Goal: Task Accomplishment & Management: Use online tool/utility

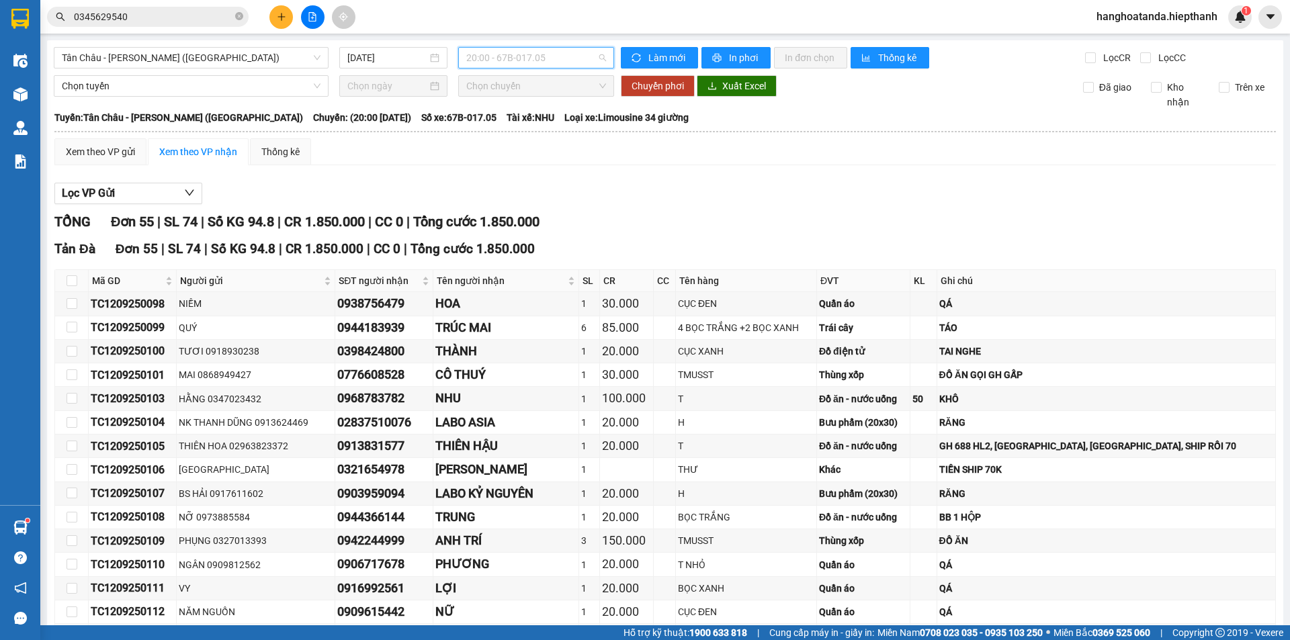
click at [513, 58] on span "20:00 - 67B-017.05" at bounding box center [536, 58] width 140 height 20
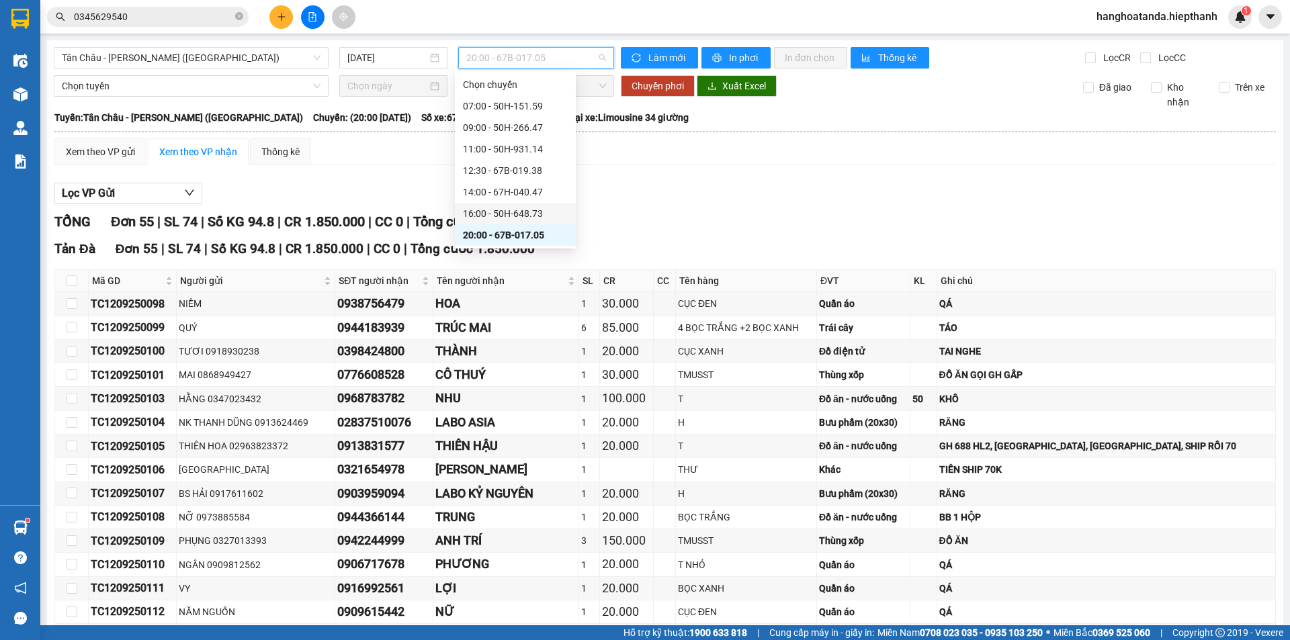
scroll to position [64, 0]
click at [498, 187] on div "22:00 - 50H-716.94" at bounding box center [515, 192] width 105 height 15
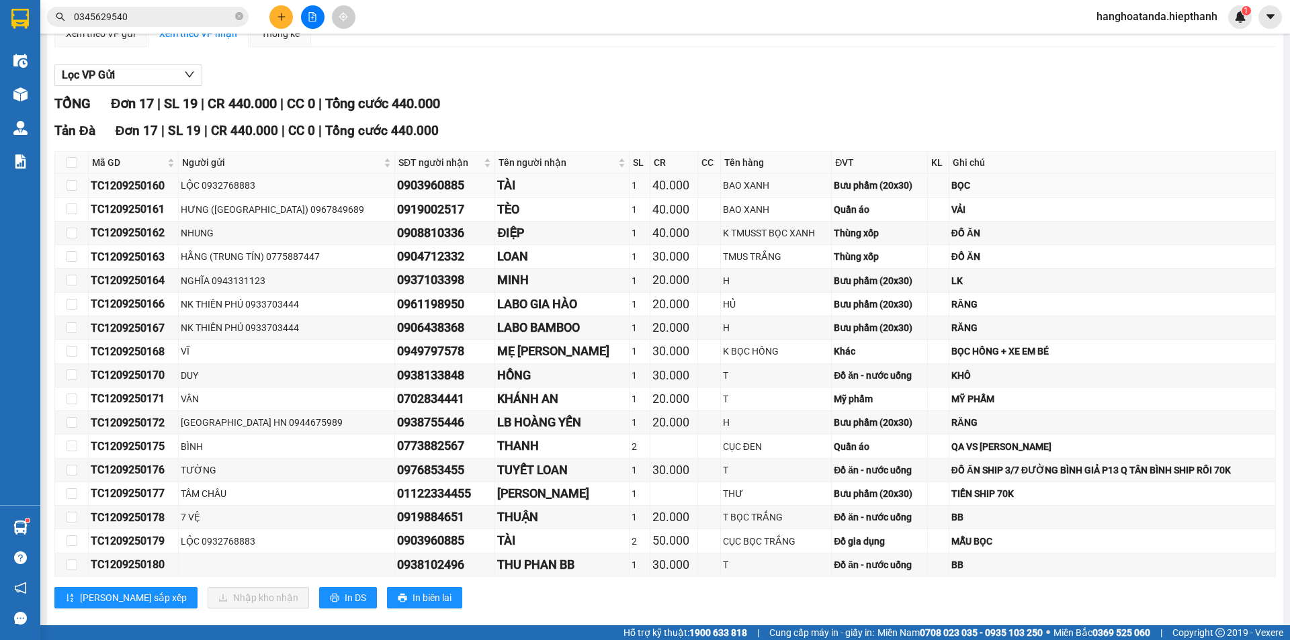
scroll to position [139, 0]
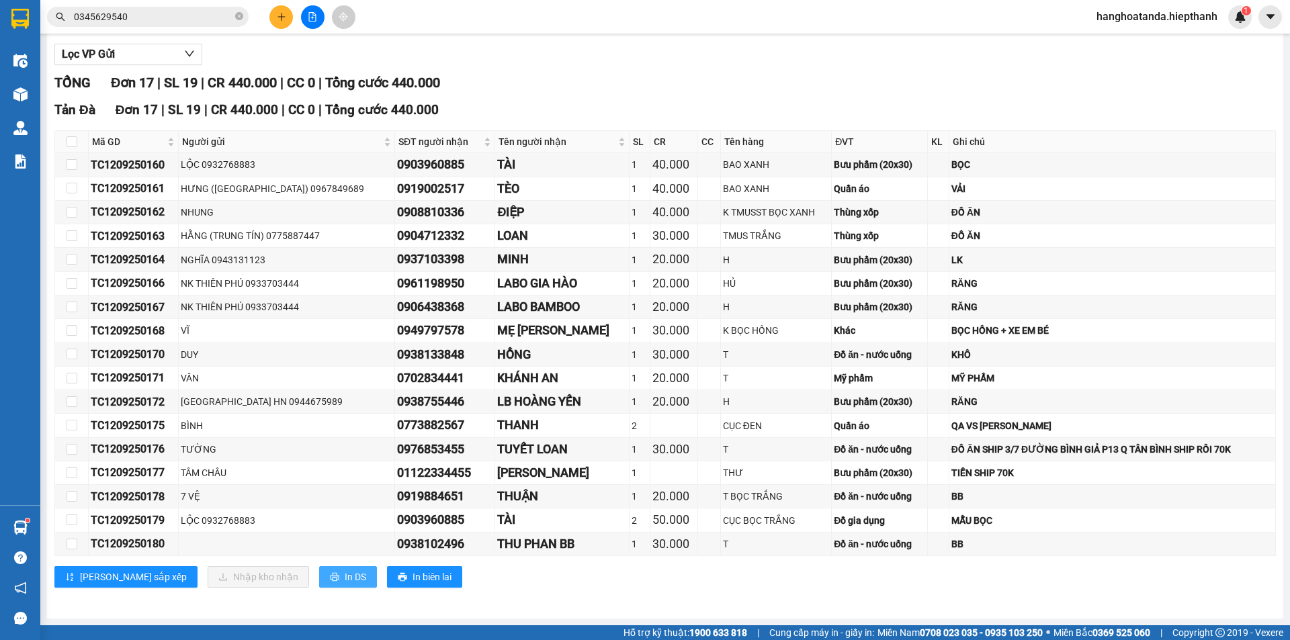
click at [345, 572] on span "In DS" at bounding box center [355, 577] width 21 height 15
drag, startPoint x: 611, startPoint y: 444, endPoint x: 609, endPoint y: 453, distance: 8.8
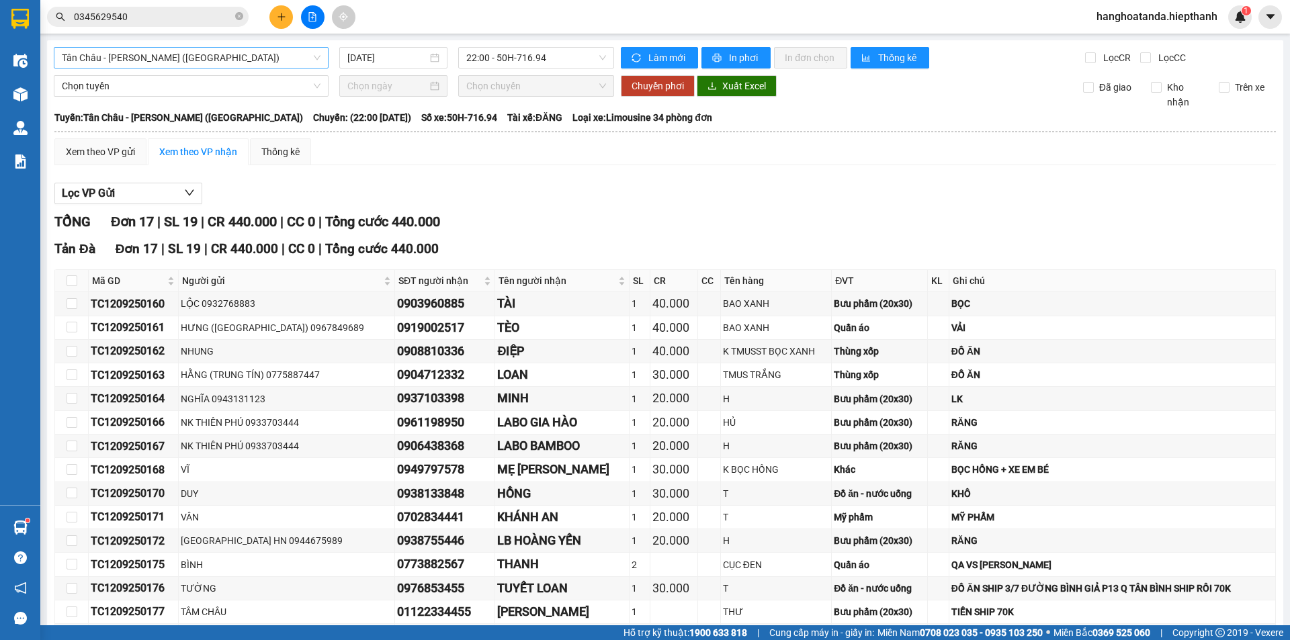
click at [214, 61] on span "Tân Châu - [PERSON_NAME] ([GEOGRAPHIC_DATA])" at bounding box center [191, 58] width 259 height 20
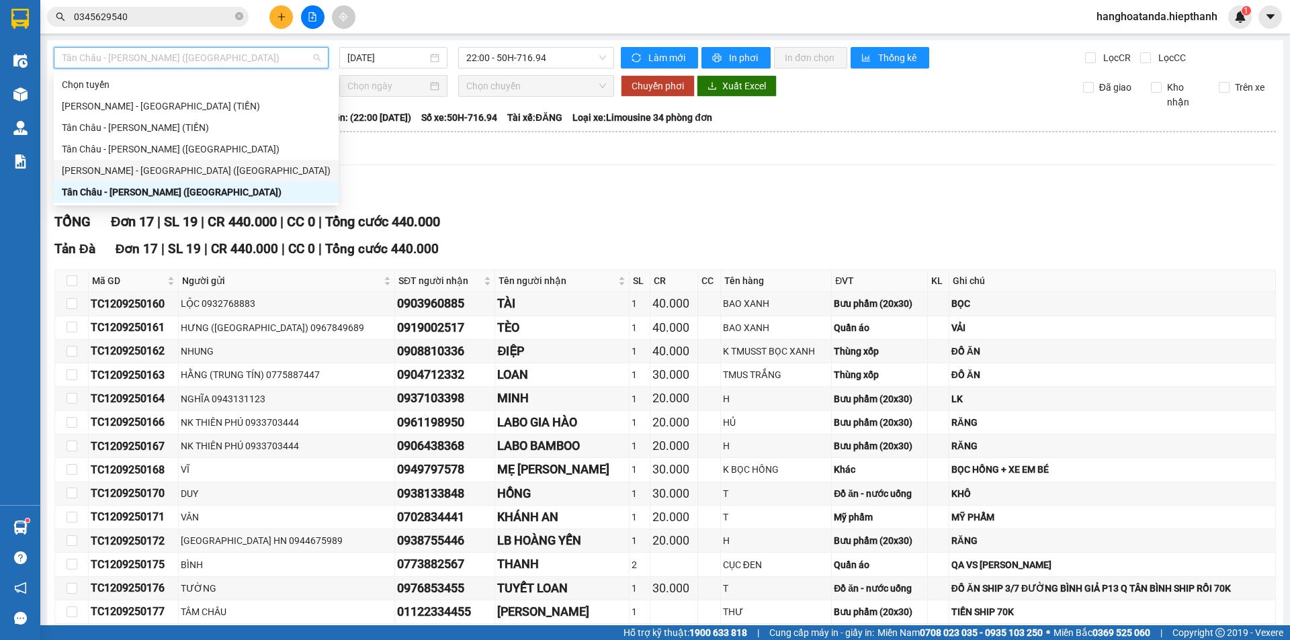
click at [167, 175] on div "[PERSON_NAME] - [GEOGRAPHIC_DATA] ([GEOGRAPHIC_DATA])" at bounding box center [196, 170] width 269 height 15
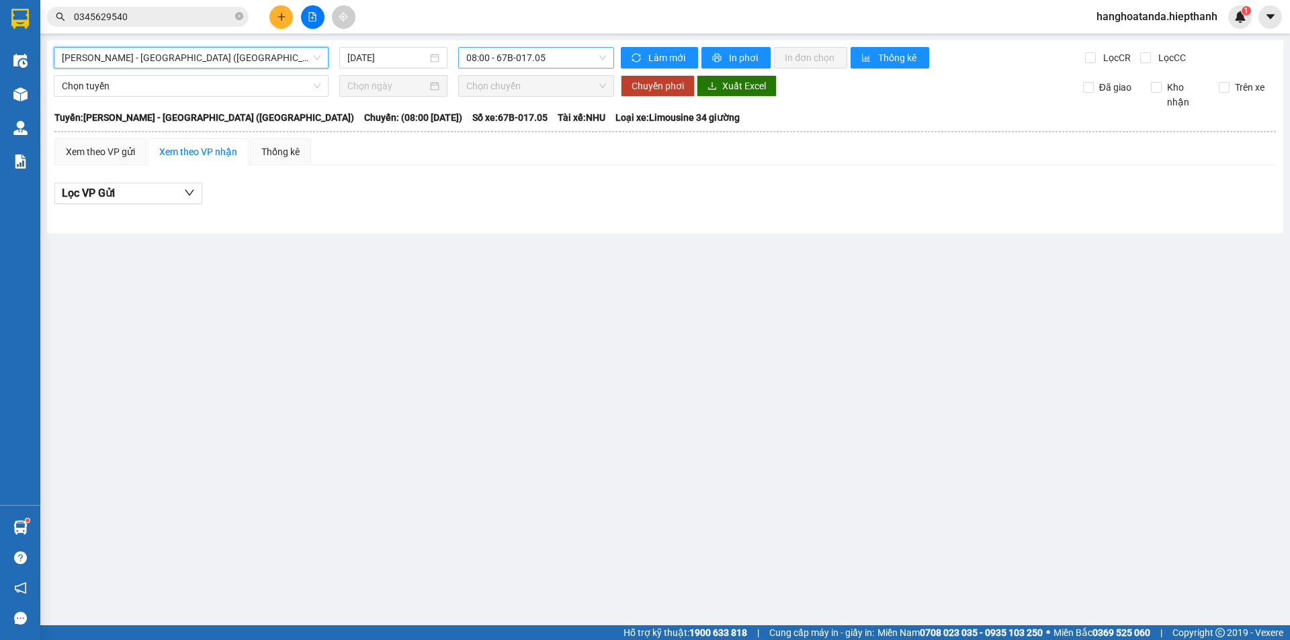
click at [507, 61] on span "08:00 - 67B-017.05" at bounding box center [536, 58] width 140 height 20
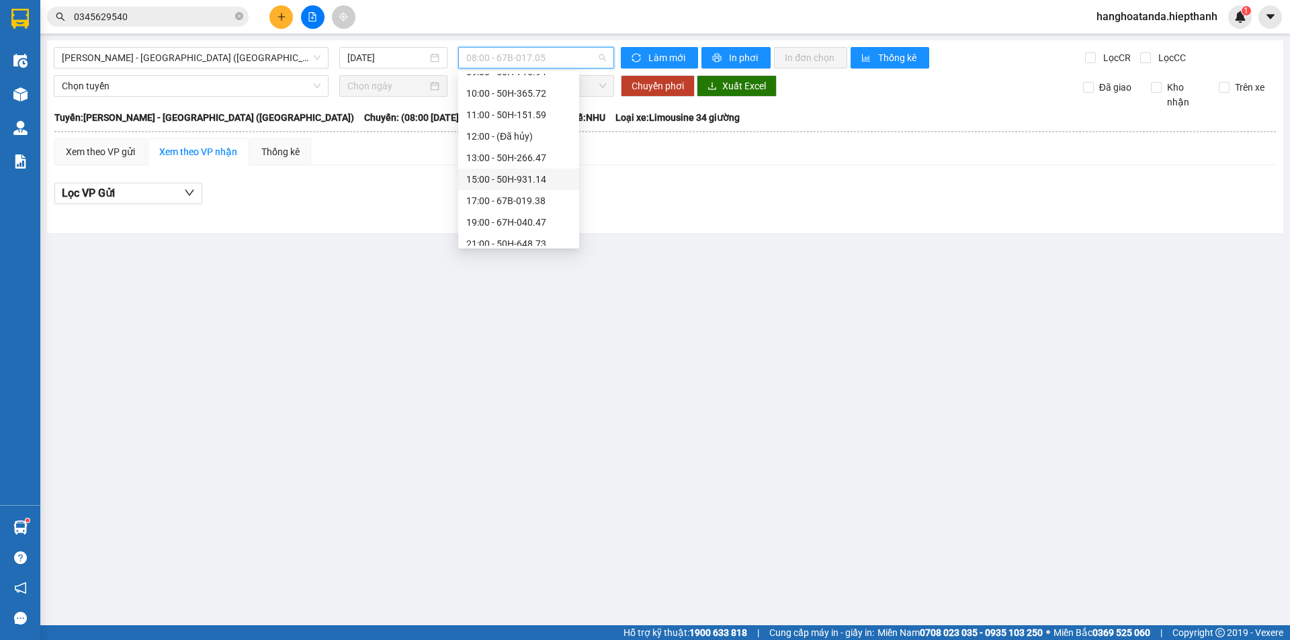
scroll to position [86, 0]
click at [500, 230] on div "22:30 - 67B-017.05" at bounding box center [518, 235] width 105 height 15
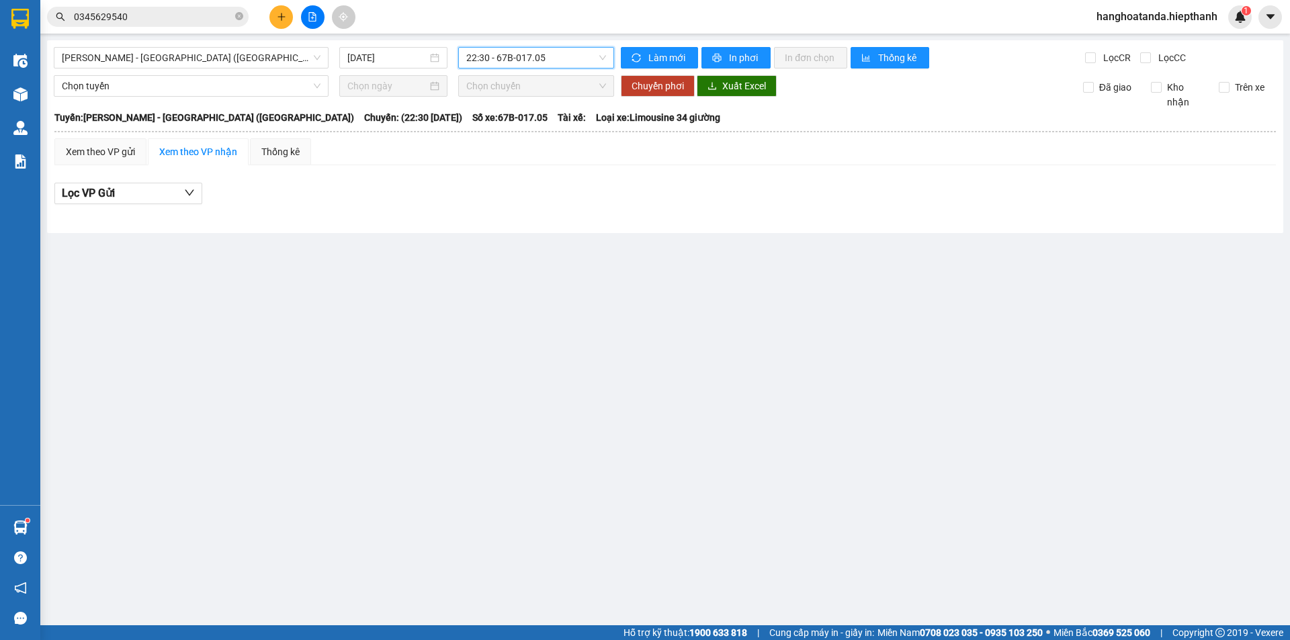
click at [399, 73] on div "Hồ Chí Minh - Tân Châu (Giường) 13/09/2025 22:30 22:30 - 67B-017.05 Làm mới In …" at bounding box center [665, 136] width 1236 height 193
click at [396, 57] on input "[DATE]" at bounding box center [387, 57] width 80 height 15
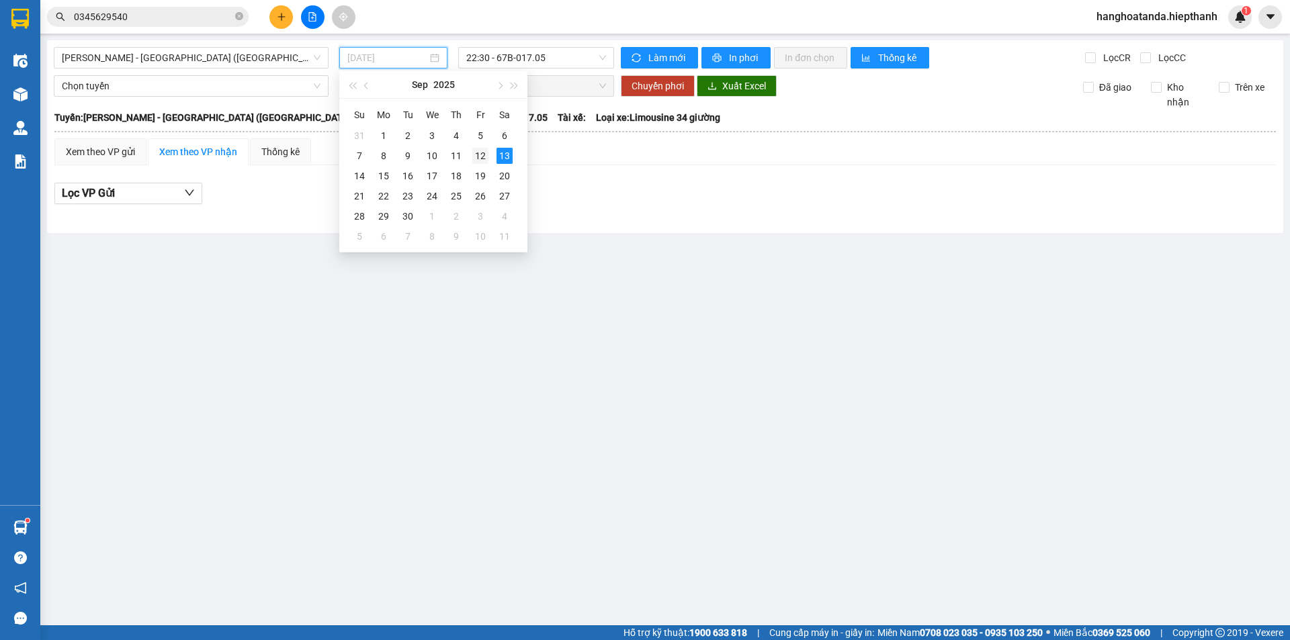
click at [476, 160] on div "12" at bounding box center [480, 156] width 16 height 16
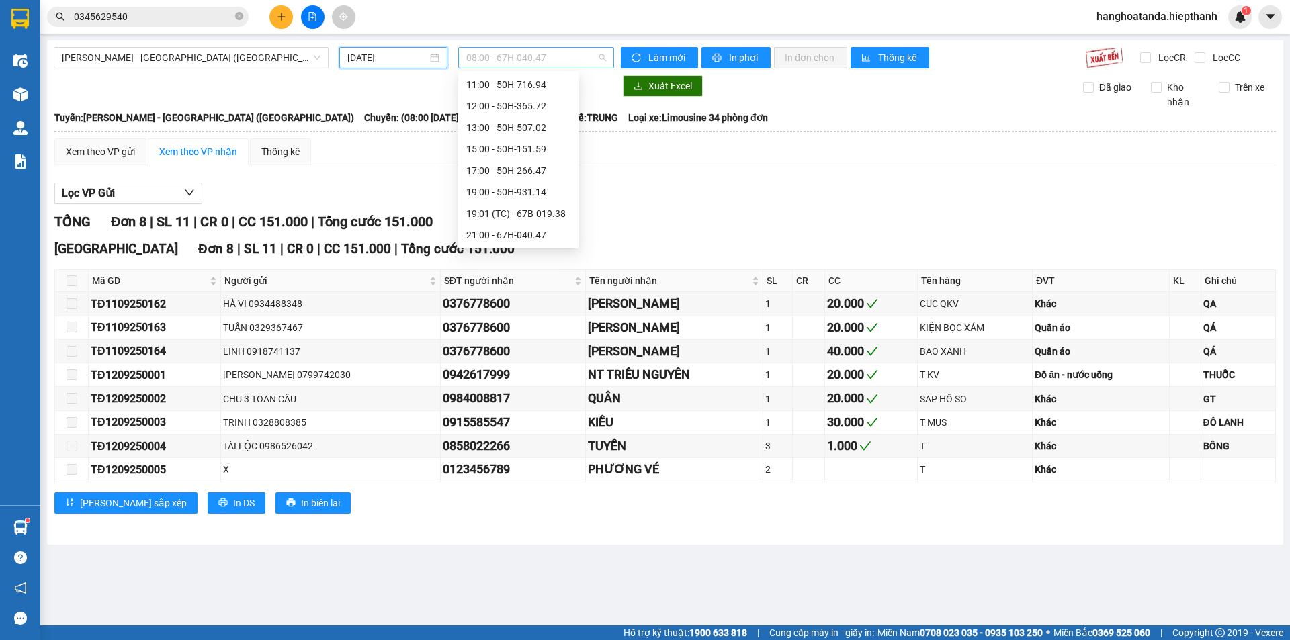
click at [552, 53] on span "08:00 - 67H-040.47" at bounding box center [536, 58] width 140 height 20
click at [503, 235] on div "22:30 - 50H-648.73" at bounding box center [518, 235] width 105 height 15
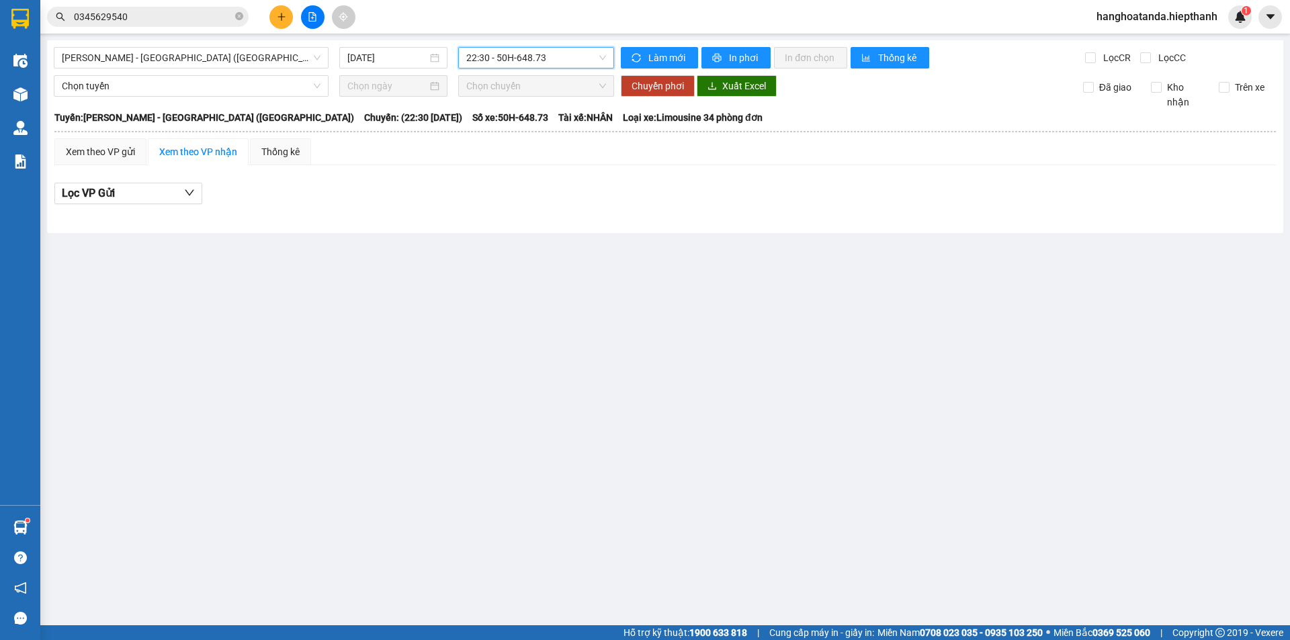
click at [530, 69] on div "Hồ Chí Minh - Tân Châu (Giường) 12/09/2025 22:30 22:30 - 50H-648.73 Làm mới In …" at bounding box center [665, 136] width 1236 height 193
click at [554, 57] on span "22:30 - 50H-648.73" at bounding box center [536, 58] width 140 height 20
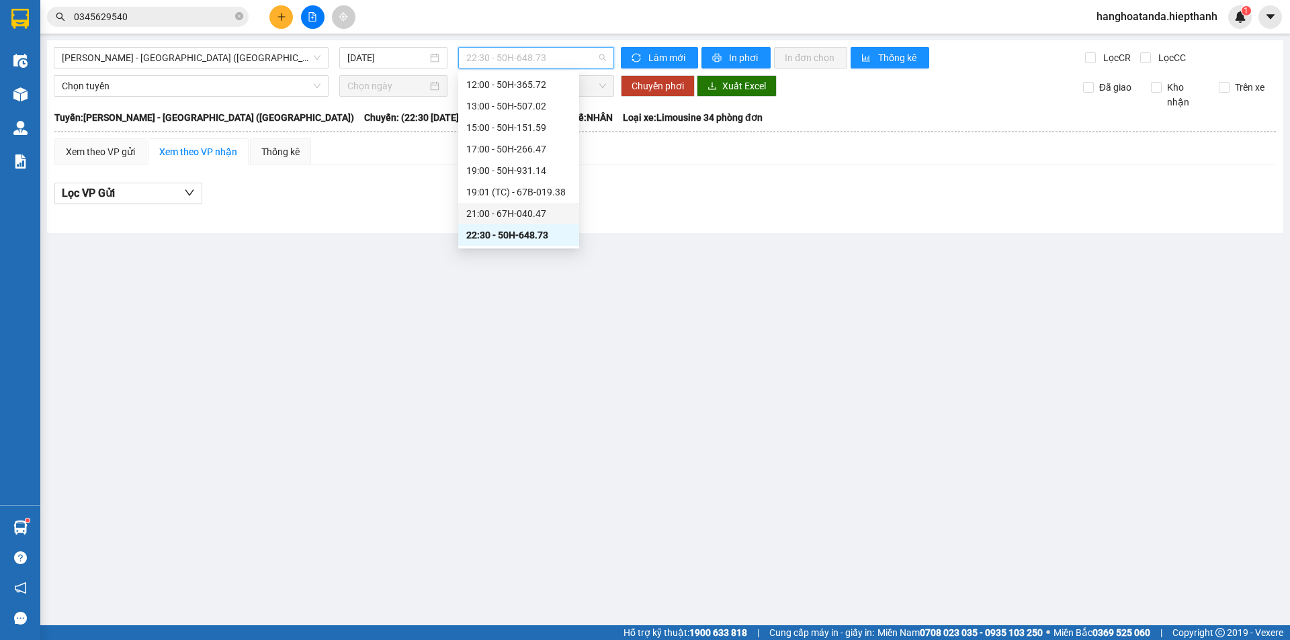
click at [507, 209] on div "21:00 - 67H-040.47" at bounding box center [518, 213] width 105 height 15
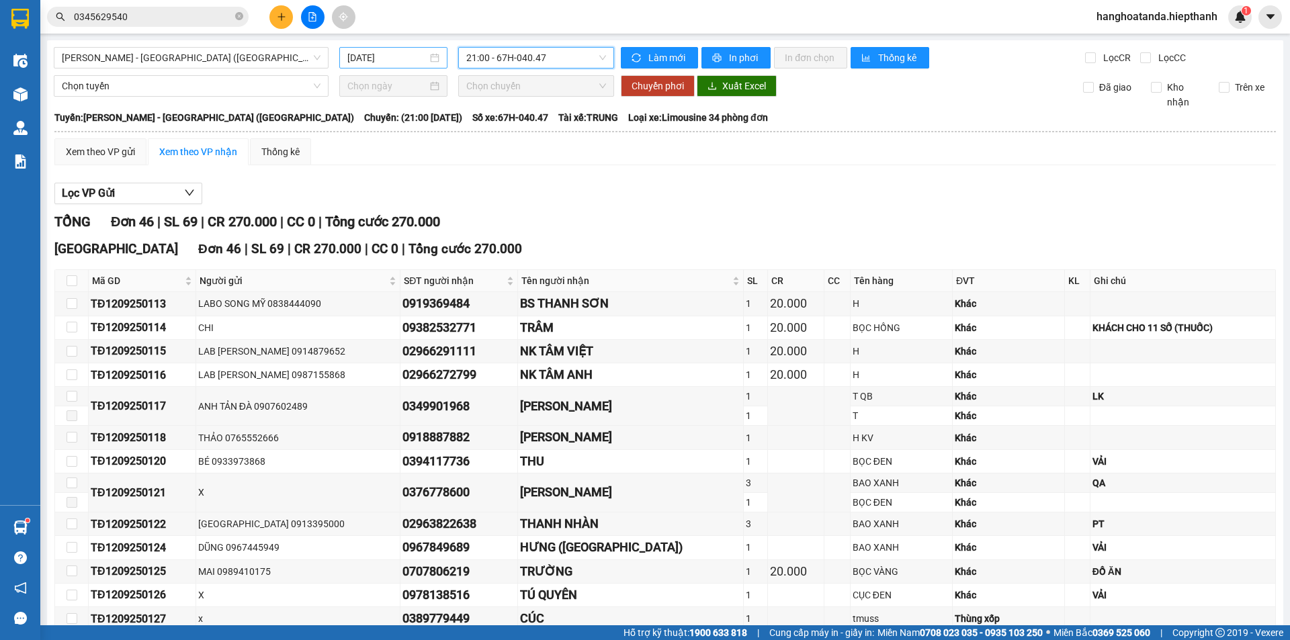
click at [376, 62] on input "[DATE]" at bounding box center [387, 57] width 80 height 15
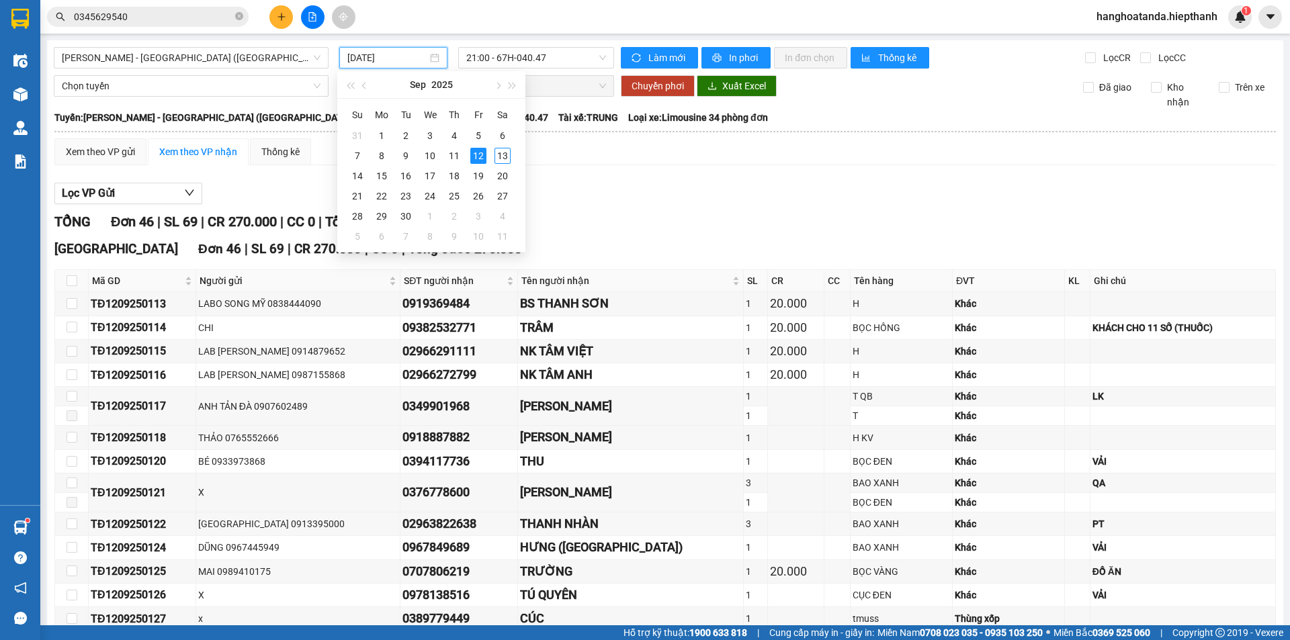
type input "[DATE]"
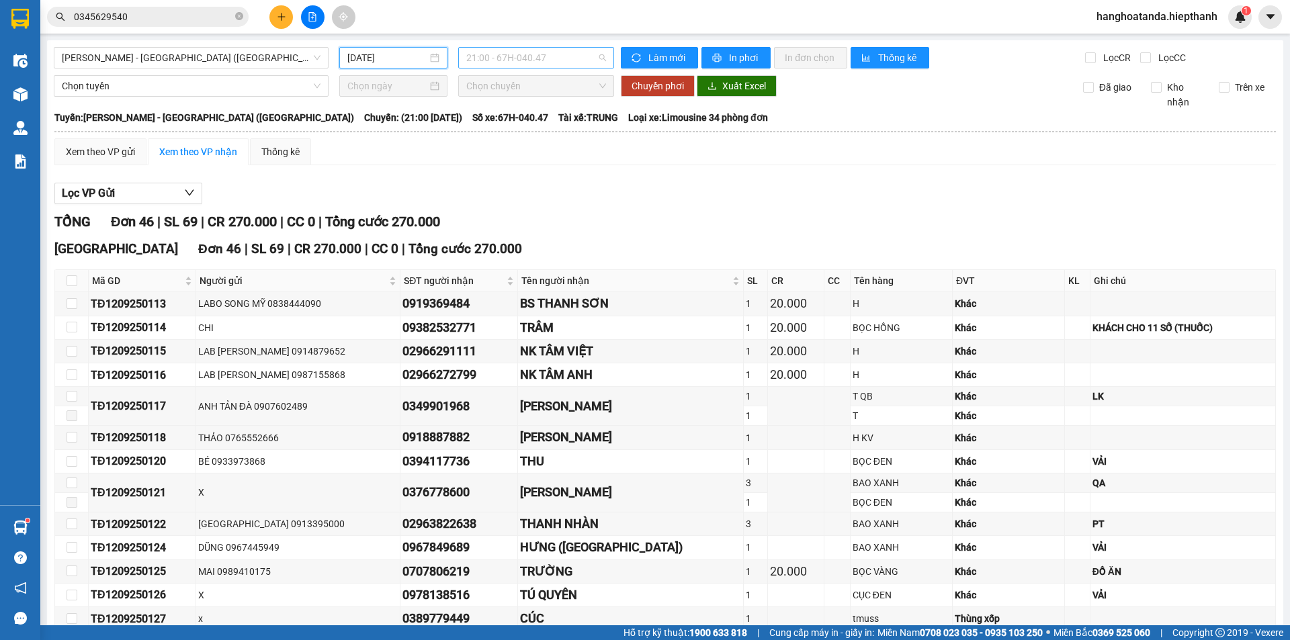
click at [495, 55] on span "21:00 - 67H-040.47" at bounding box center [536, 58] width 140 height 20
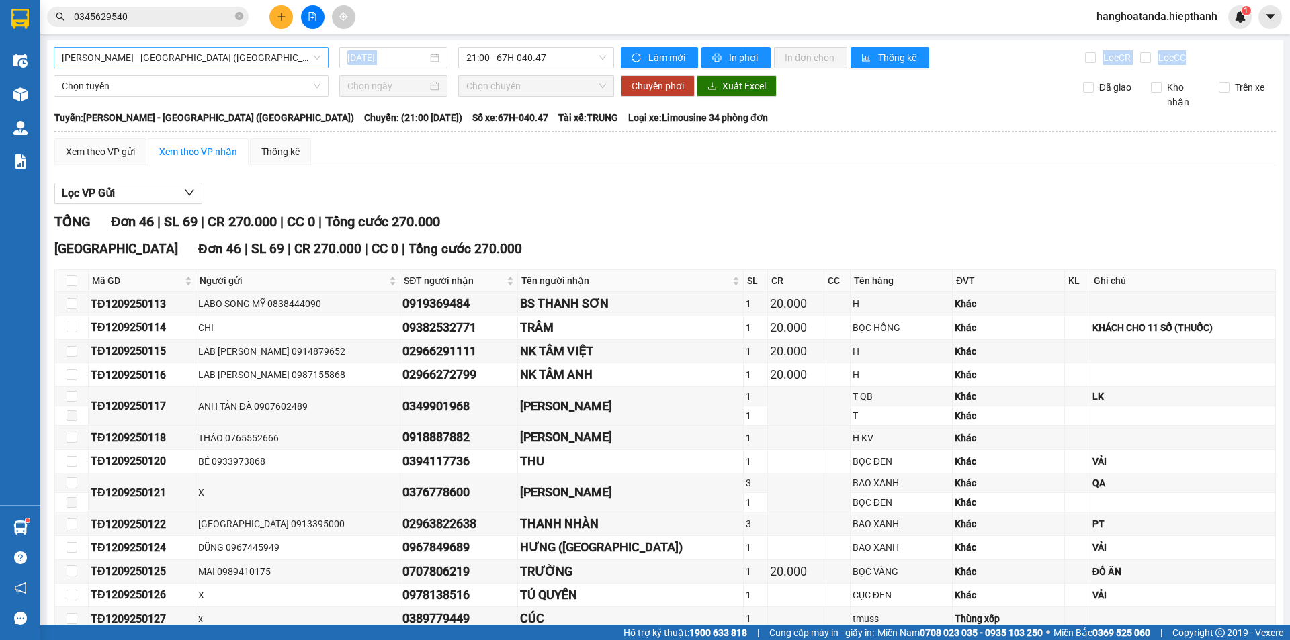
click at [220, 65] on span "[PERSON_NAME] - [GEOGRAPHIC_DATA] ([GEOGRAPHIC_DATA])" at bounding box center [191, 58] width 259 height 20
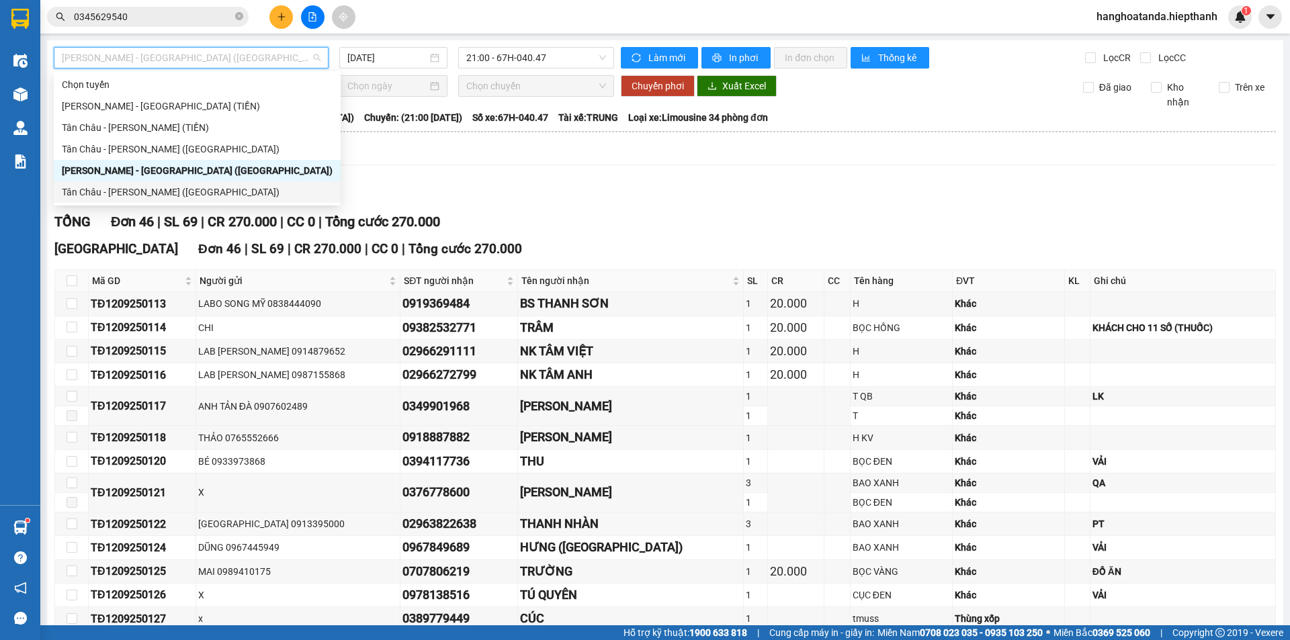
click at [165, 196] on div "Tân Châu - [PERSON_NAME] ([GEOGRAPHIC_DATA])" at bounding box center [197, 192] width 271 height 15
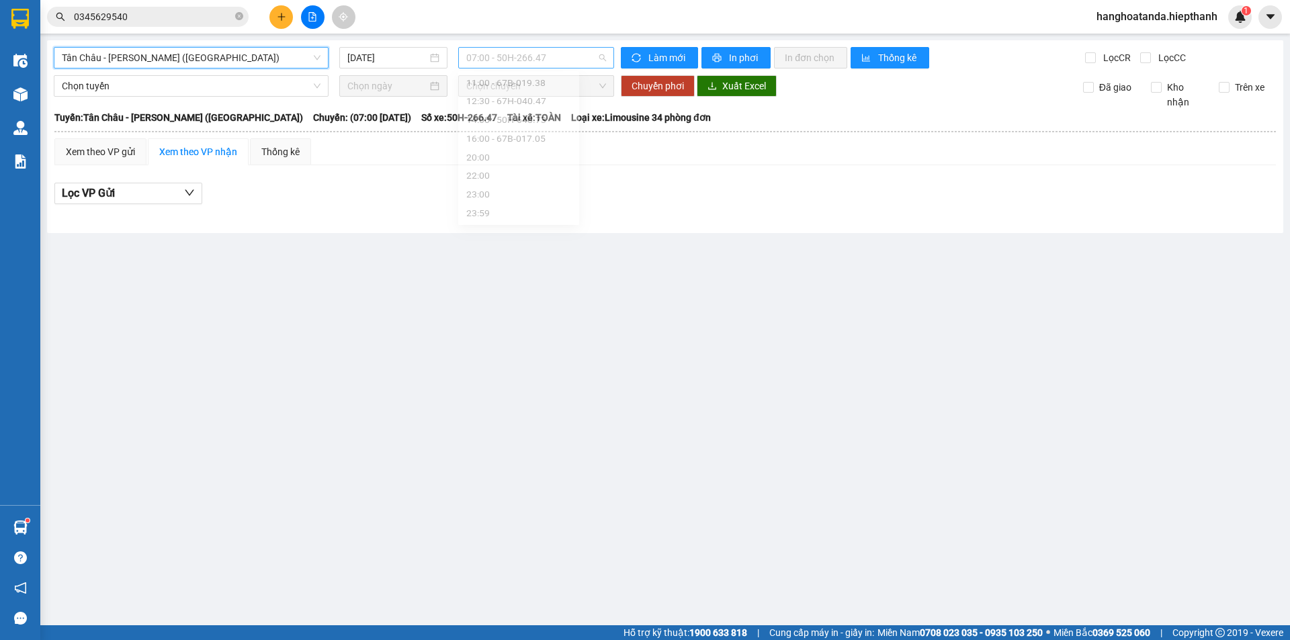
click at [528, 60] on span "07:00 - 50H-266.47" at bounding box center [536, 58] width 140 height 20
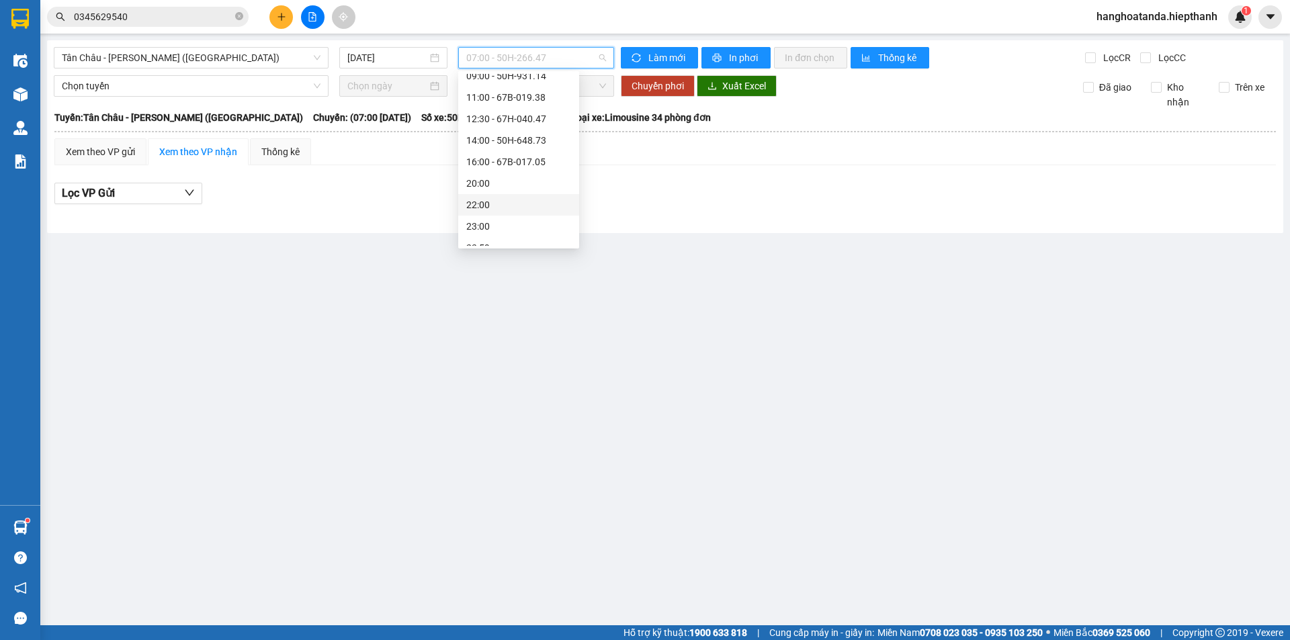
scroll to position [64, 0]
click at [391, 54] on input "[DATE]" at bounding box center [387, 57] width 80 height 15
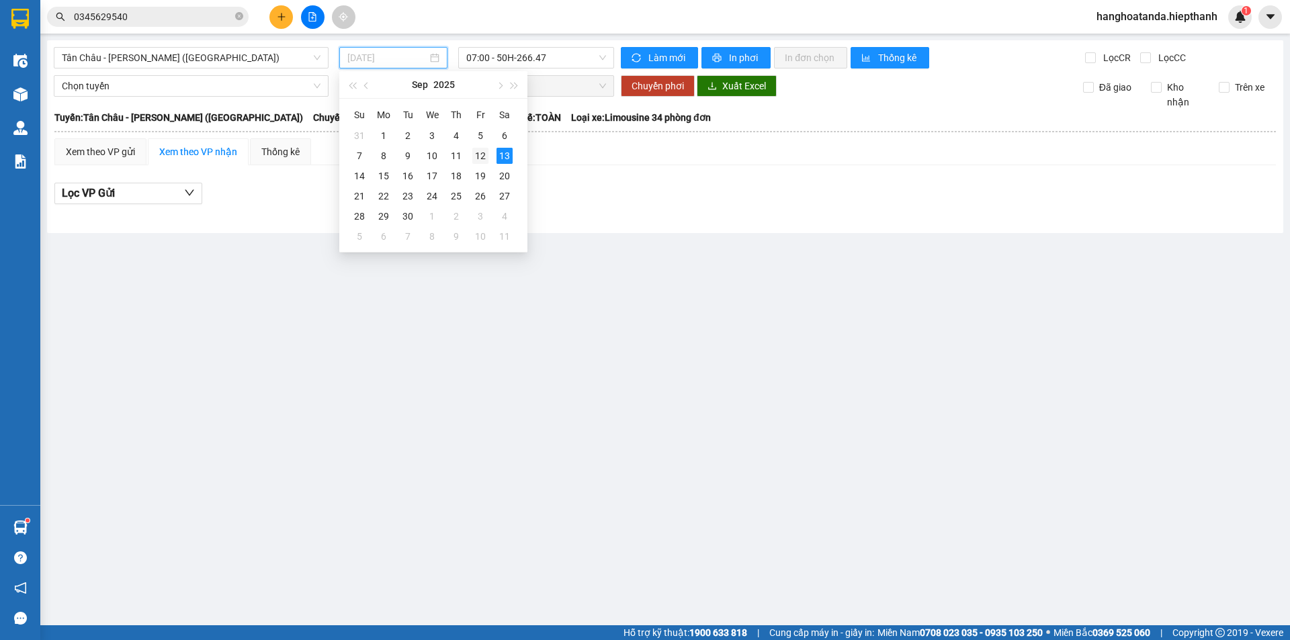
click at [479, 155] on div "12" at bounding box center [480, 156] width 16 height 16
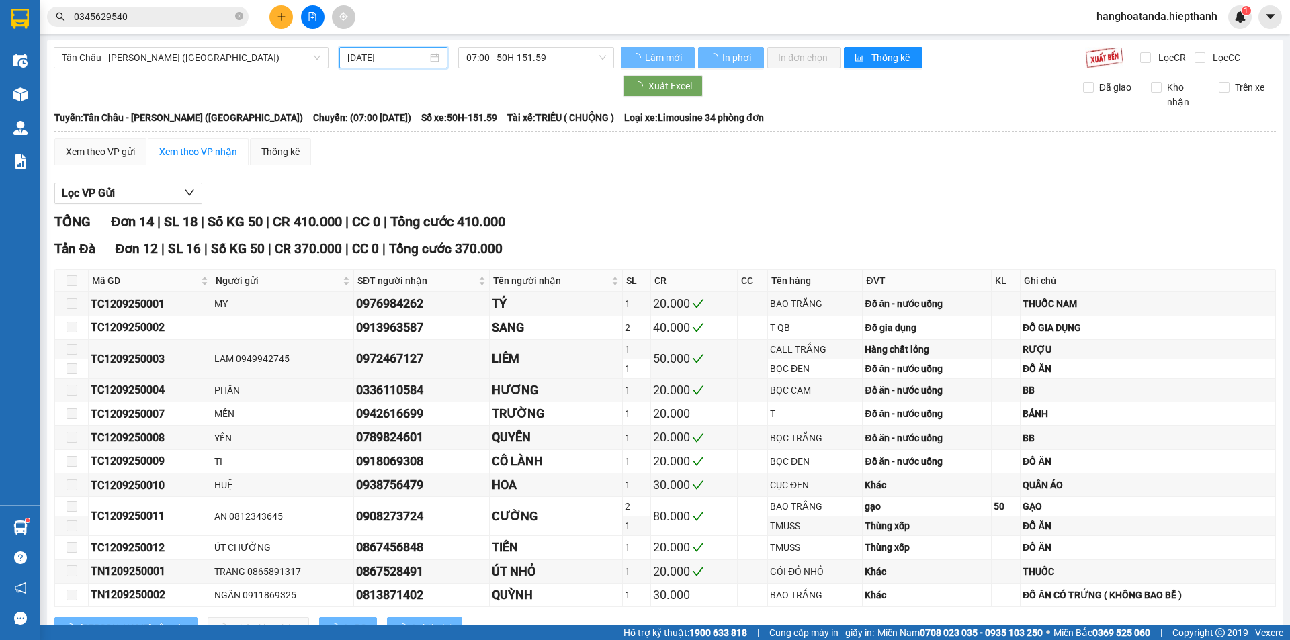
click at [523, 58] on span "07:00 - 50H-151.59" at bounding box center [536, 58] width 140 height 20
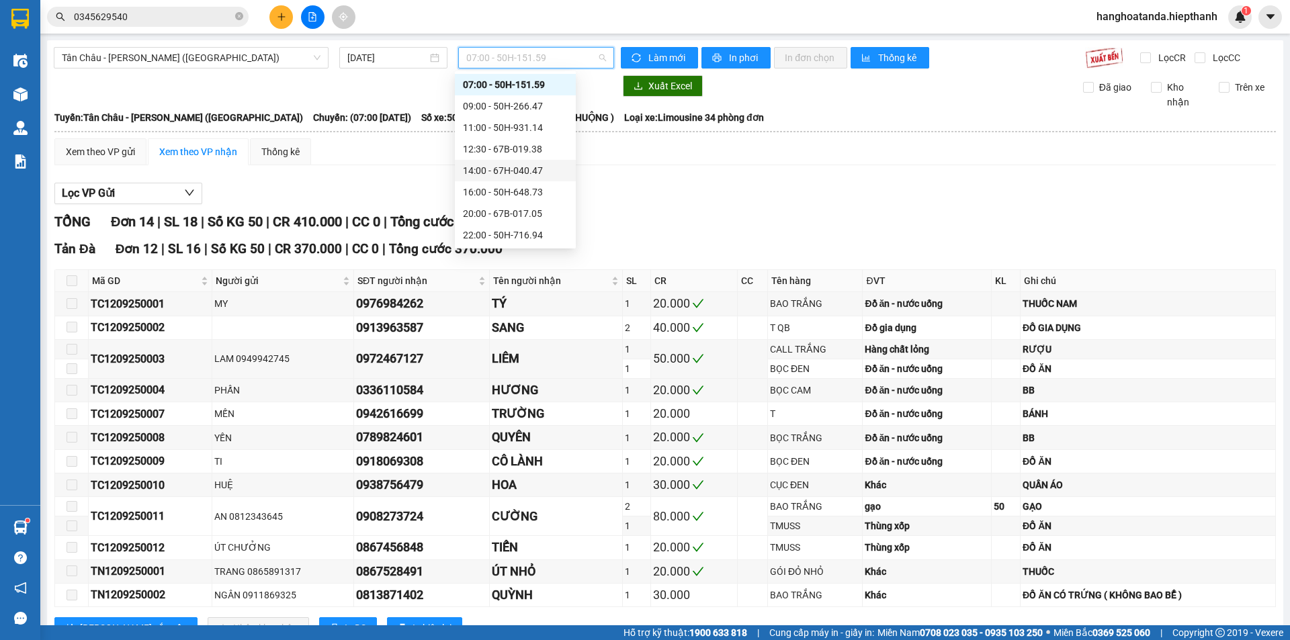
scroll to position [33, 0]
click at [520, 218] on div "22:00 - 50H-716.94" at bounding box center [515, 223] width 105 height 15
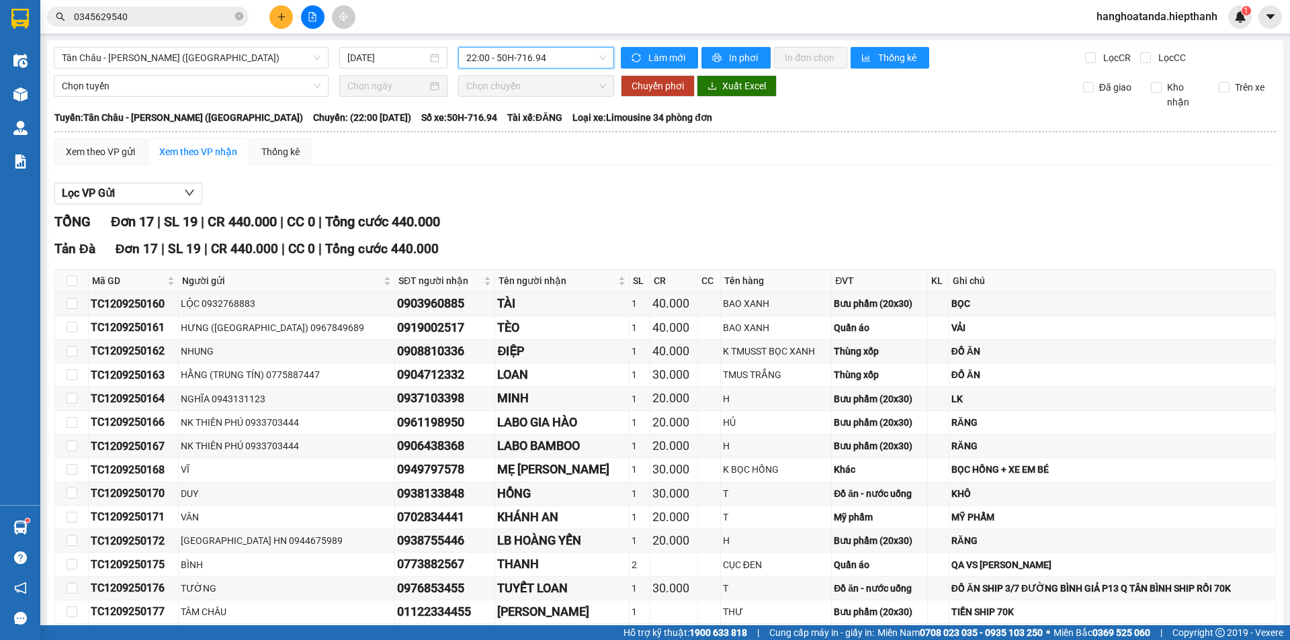
click at [380, 73] on div "Tân Châu - Hồ Chí Minh (Giường) 12/09/2025 22:00 22:00 - 50H-716.94 Làm mới In …" at bounding box center [665, 399] width 1236 height 718
click at [391, 65] on div "[DATE]" at bounding box center [393, 57] width 108 height 21
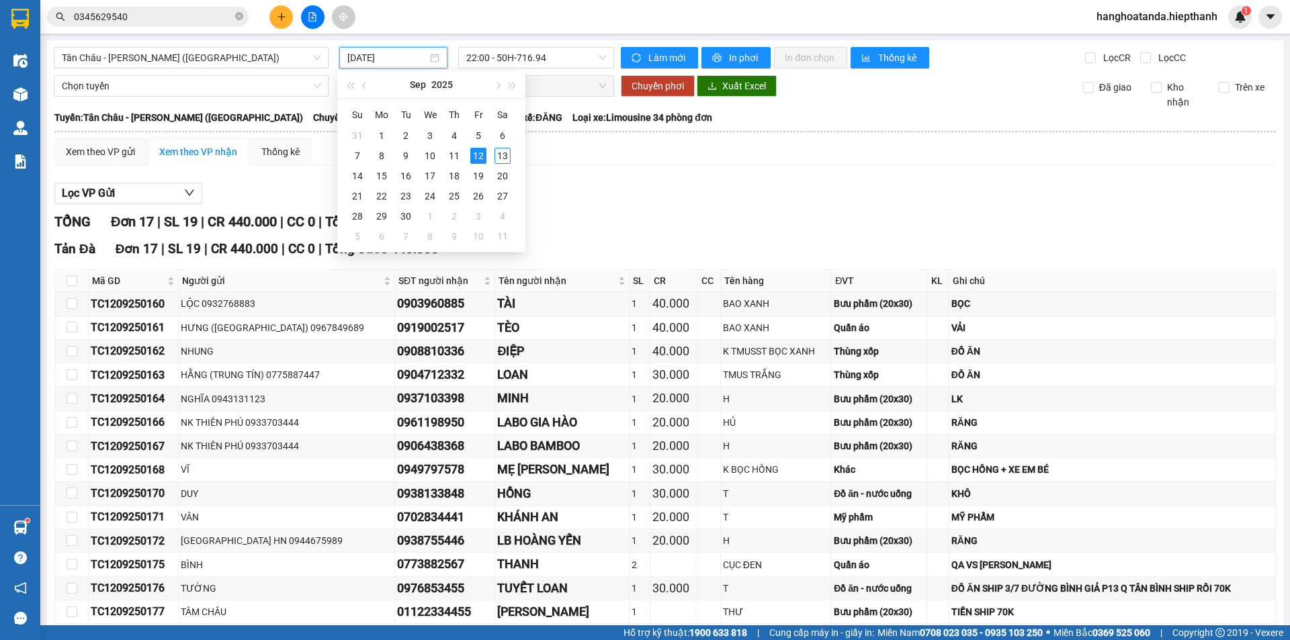
click at [392, 56] on input "[DATE]" at bounding box center [387, 57] width 80 height 15
click at [498, 149] on div "13" at bounding box center [502, 156] width 16 height 16
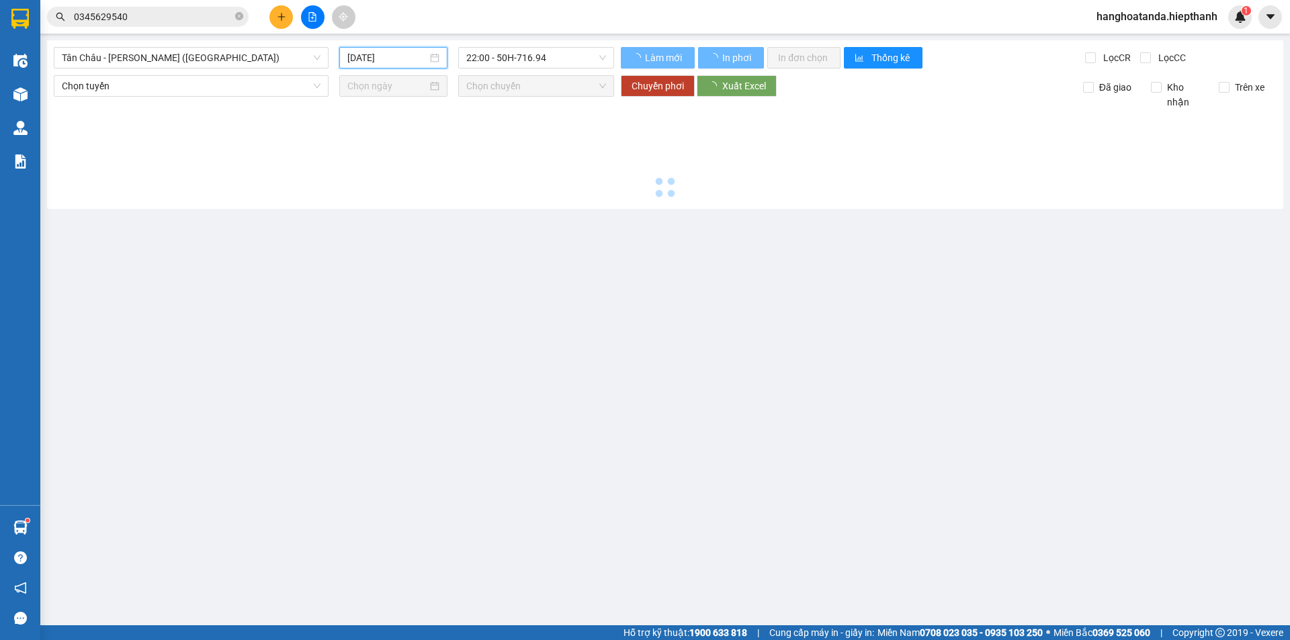
type input "[DATE]"
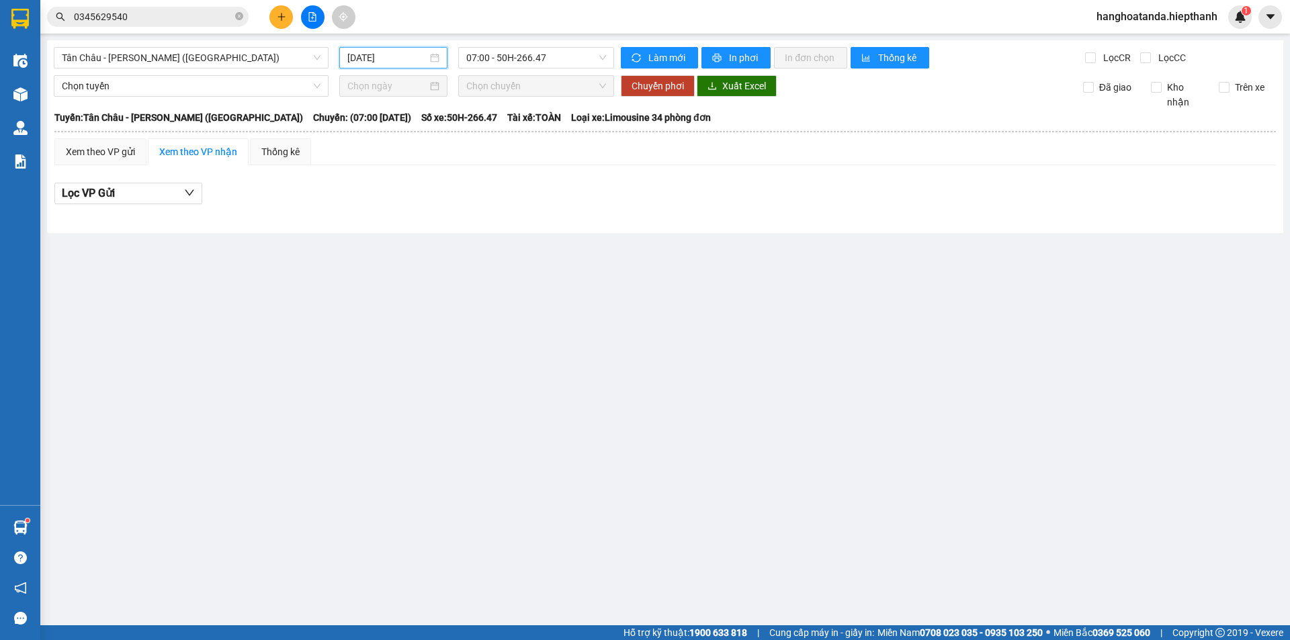
click at [541, 70] on div "Tân Châu - Hồ Chí Minh (Giường) 13/09/2025 07:00 - 50H-266.47 Làm mới In phơi I…" at bounding box center [665, 136] width 1236 height 193
click at [546, 63] on span "07:00 - 50H-266.47" at bounding box center [536, 58] width 140 height 20
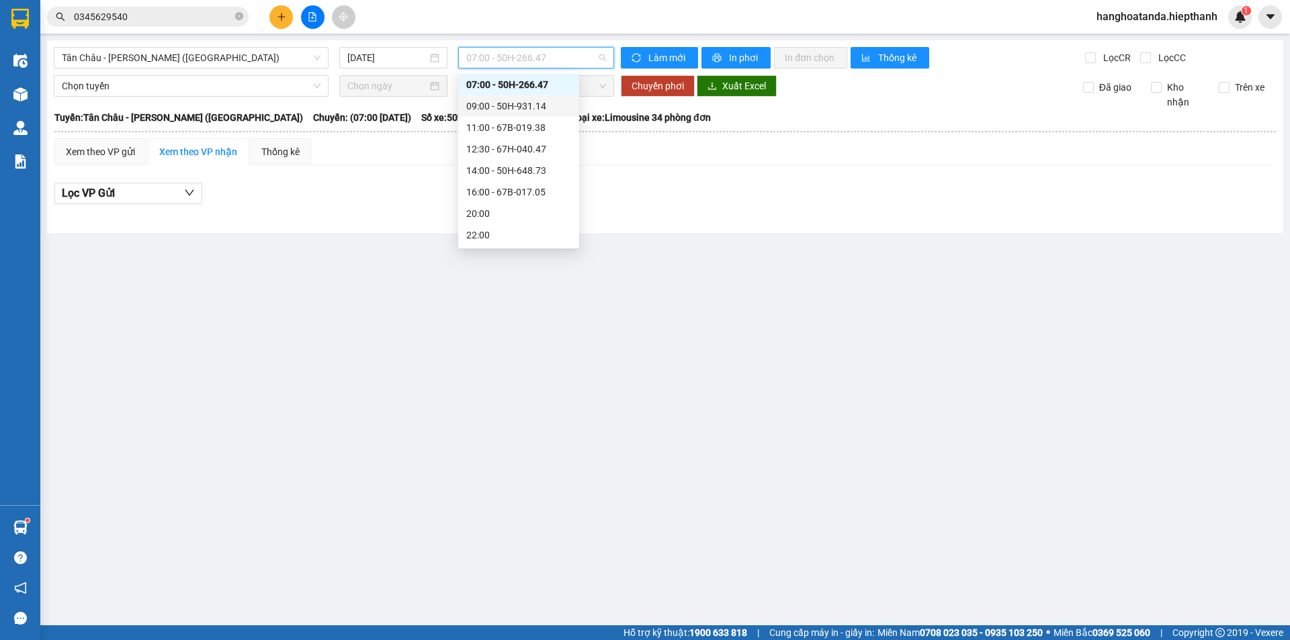
click at [526, 95] on div "09:00 - 50H-931.14" at bounding box center [518, 105] width 121 height 21
click at [543, 59] on span "09:00 - 50H-931.14" at bounding box center [536, 58] width 140 height 20
click at [517, 129] on div "11:00 - 67B-019.38" at bounding box center [518, 127] width 105 height 15
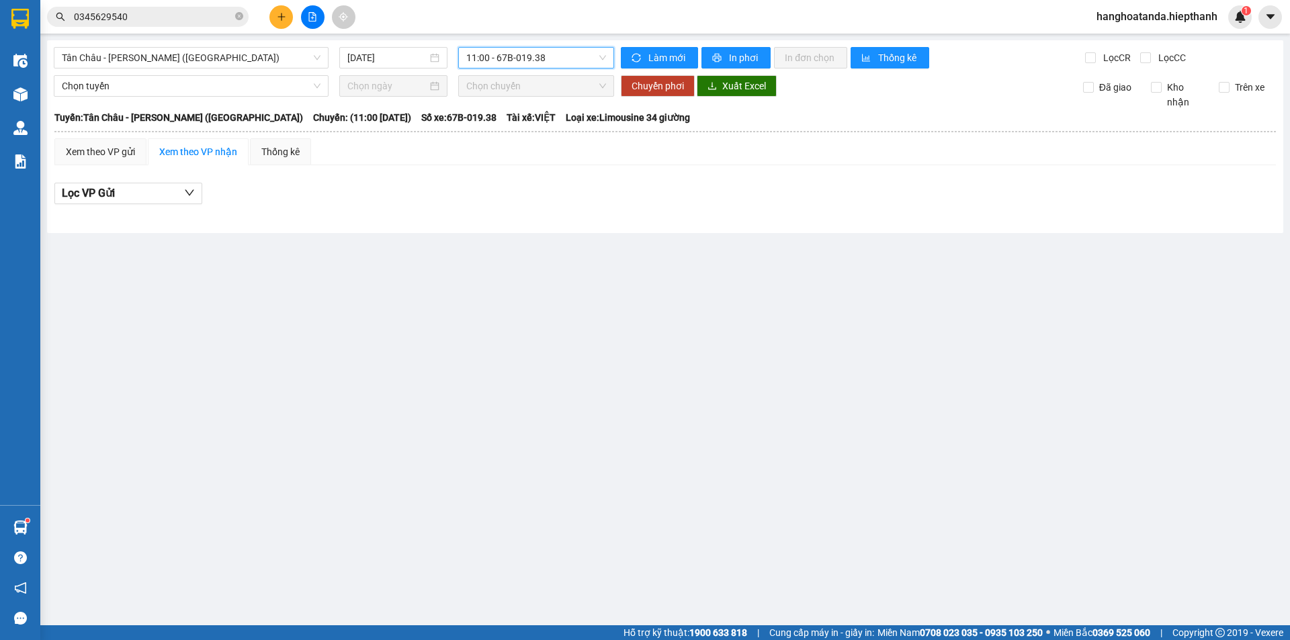
click at [528, 66] on span "11:00 - 67B-019.38" at bounding box center [536, 58] width 140 height 20
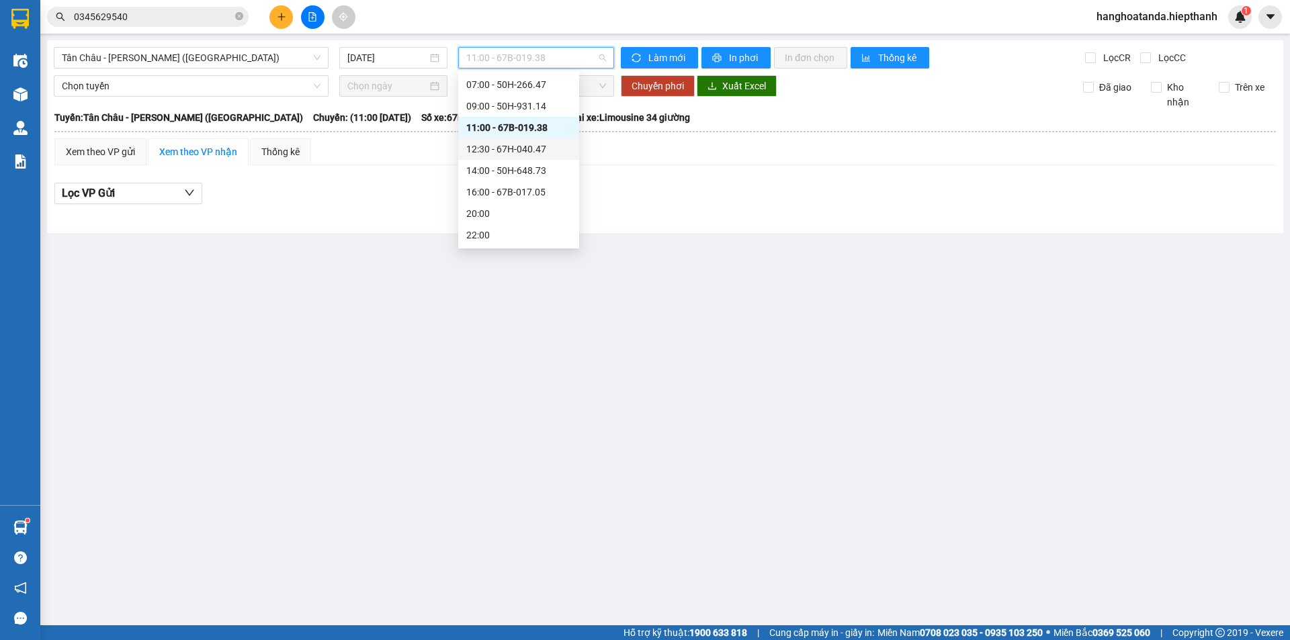
click at [507, 145] on div "12:30 - 67H-040.47" at bounding box center [518, 149] width 105 height 15
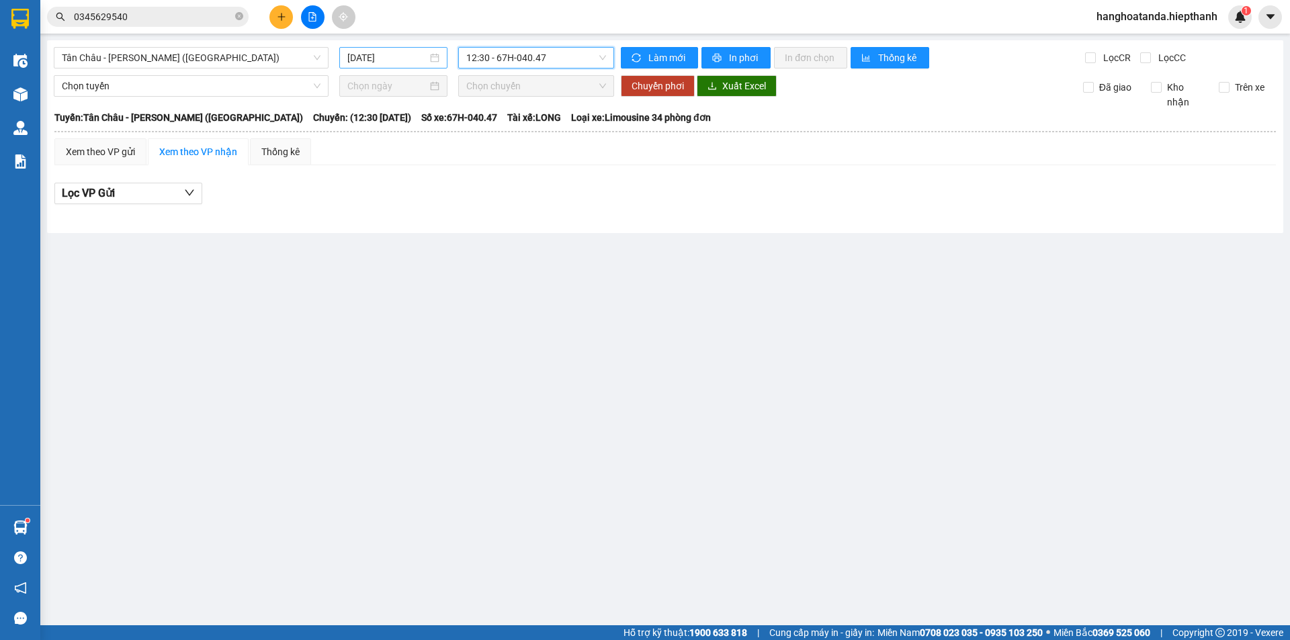
click at [374, 60] on input "[DATE]" at bounding box center [387, 57] width 80 height 15
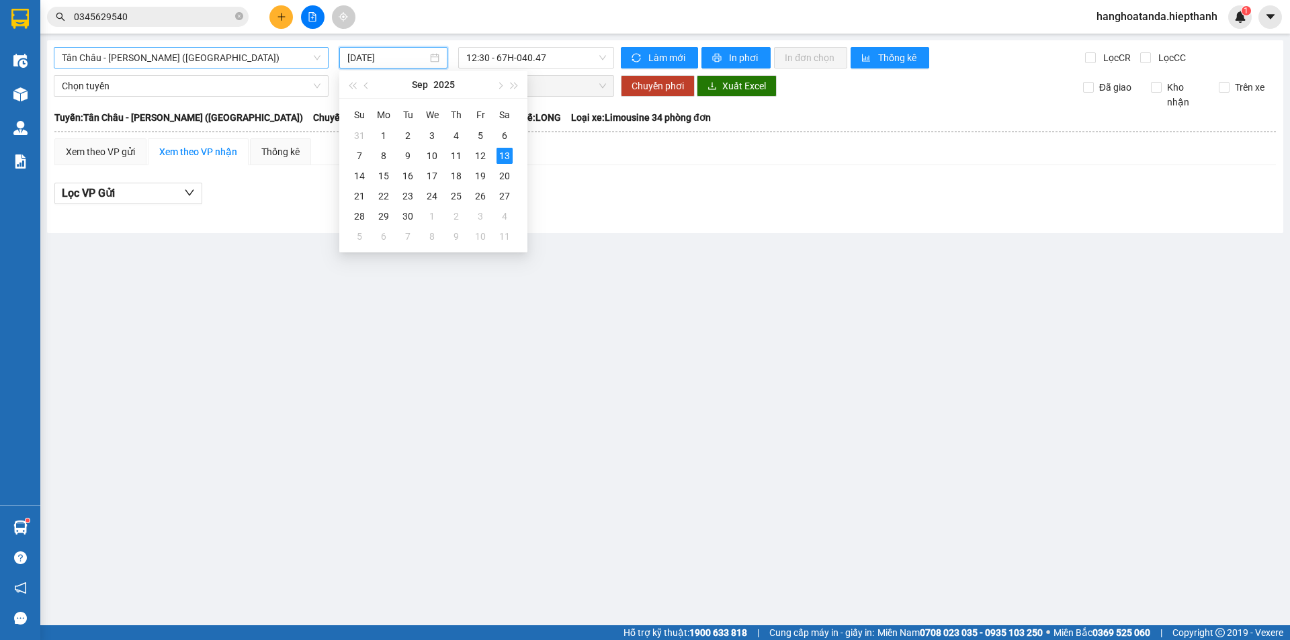
click at [228, 56] on span "Tân Châu - [PERSON_NAME] ([GEOGRAPHIC_DATA])" at bounding box center [191, 58] width 259 height 20
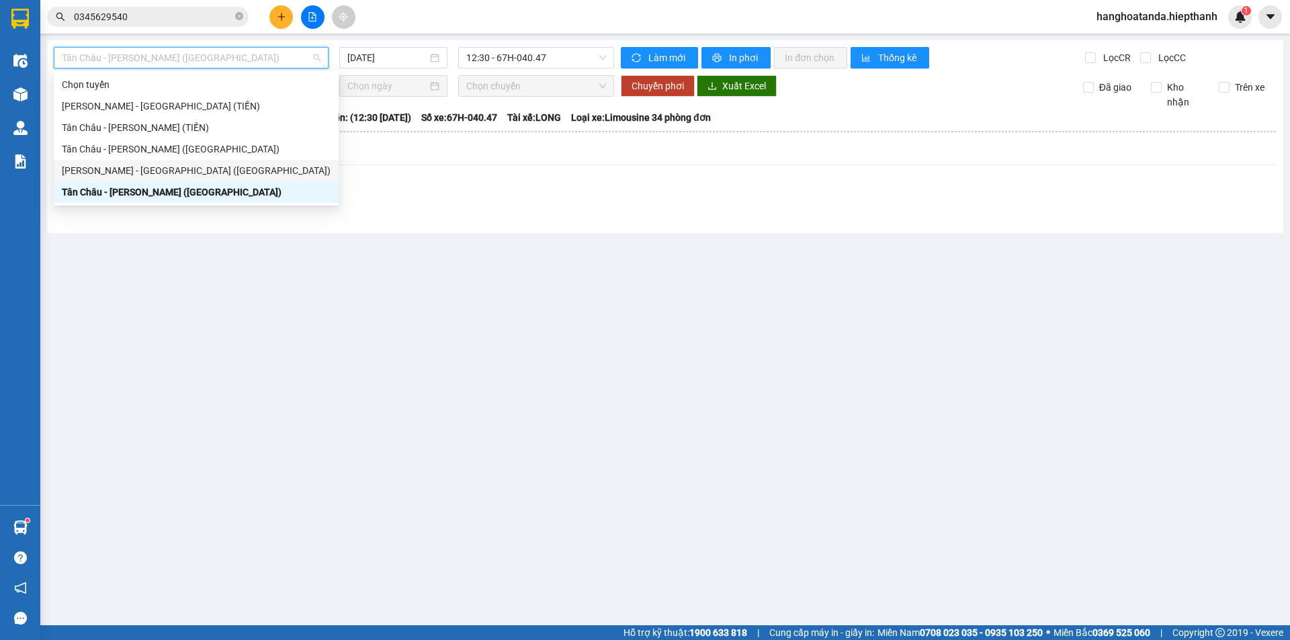
click at [146, 174] on div "[PERSON_NAME] - [GEOGRAPHIC_DATA] ([GEOGRAPHIC_DATA])" at bounding box center [196, 170] width 269 height 15
type input "[DATE]"
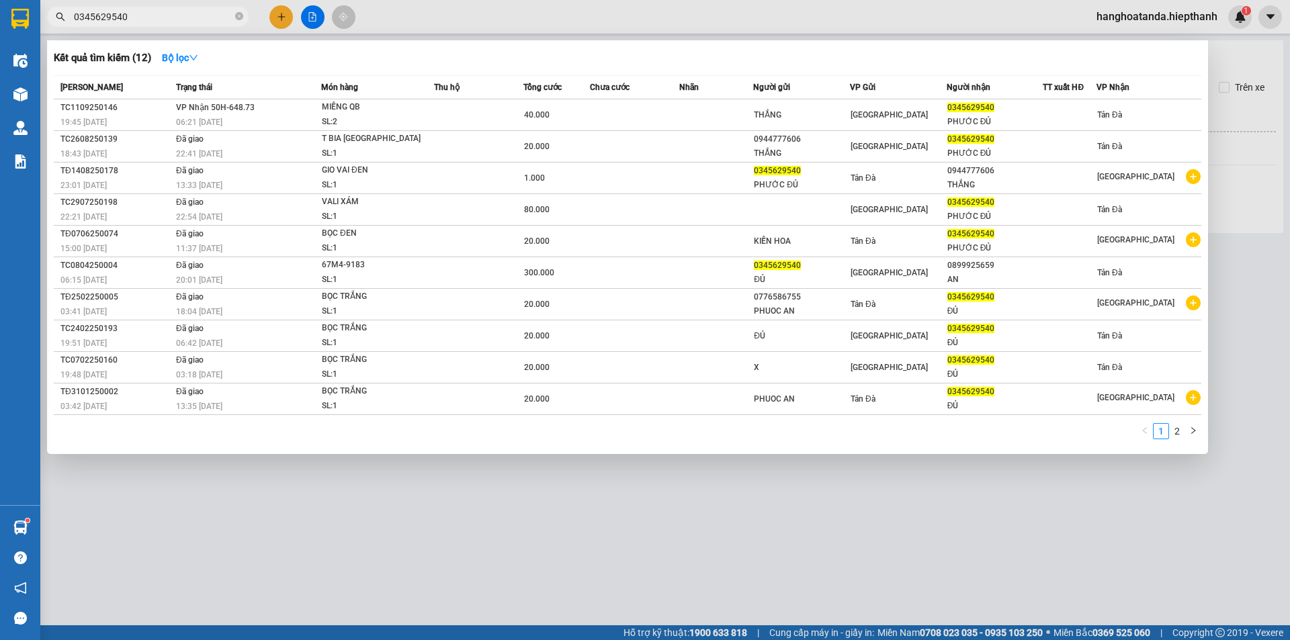
click at [185, 19] on input "0345629540" at bounding box center [153, 16] width 159 height 15
drag, startPoint x: 185, startPoint y: 19, endPoint x: 230, endPoint y: 16, distance: 44.4
click at [187, 19] on input "0345629540" at bounding box center [153, 16] width 159 height 15
click at [236, 16] on icon "close-circle" at bounding box center [239, 16] width 8 height 8
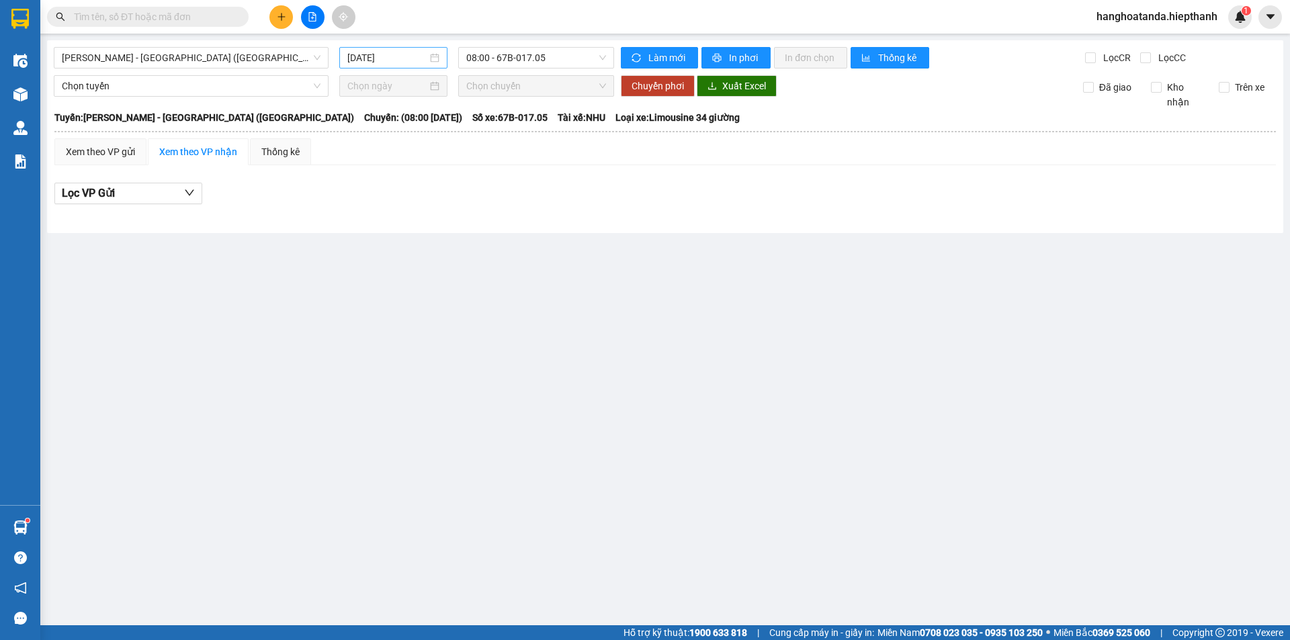
click at [393, 55] on input "[DATE]" at bounding box center [387, 57] width 80 height 15
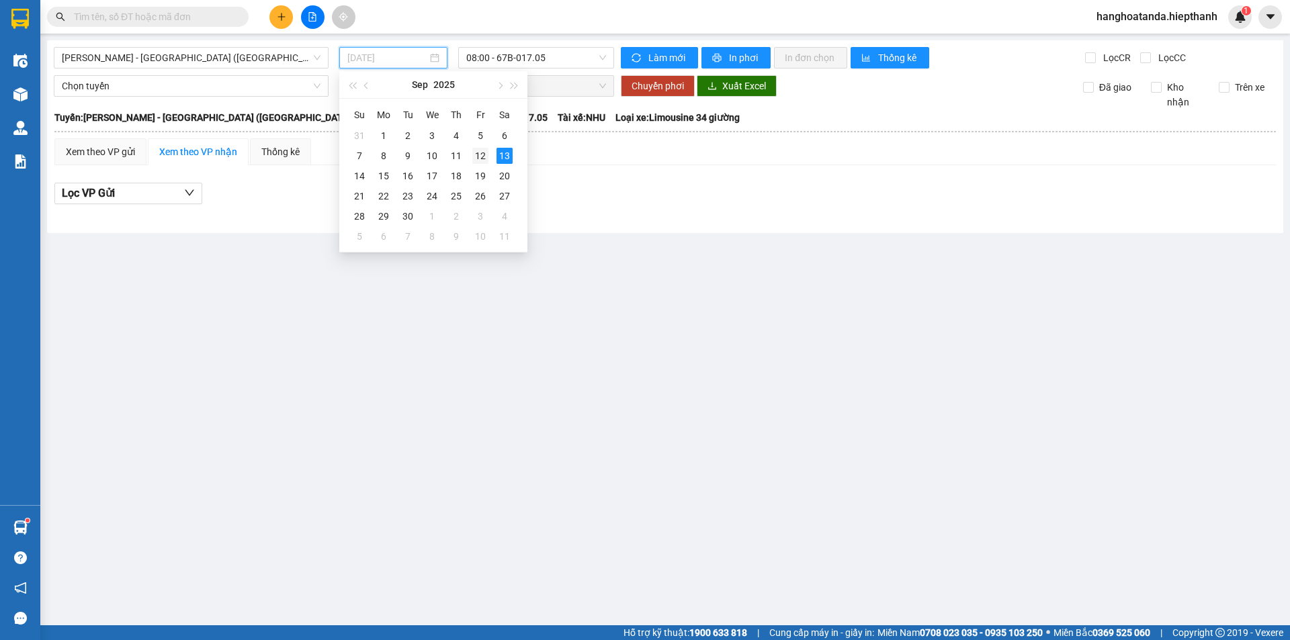
click at [484, 159] on div "12" at bounding box center [480, 156] width 16 height 16
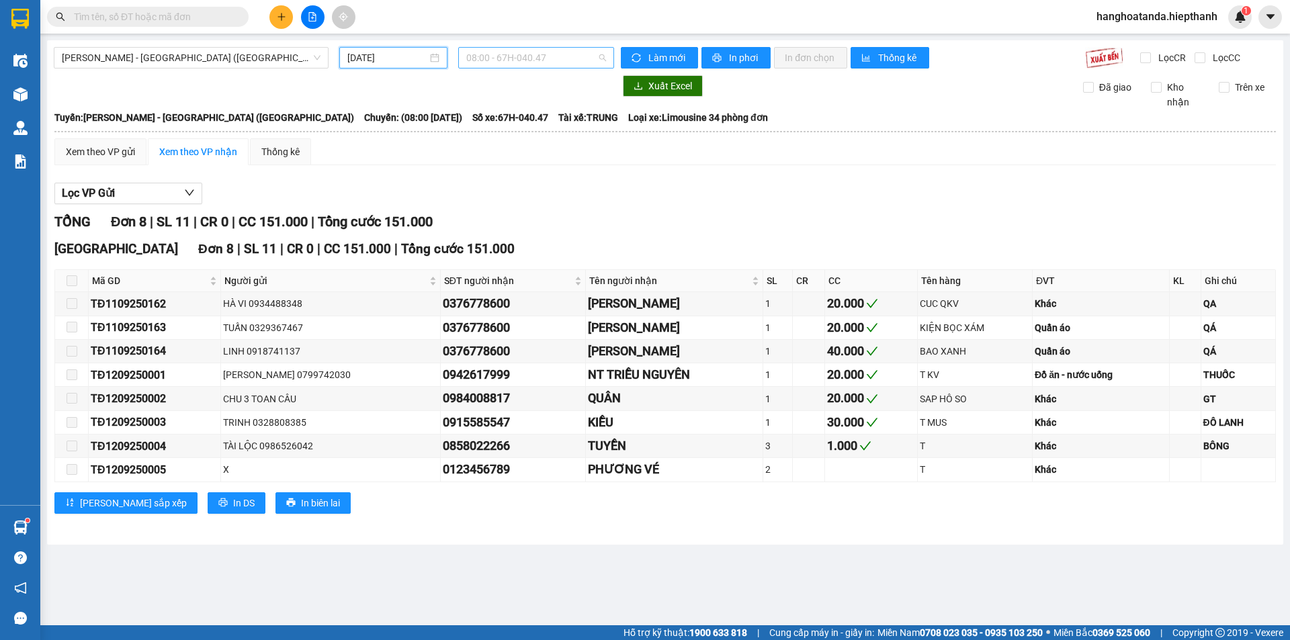
click at [515, 63] on span "08:00 - 67H-040.47" at bounding box center [536, 58] width 140 height 20
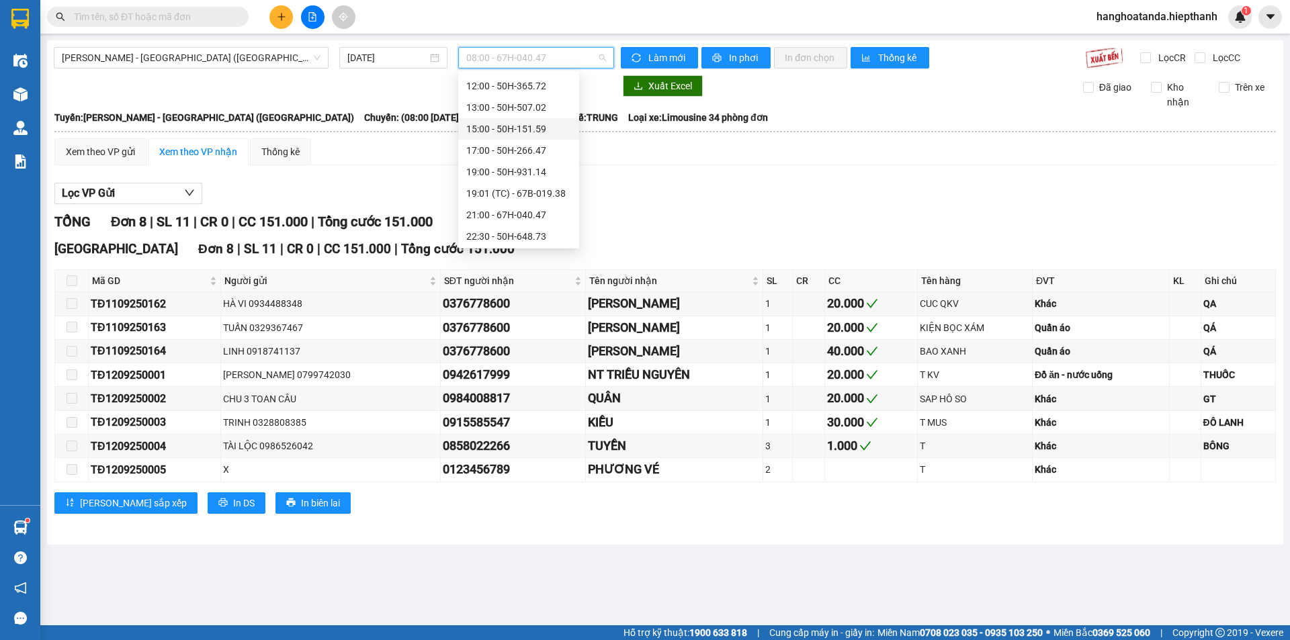
scroll to position [107, 0]
click at [511, 224] on div "22:30 - 50H-648.73" at bounding box center [518, 234] width 121 height 21
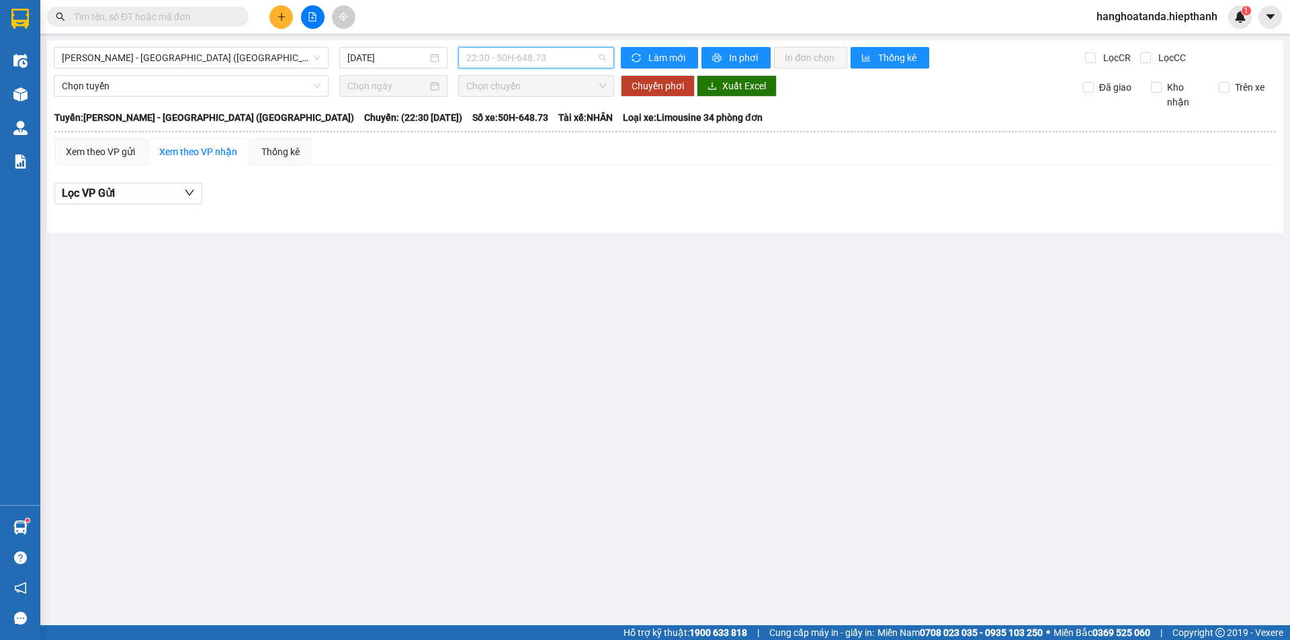
click at [502, 66] on span "22:30 - 50H-648.73" at bounding box center [536, 58] width 140 height 20
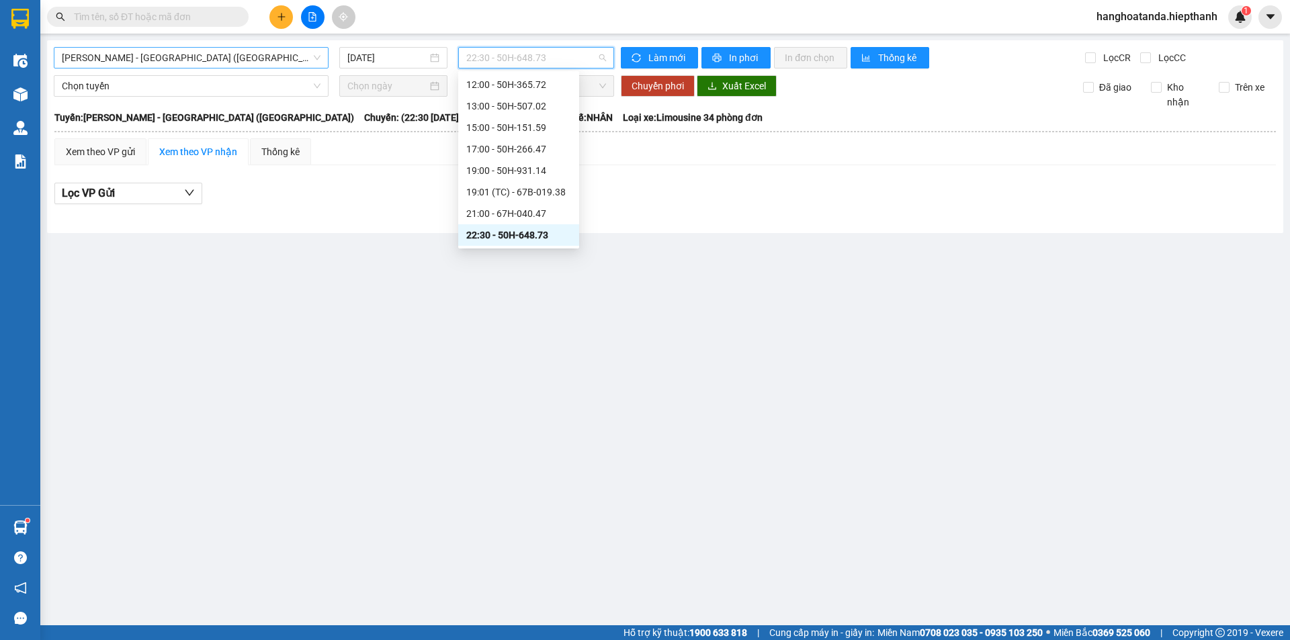
click at [202, 62] on span "[PERSON_NAME] - [GEOGRAPHIC_DATA] ([GEOGRAPHIC_DATA])" at bounding box center [191, 58] width 259 height 20
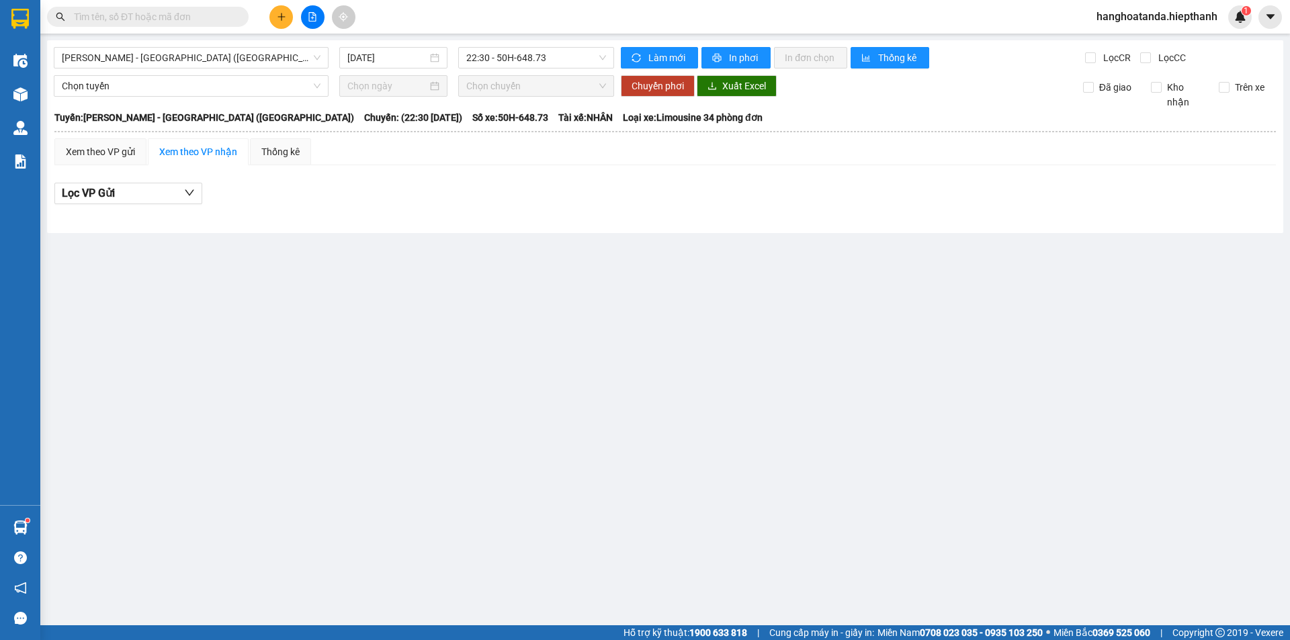
click at [377, 71] on div "Hồ Chí Minh - Tân Châu (Giường) 12/09/2025 22:30 - 50H-648.73 Làm mới In phơi I…" at bounding box center [665, 136] width 1236 height 193
click at [383, 61] on input "[DATE]" at bounding box center [387, 57] width 80 height 15
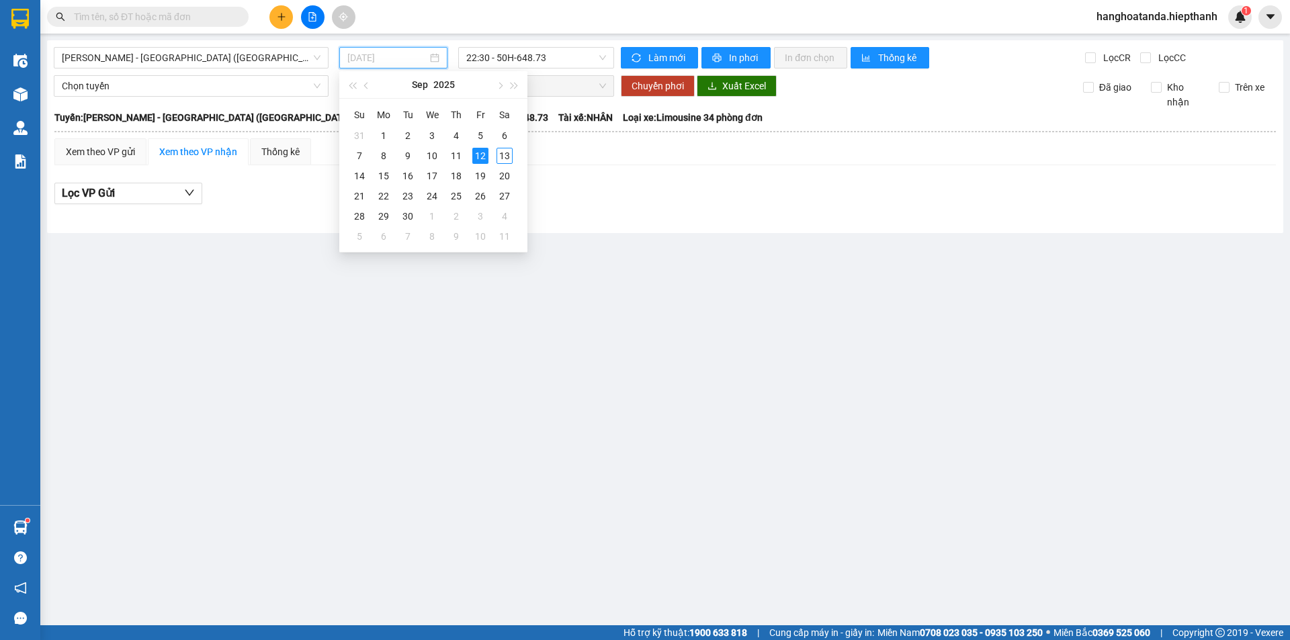
type input "[DATE]"
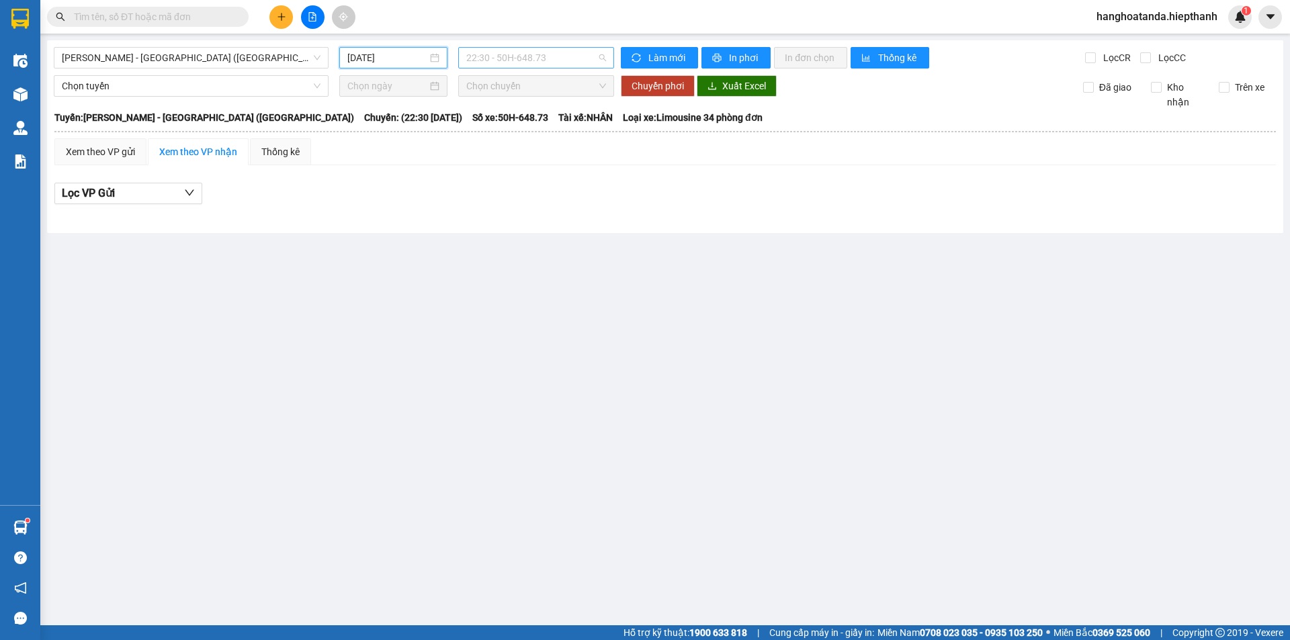
click at [508, 63] on span "22:30 - 50H-648.73" at bounding box center [536, 58] width 140 height 20
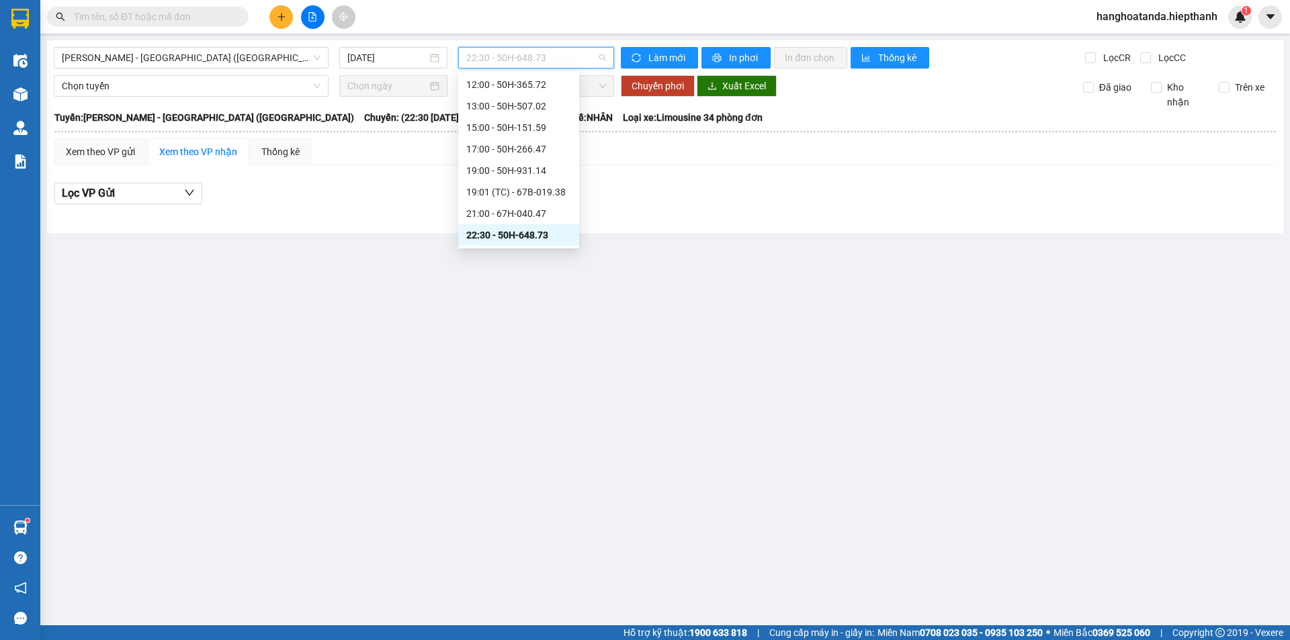
click at [504, 226] on div "22:30 - 50H-648.73" at bounding box center [518, 234] width 121 height 21
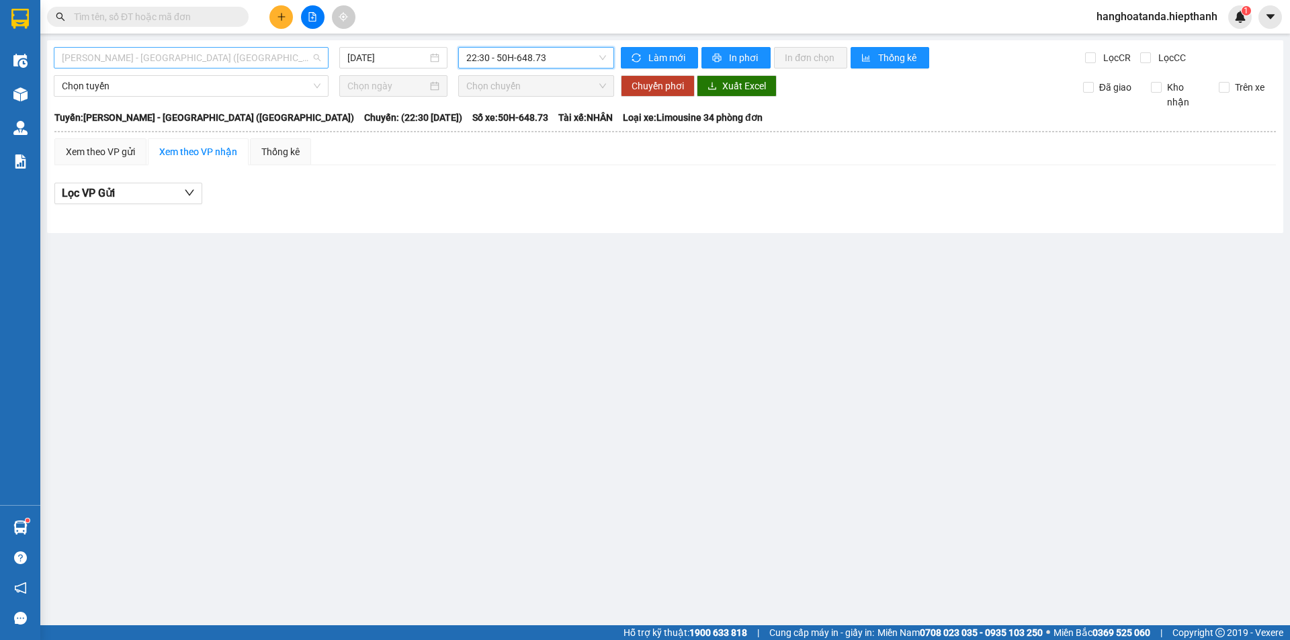
click at [222, 56] on span "[PERSON_NAME] - [GEOGRAPHIC_DATA] ([GEOGRAPHIC_DATA])" at bounding box center [191, 58] width 259 height 20
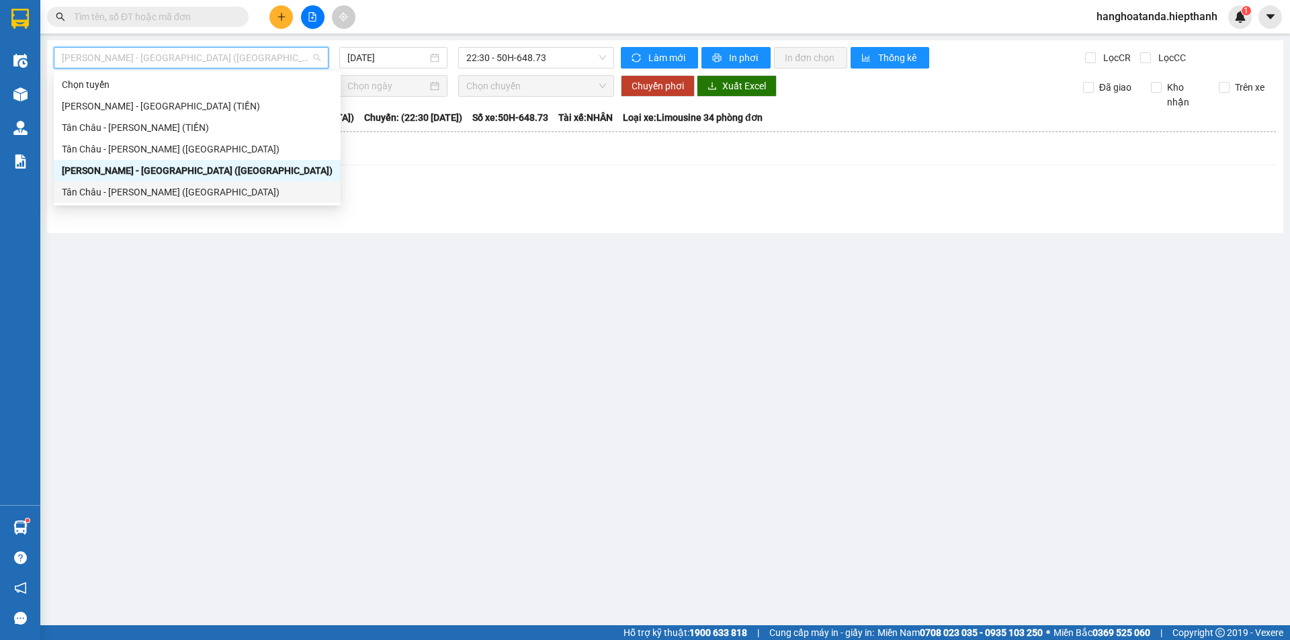
click at [153, 189] on div "Tân Châu - [PERSON_NAME] ([GEOGRAPHIC_DATA])" at bounding box center [197, 192] width 271 height 15
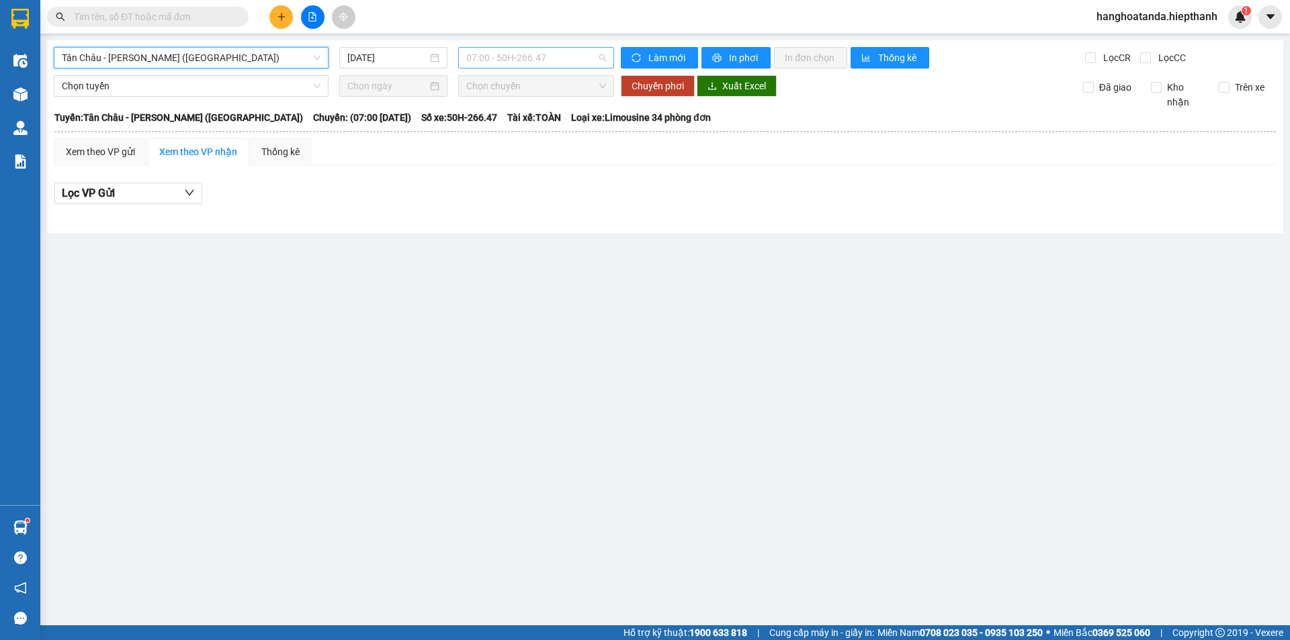
click at [488, 55] on span "07:00 - 50H-266.47" at bounding box center [536, 58] width 140 height 20
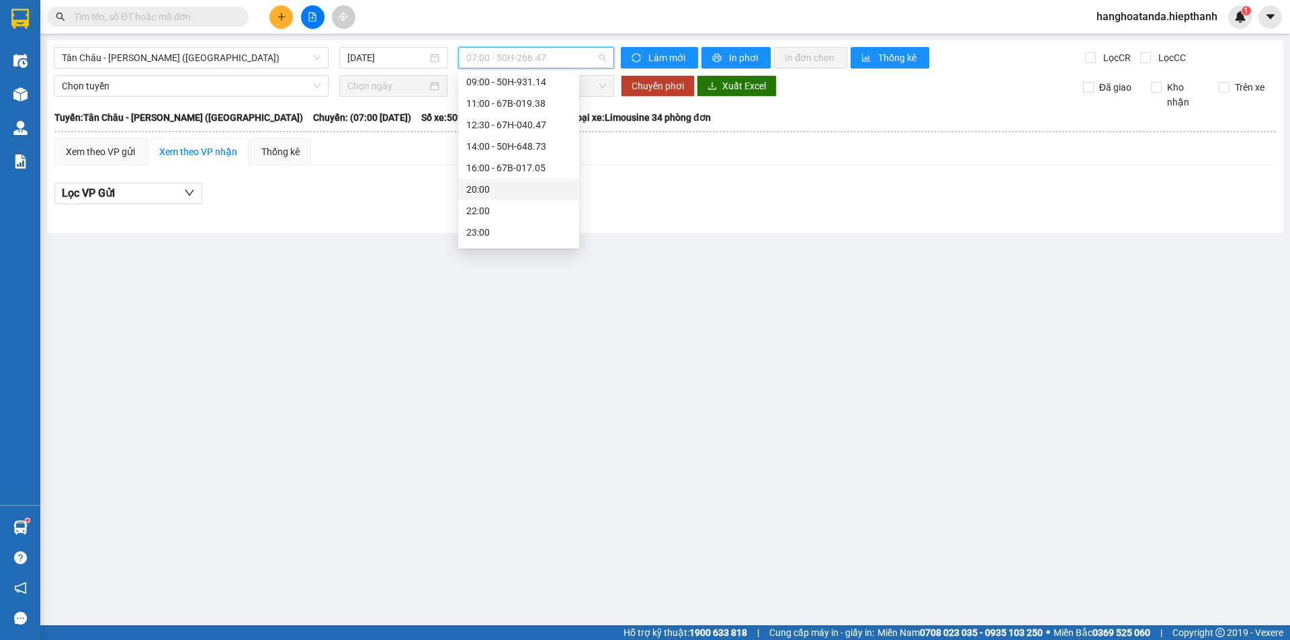
scroll to position [64, 0]
click at [392, 66] on div "[DATE]" at bounding box center [393, 57] width 108 height 21
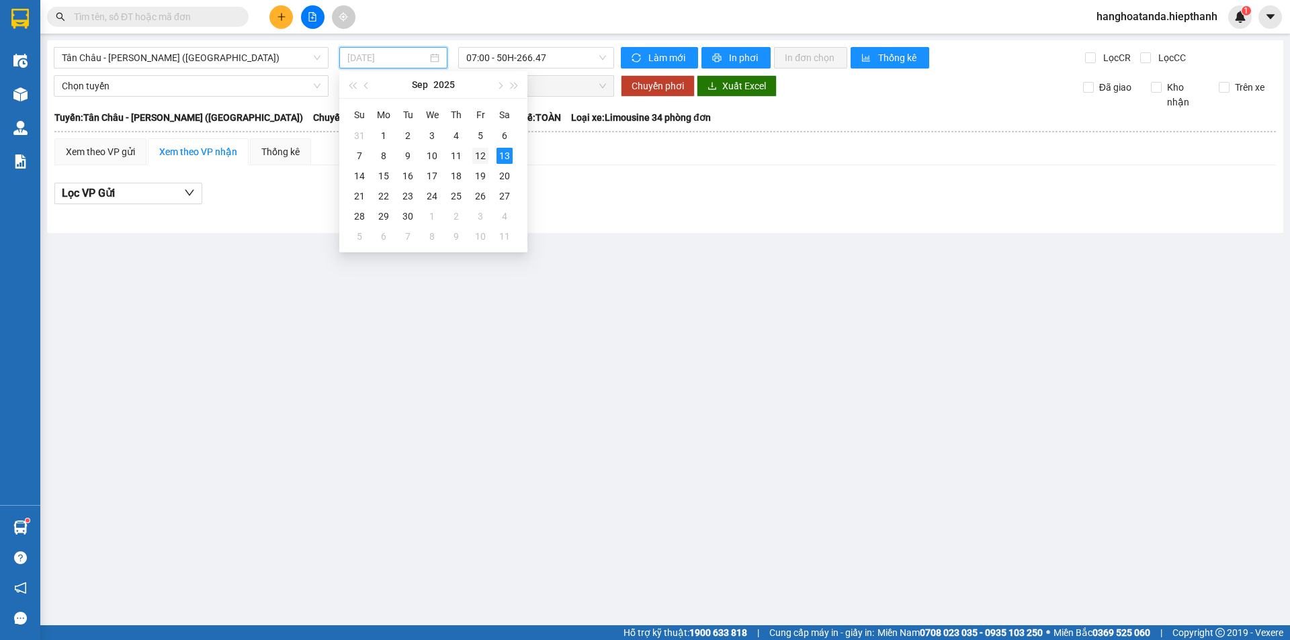
click at [474, 159] on div "12" at bounding box center [480, 156] width 16 height 16
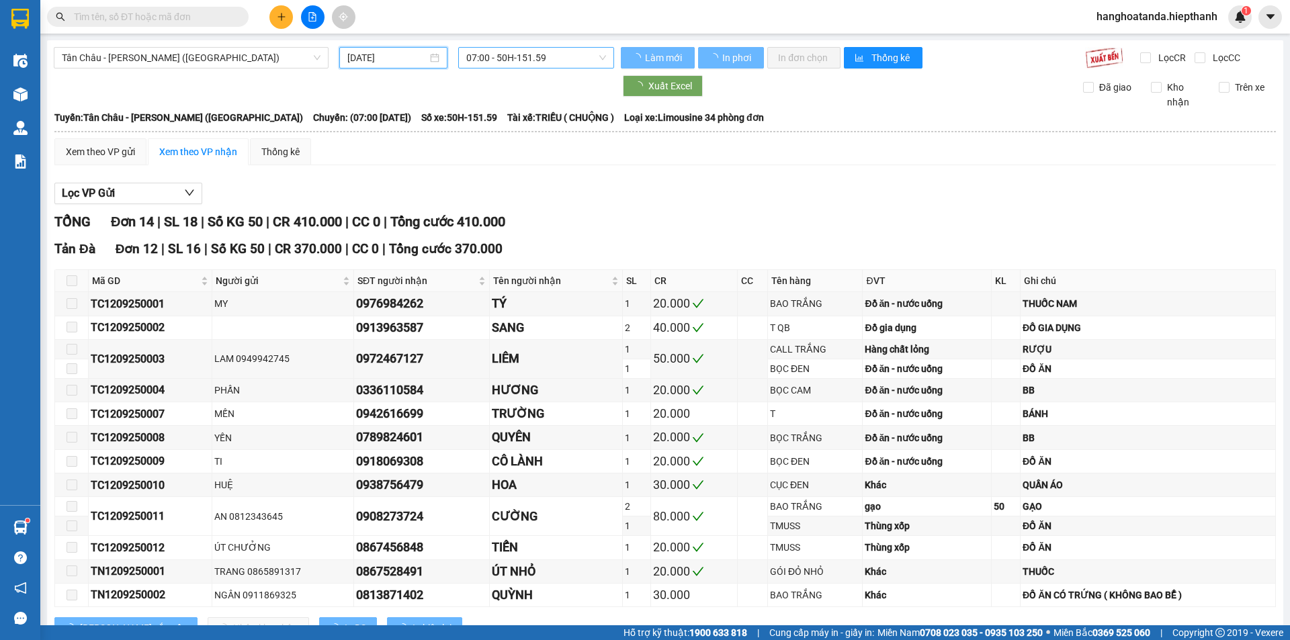
click at [525, 58] on span "07:00 - 50H-151.59" at bounding box center [536, 58] width 140 height 20
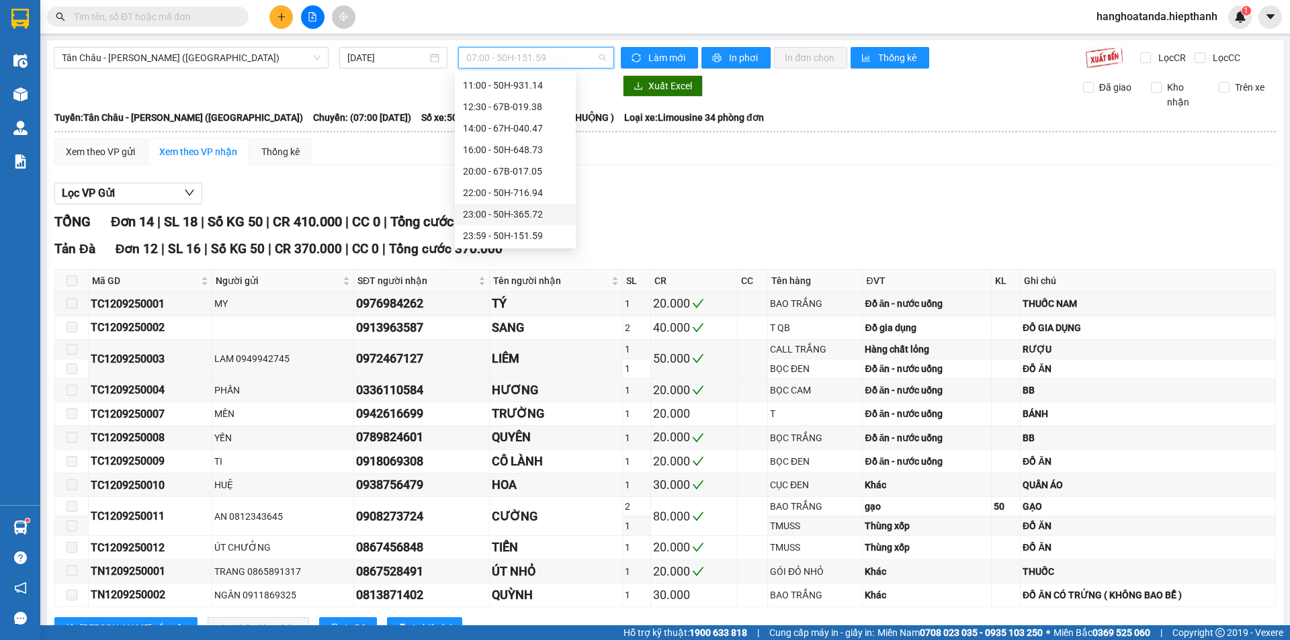
scroll to position [64, 0]
click at [519, 181] on div "20:00 - 67B-017.05" at bounding box center [515, 170] width 121 height 21
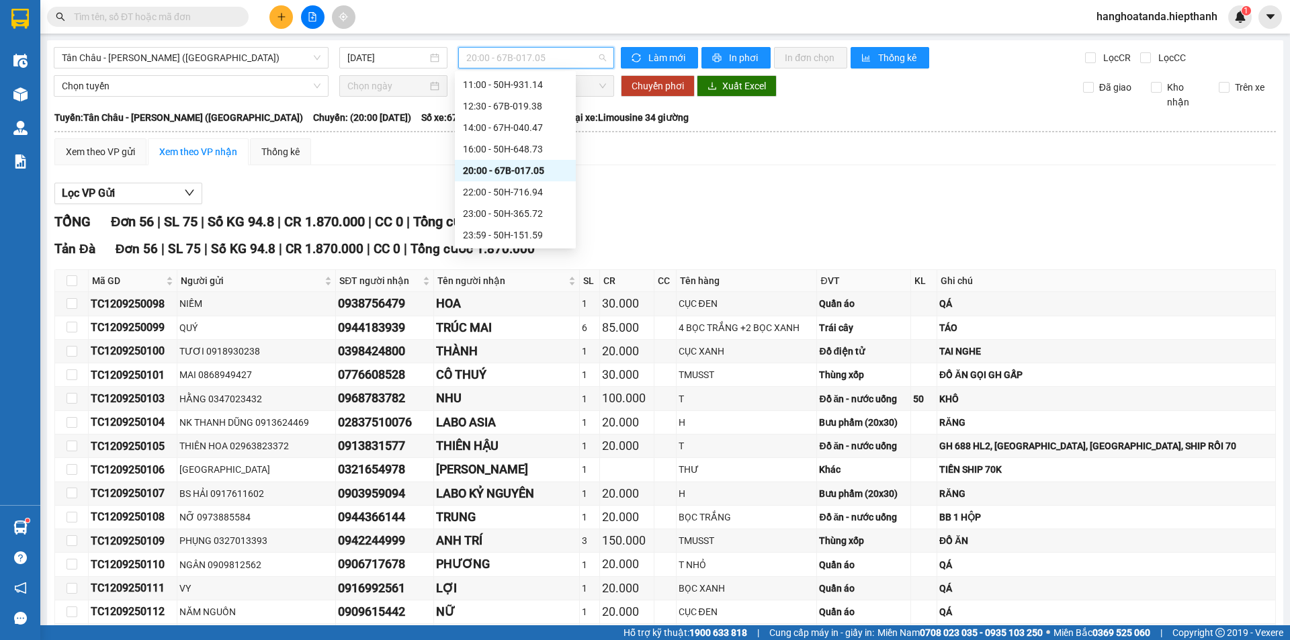
click at [533, 58] on span "20:00 - 67B-017.05" at bounding box center [536, 58] width 140 height 20
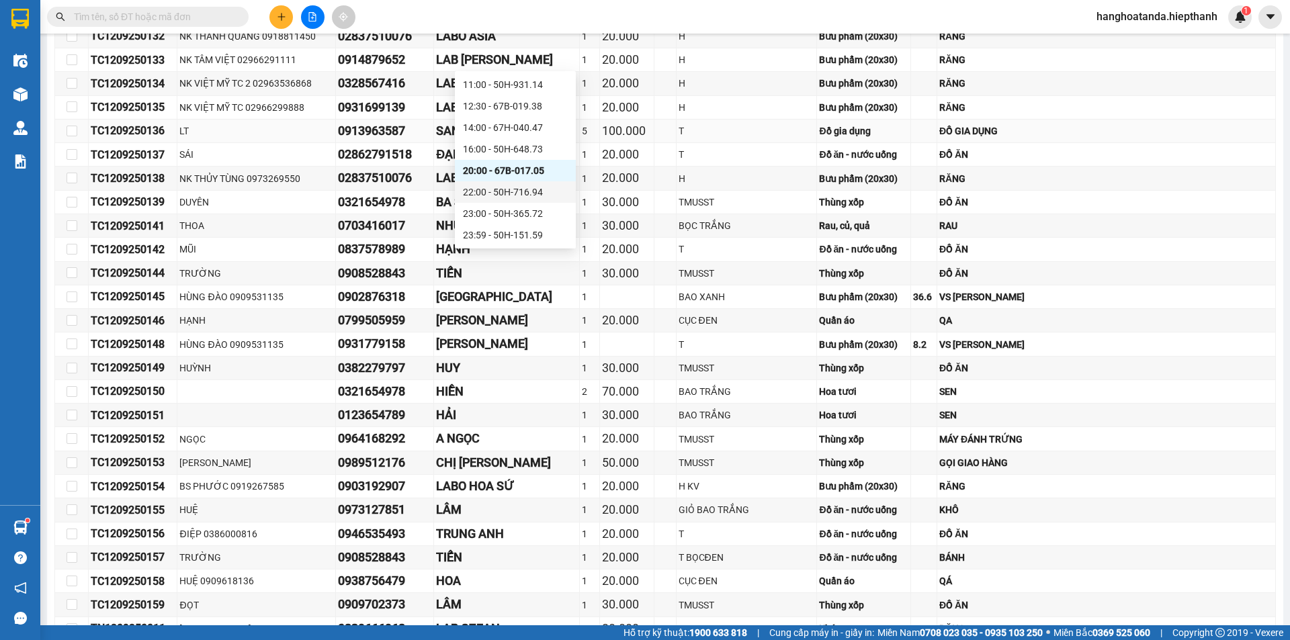
scroll to position [1064, 0]
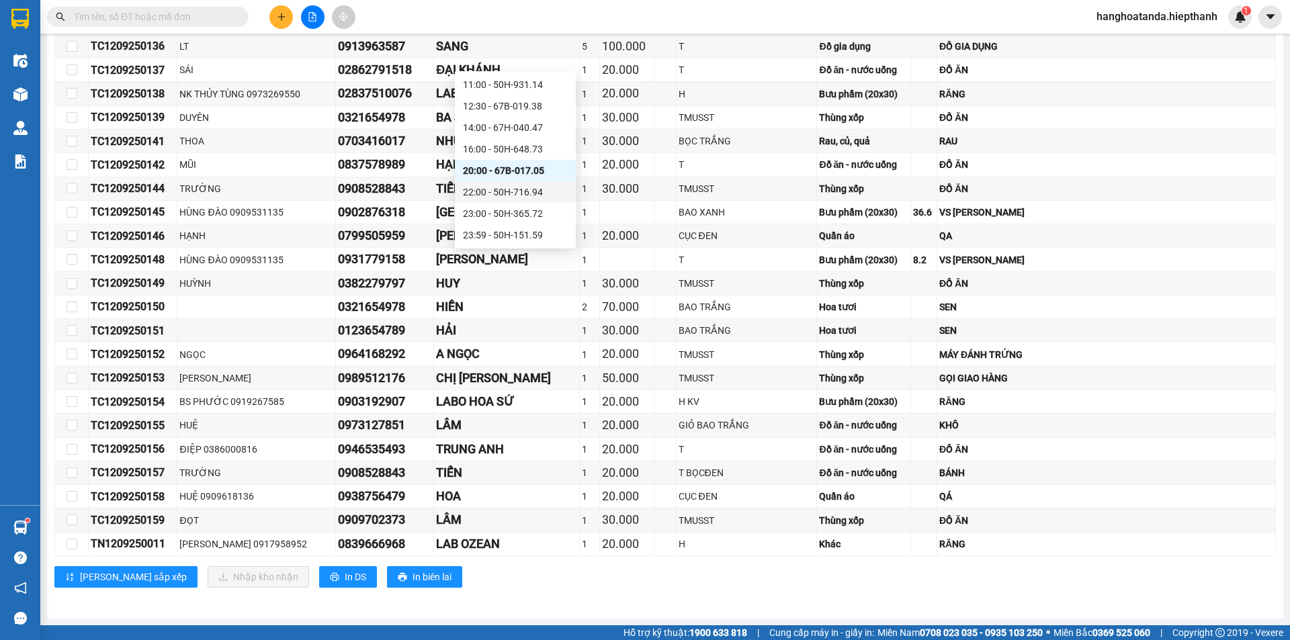
click at [509, 194] on div "22:00 - 50H-716.94" at bounding box center [515, 192] width 105 height 15
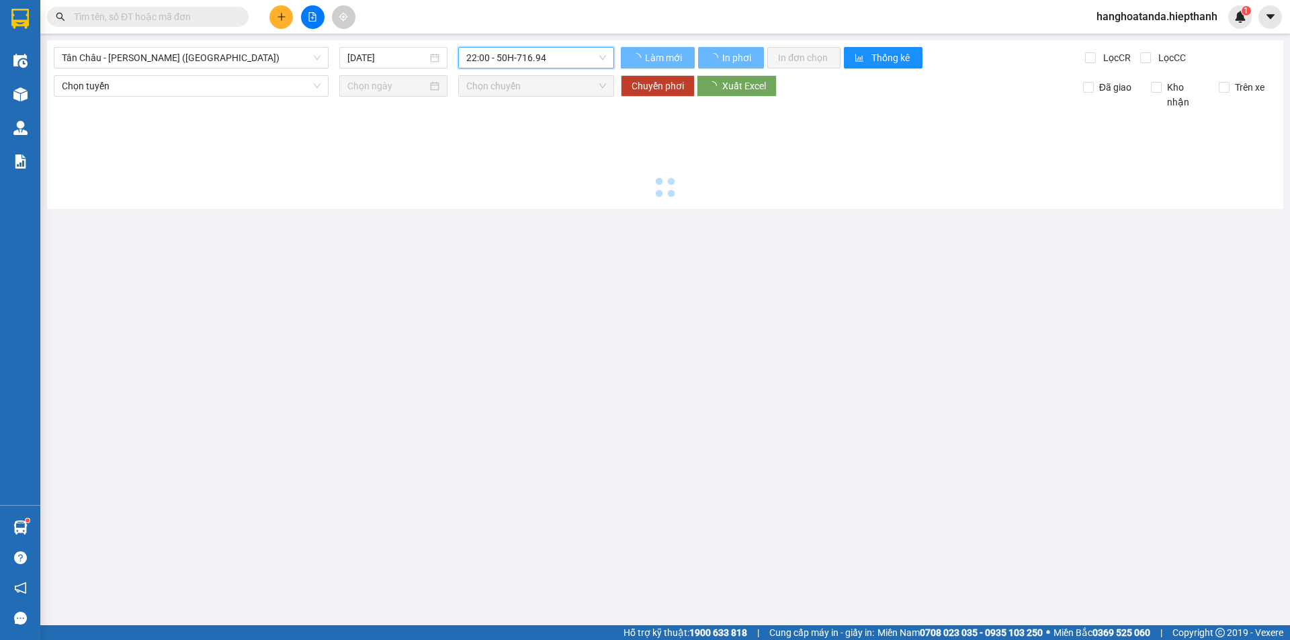
scroll to position [0, 0]
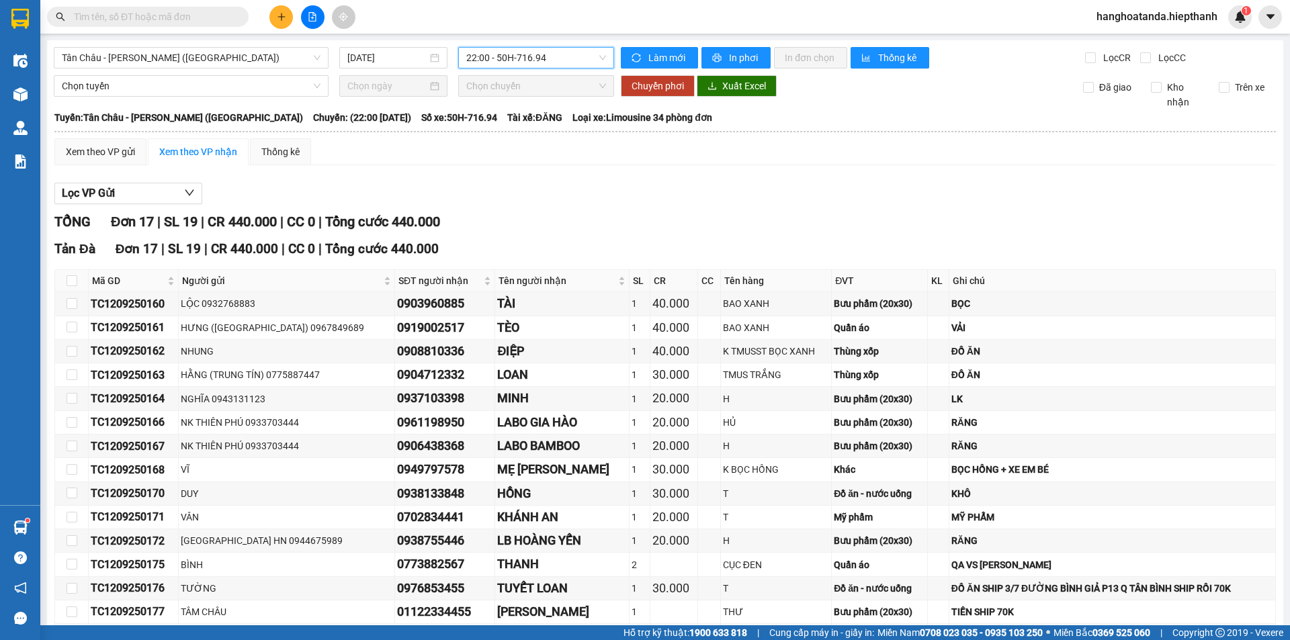
click at [486, 68] on div "22:00 - 50H-716.94" at bounding box center [536, 57] width 156 height 21
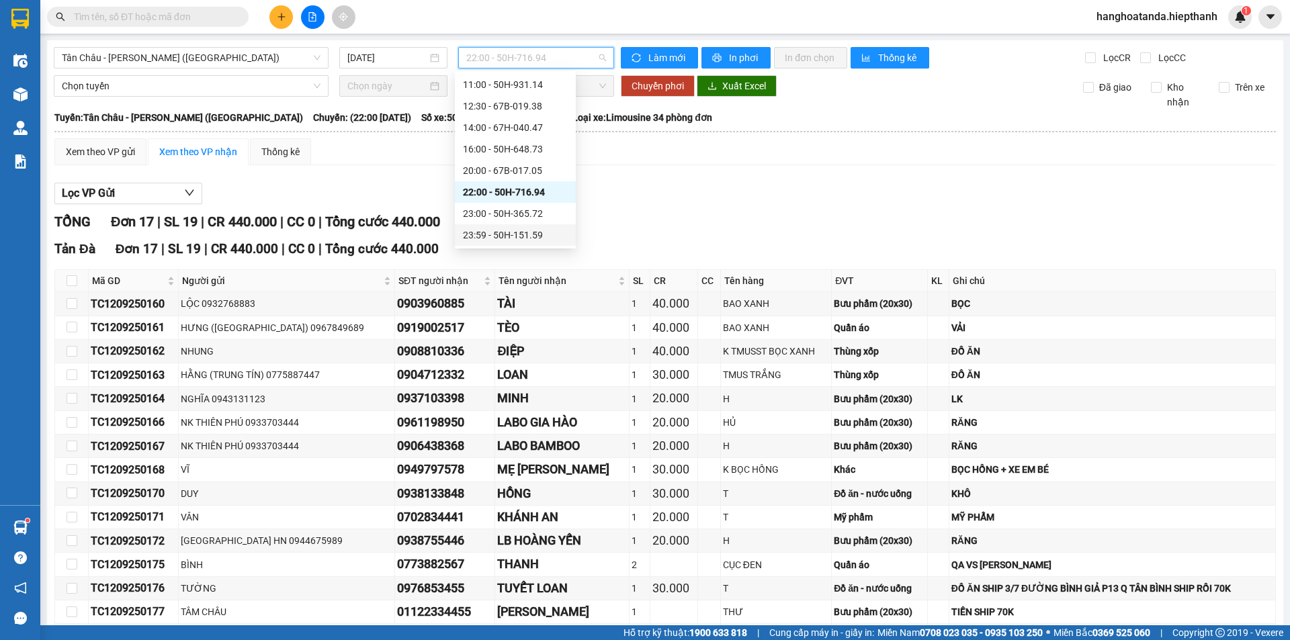
click at [519, 236] on div "23:59 - 50H-151.59" at bounding box center [515, 235] width 105 height 15
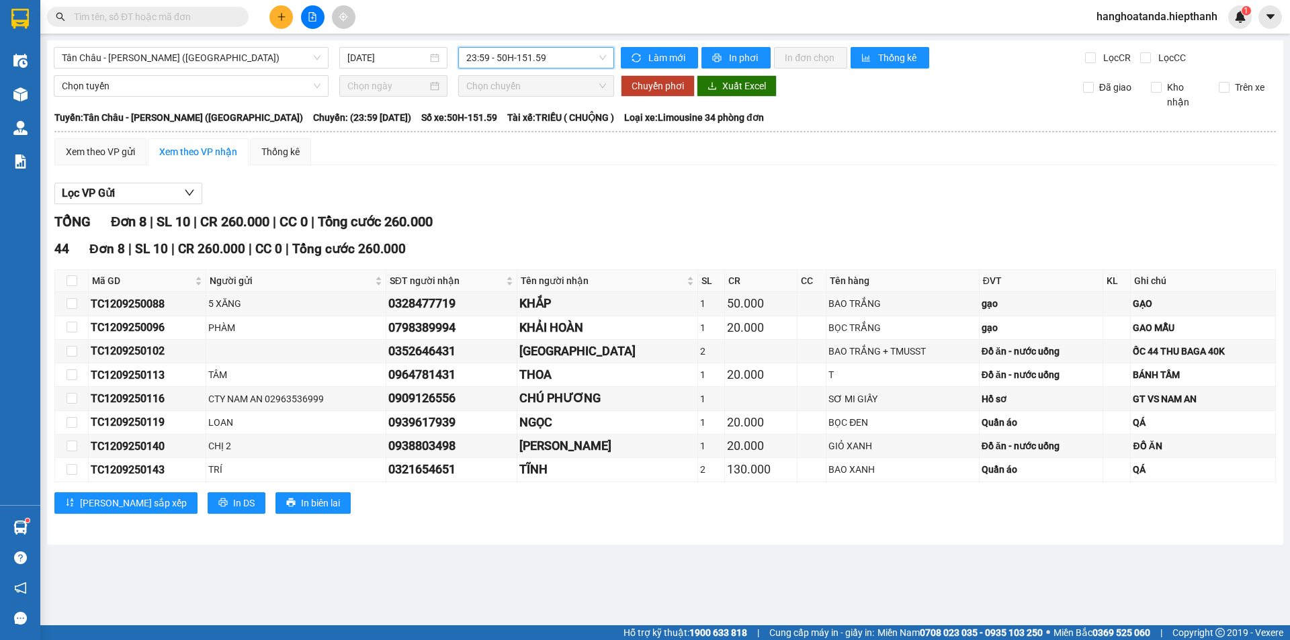
click at [524, 63] on span "23:59 - 50H-151.59" at bounding box center [536, 58] width 140 height 20
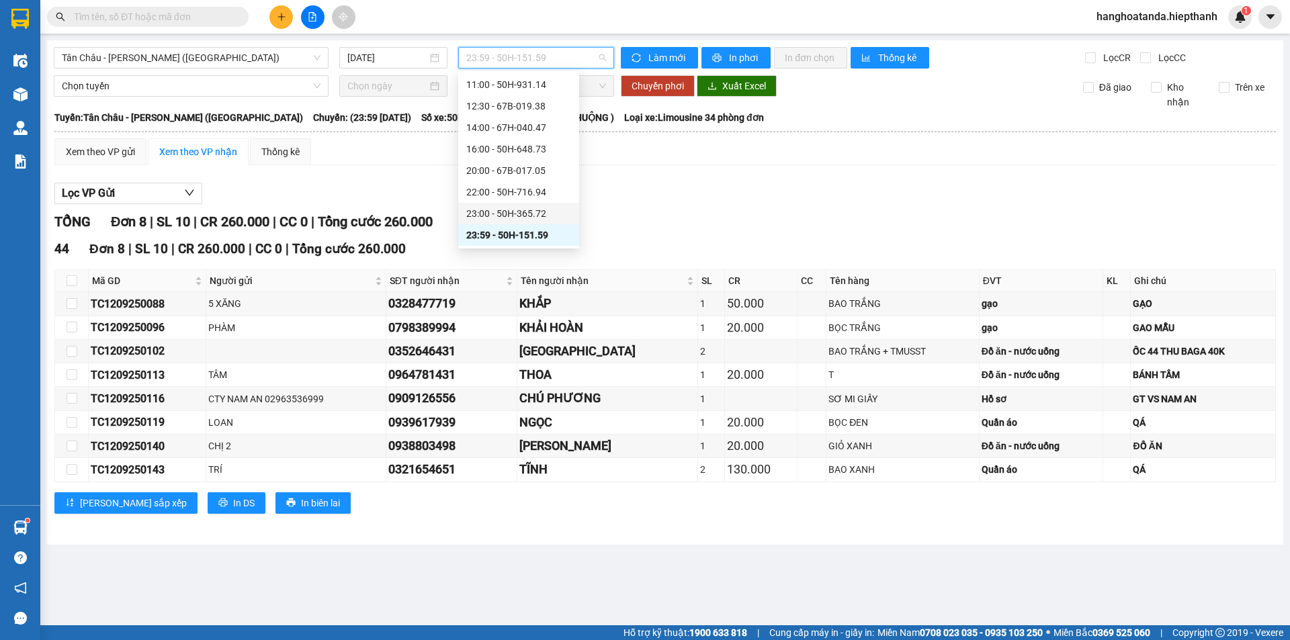
click at [496, 216] on div "23:00 - 50H-365.72" at bounding box center [518, 213] width 105 height 15
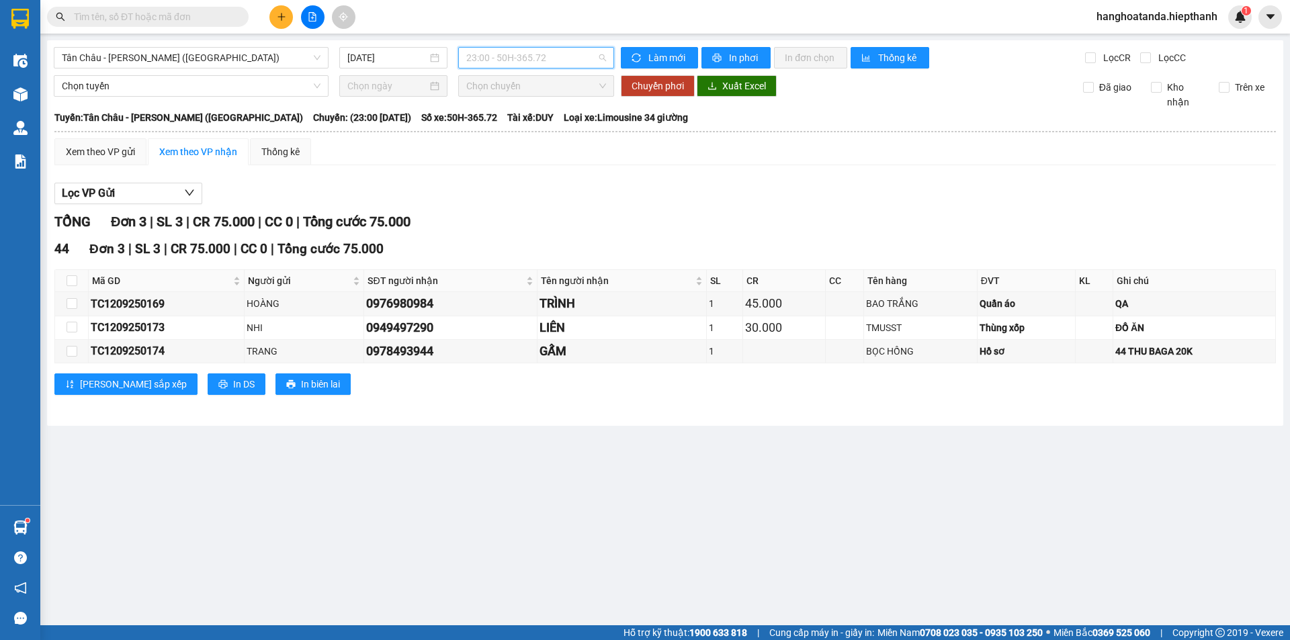
click at [511, 62] on span "23:00 - 50H-365.72" at bounding box center [536, 58] width 140 height 20
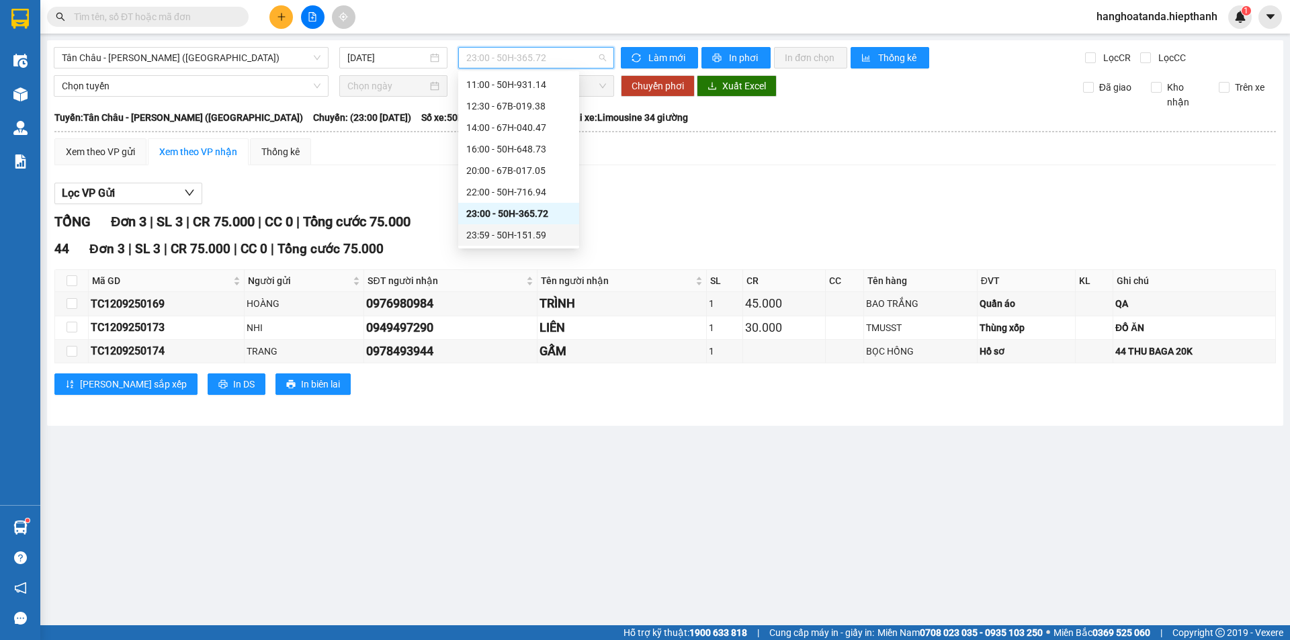
click at [484, 233] on div "23:59 - 50H-151.59" at bounding box center [518, 235] width 105 height 15
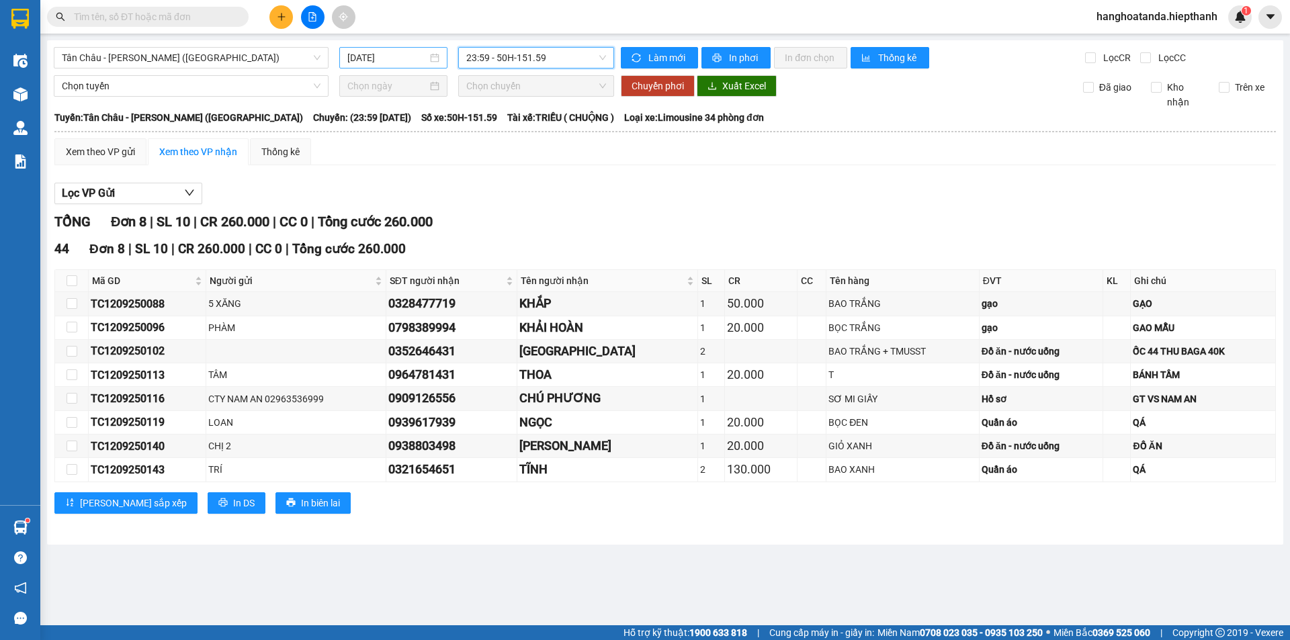
drag, startPoint x: 391, startPoint y: 50, endPoint x: 392, endPoint y: 59, distance: 8.8
click at [392, 58] on input "[DATE]" at bounding box center [387, 57] width 80 height 15
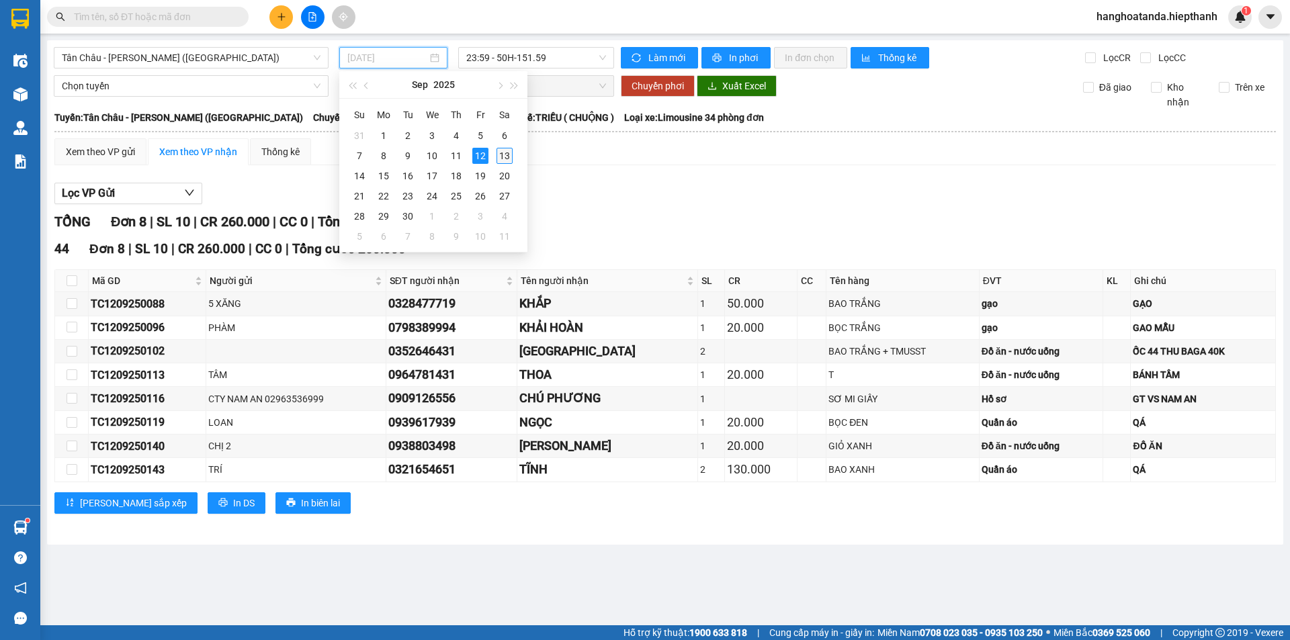
click at [498, 155] on div "13" at bounding box center [504, 156] width 16 height 16
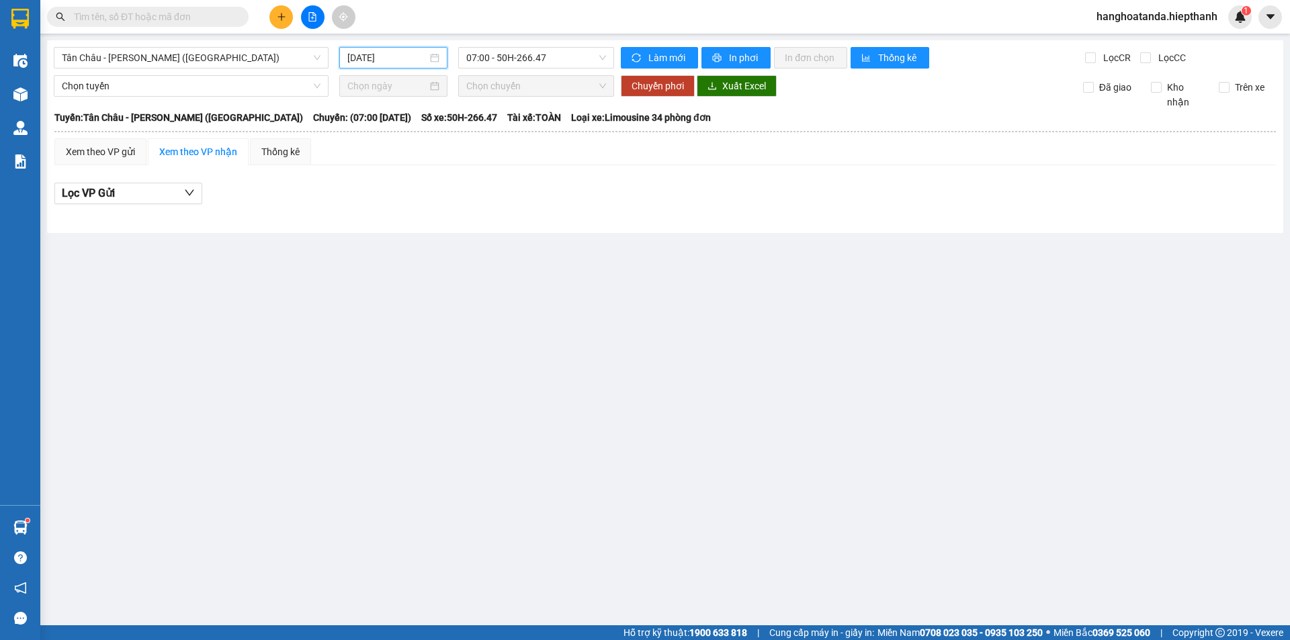
click at [417, 54] on input "[DATE]" at bounding box center [387, 57] width 80 height 15
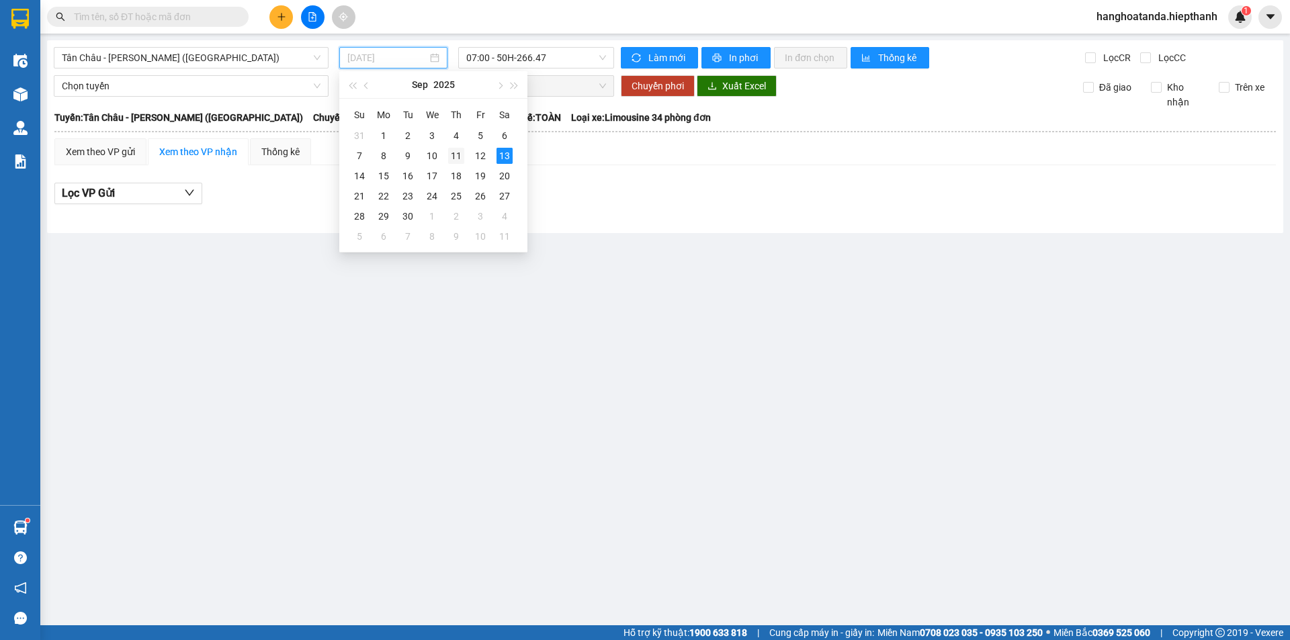
click at [453, 155] on div "11" at bounding box center [456, 156] width 16 height 16
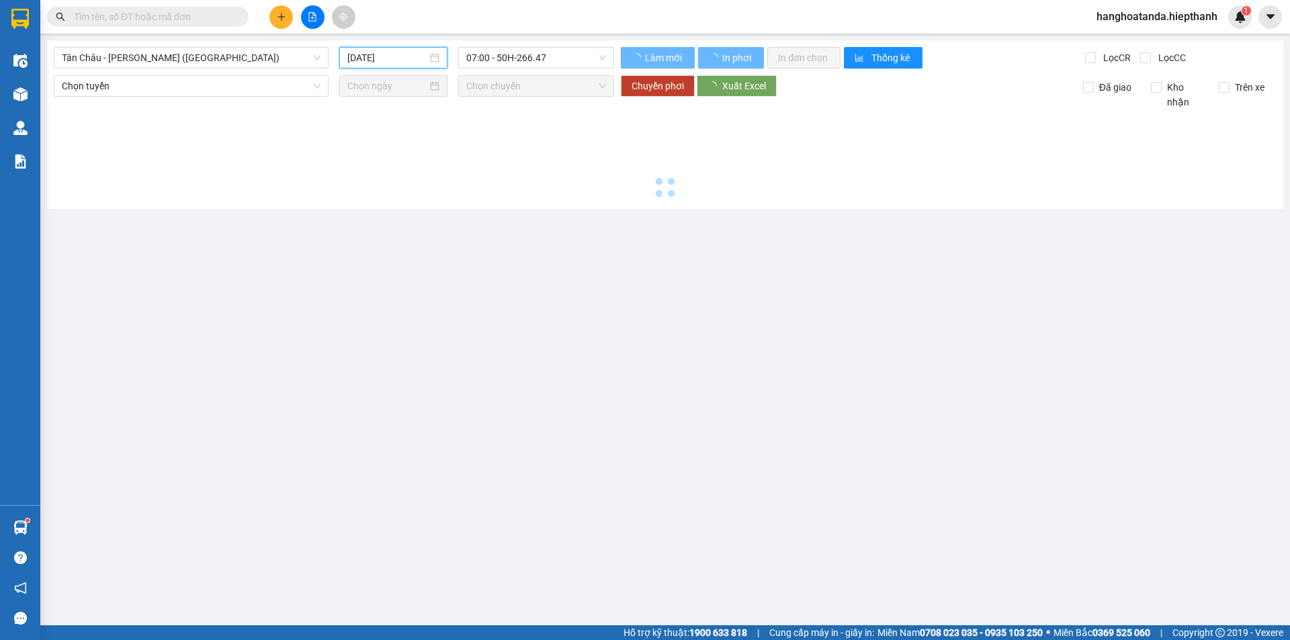
type input "[DATE]"
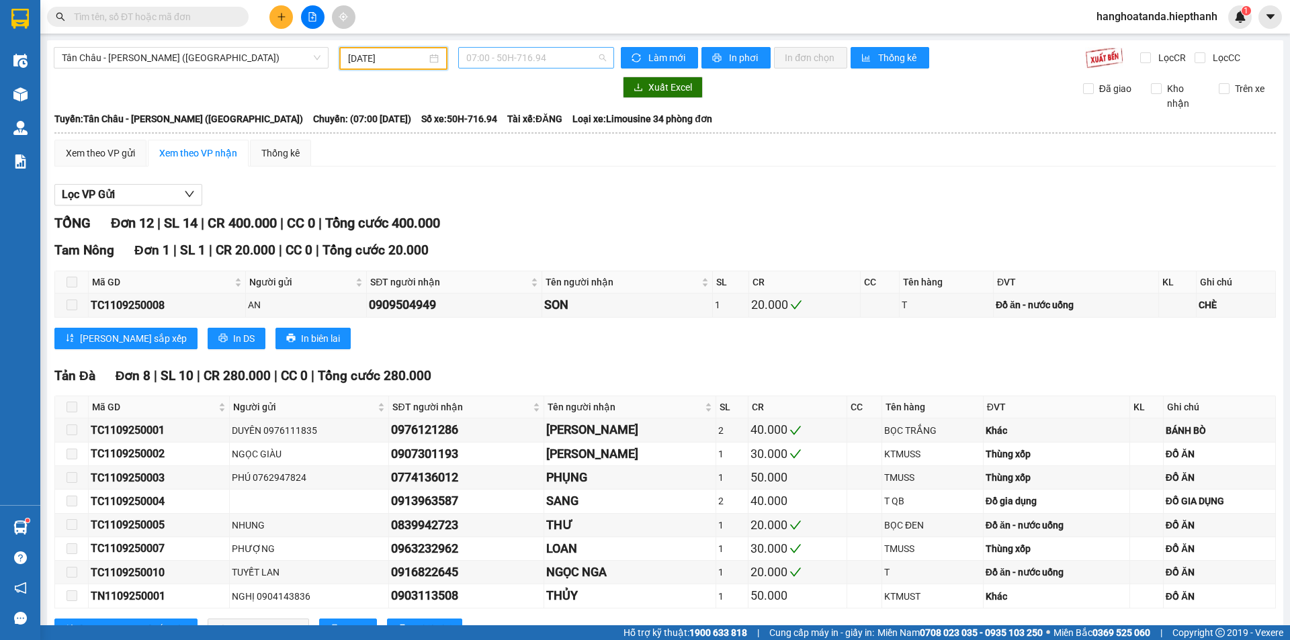
click at [546, 50] on span "07:00 - 50H-716.94" at bounding box center [536, 58] width 140 height 20
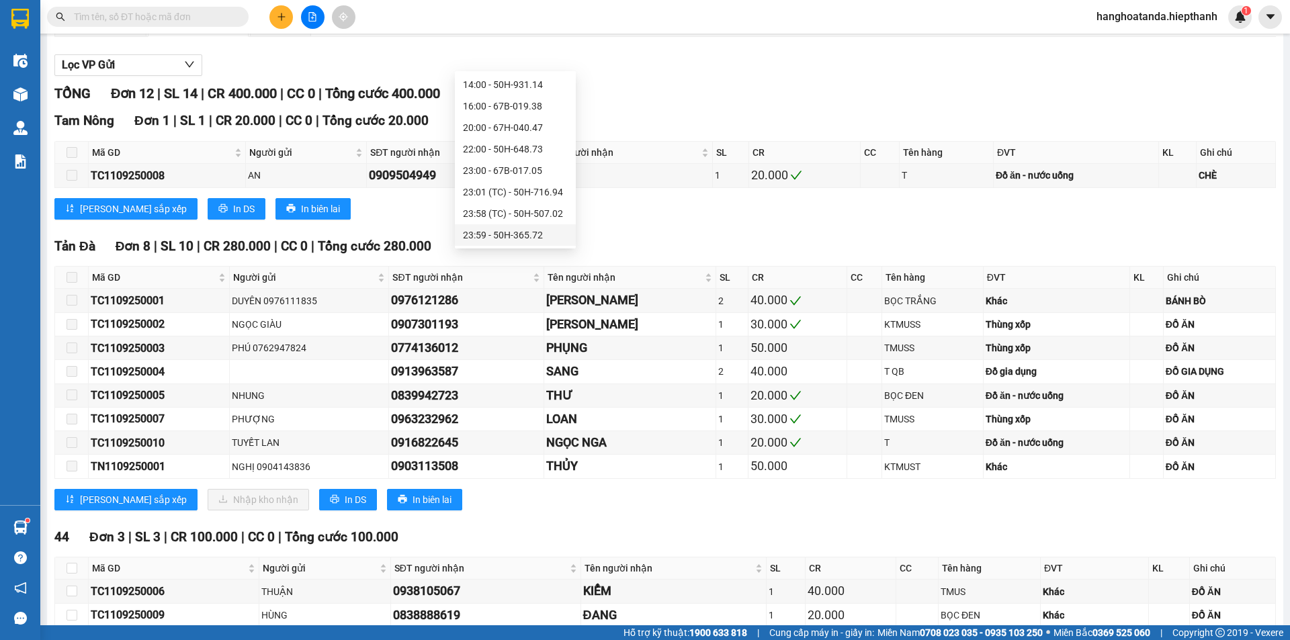
scroll to position [224, 0]
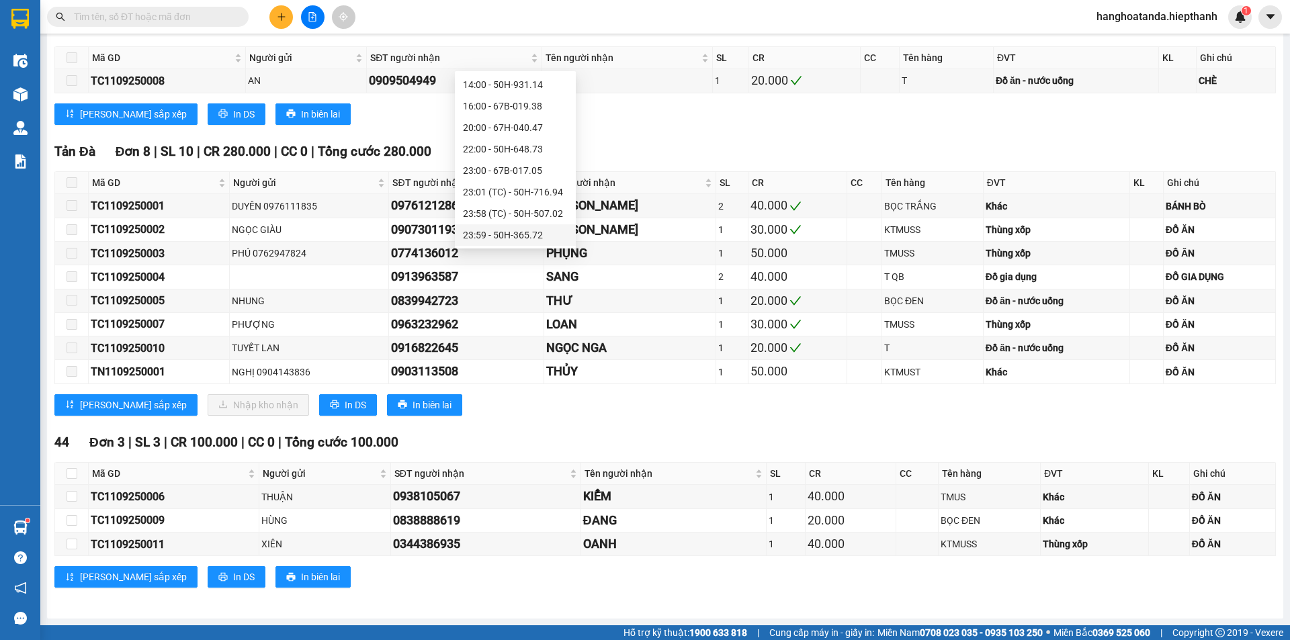
click at [499, 234] on div "23:59 - 50H-365.72" at bounding box center [515, 235] width 105 height 15
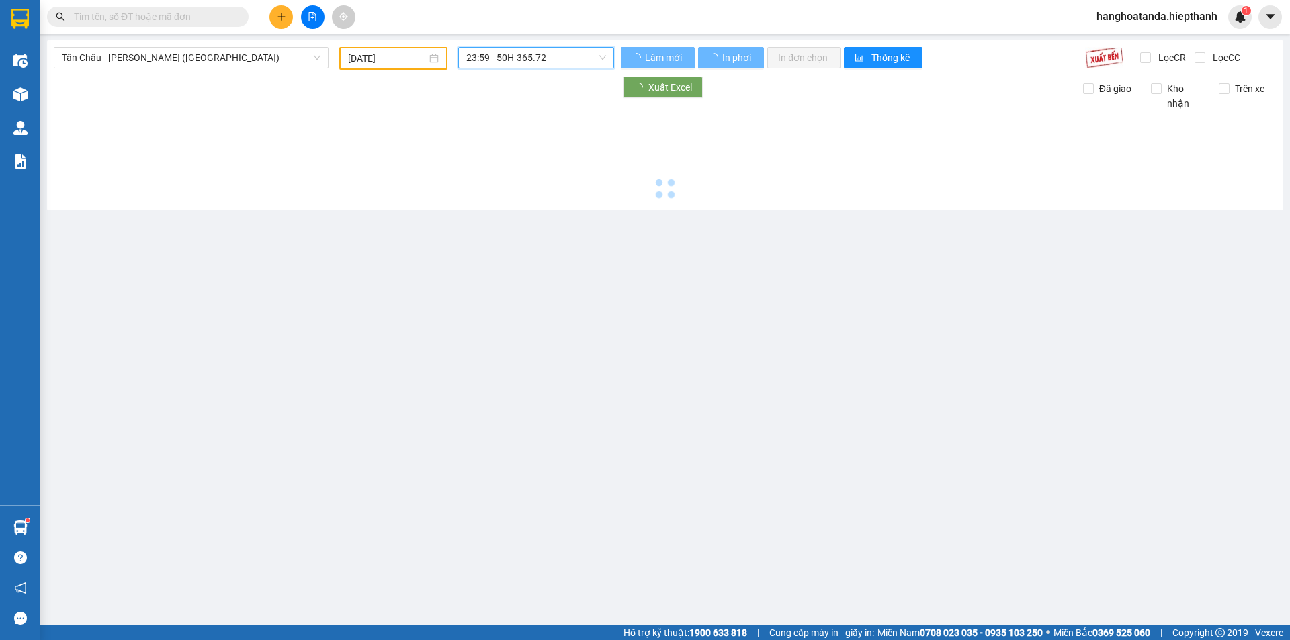
scroll to position [0, 0]
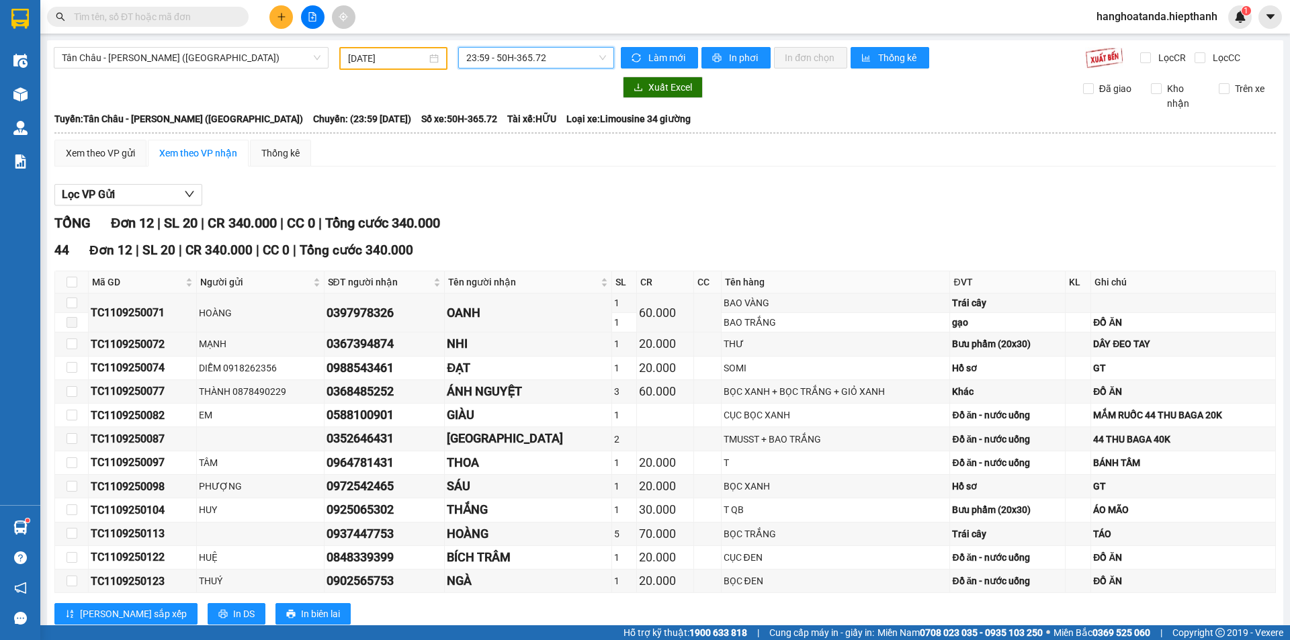
click at [533, 61] on span "23:59 - 50H-365.72" at bounding box center [536, 58] width 140 height 20
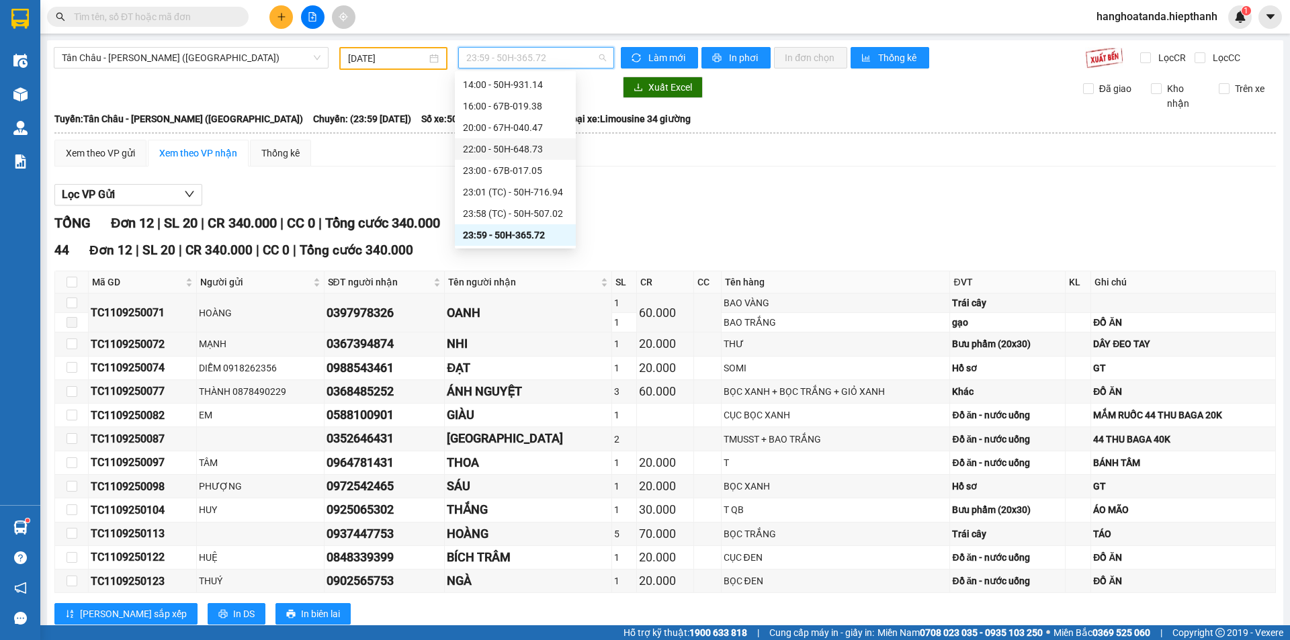
click at [507, 155] on div "22:00 - 50H-648.73" at bounding box center [515, 149] width 105 height 15
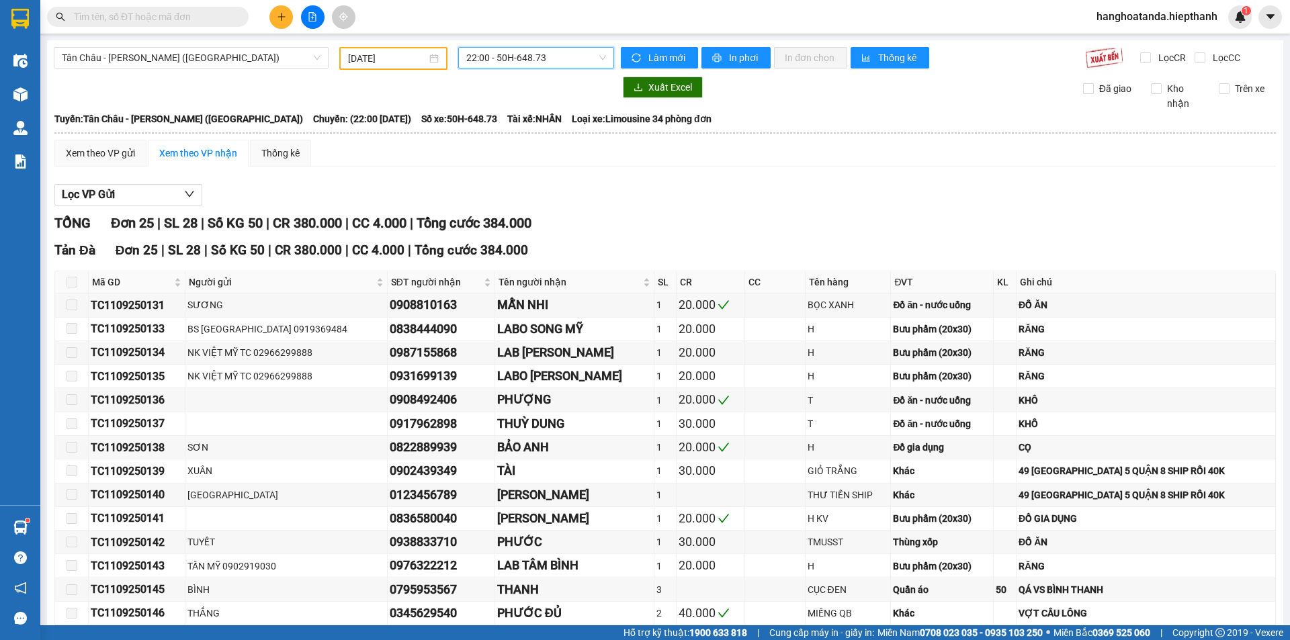
click at [513, 61] on span "22:00 - 50H-648.73" at bounding box center [536, 58] width 140 height 20
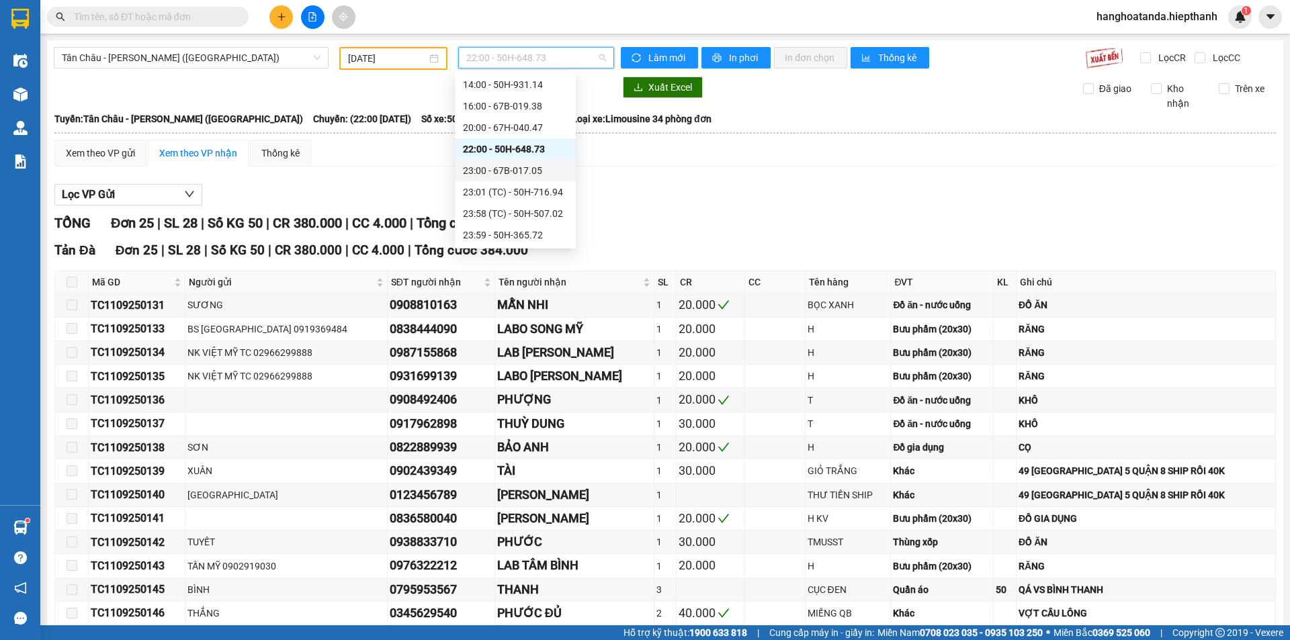
click at [500, 165] on div "23:00 - 67B-017.05" at bounding box center [515, 170] width 105 height 15
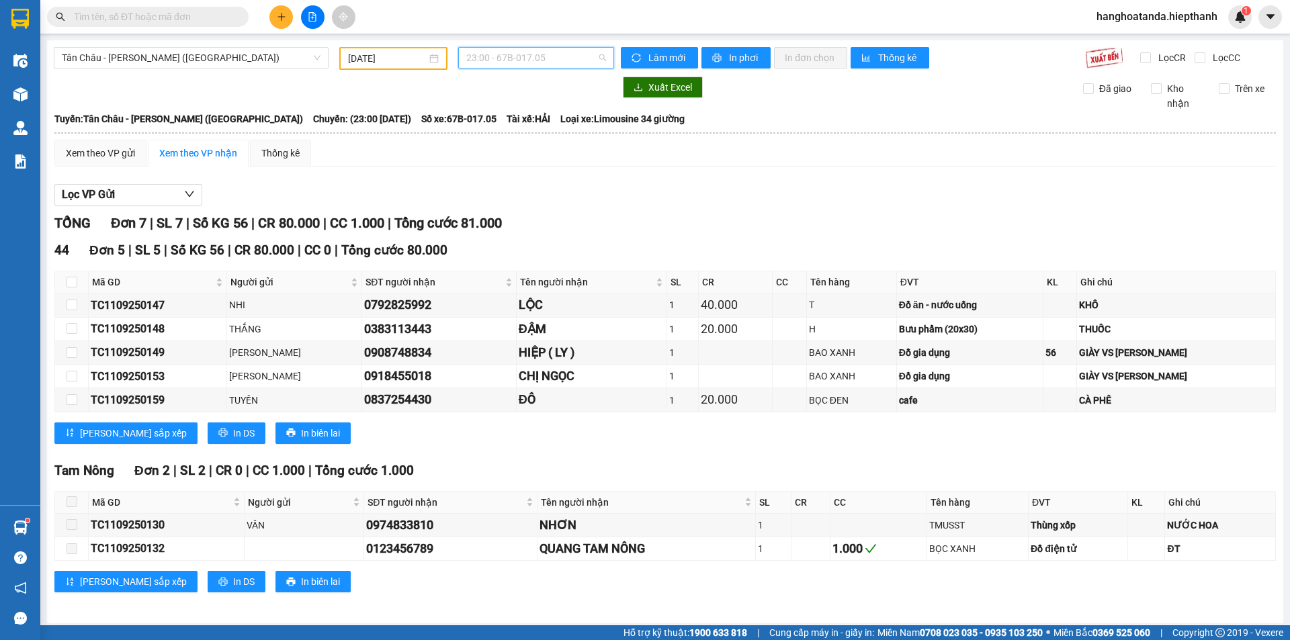
click at [533, 57] on span "23:00 - 67B-017.05" at bounding box center [536, 58] width 140 height 20
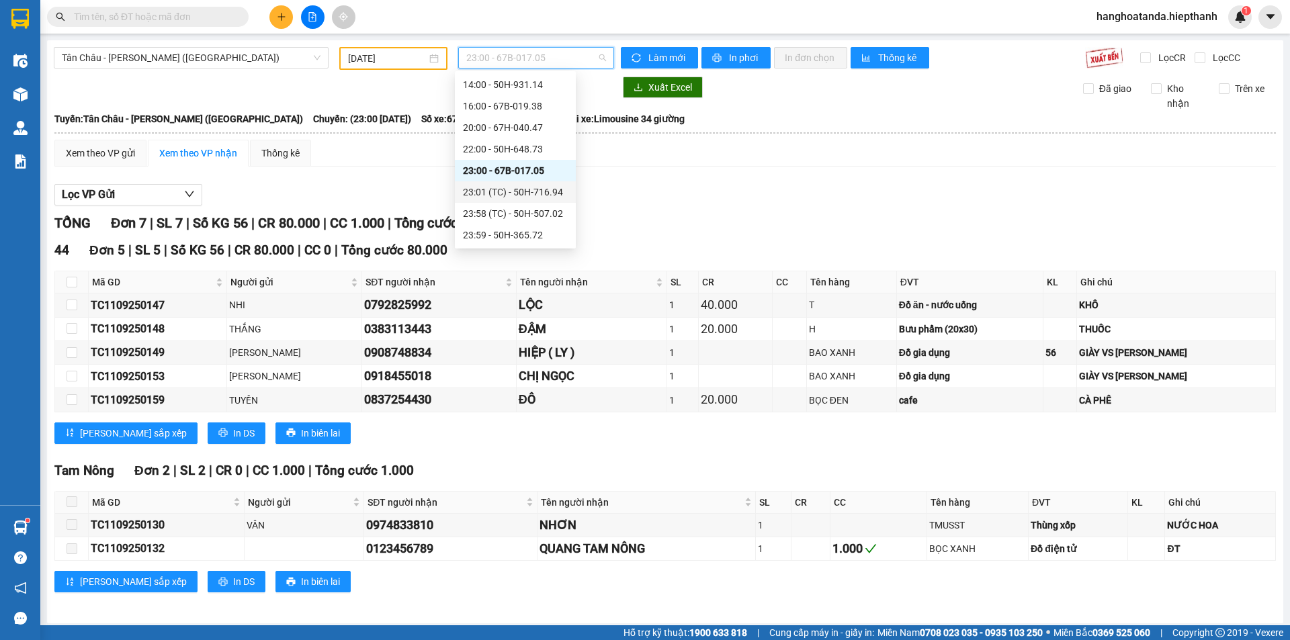
click at [509, 184] on div "23:01 (TC) - 50H-716.94" at bounding box center [515, 191] width 121 height 21
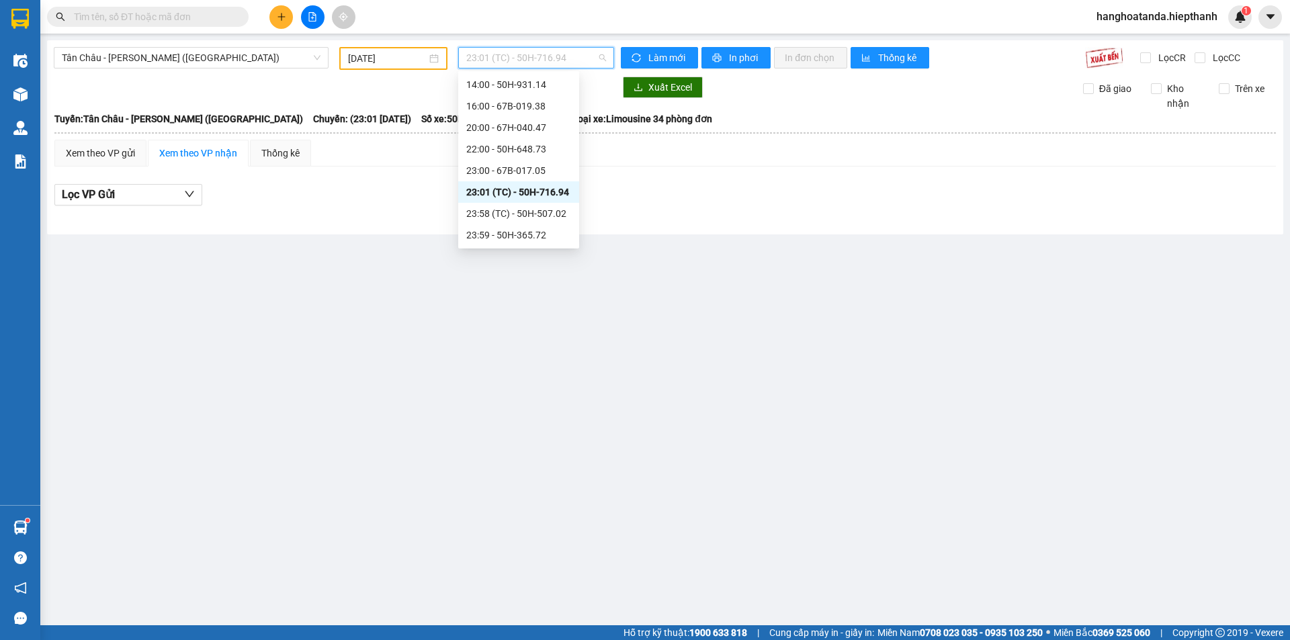
click at [527, 66] on span "23:01 (TC) - 50H-716.94" at bounding box center [536, 58] width 140 height 20
click at [501, 173] on div "23:00 - 67B-017.05" at bounding box center [518, 170] width 105 height 15
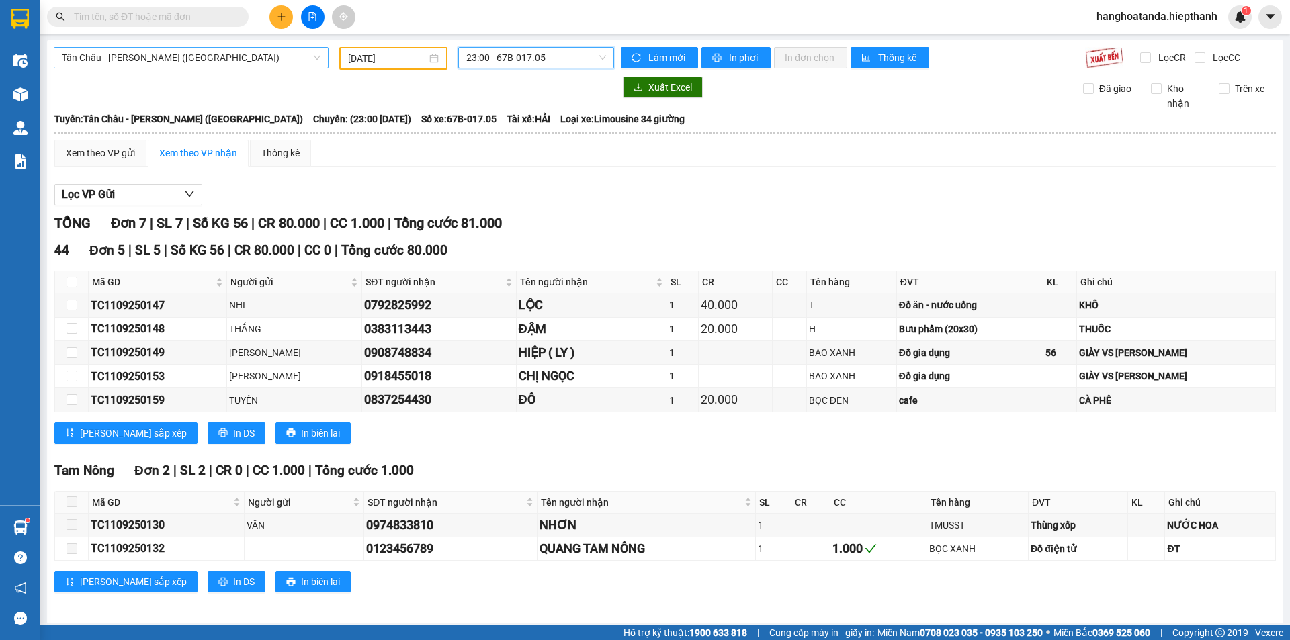
click at [214, 65] on span "Tân Châu - [PERSON_NAME] ([GEOGRAPHIC_DATA])" at bounding box center [191, 58] width 259 height 20
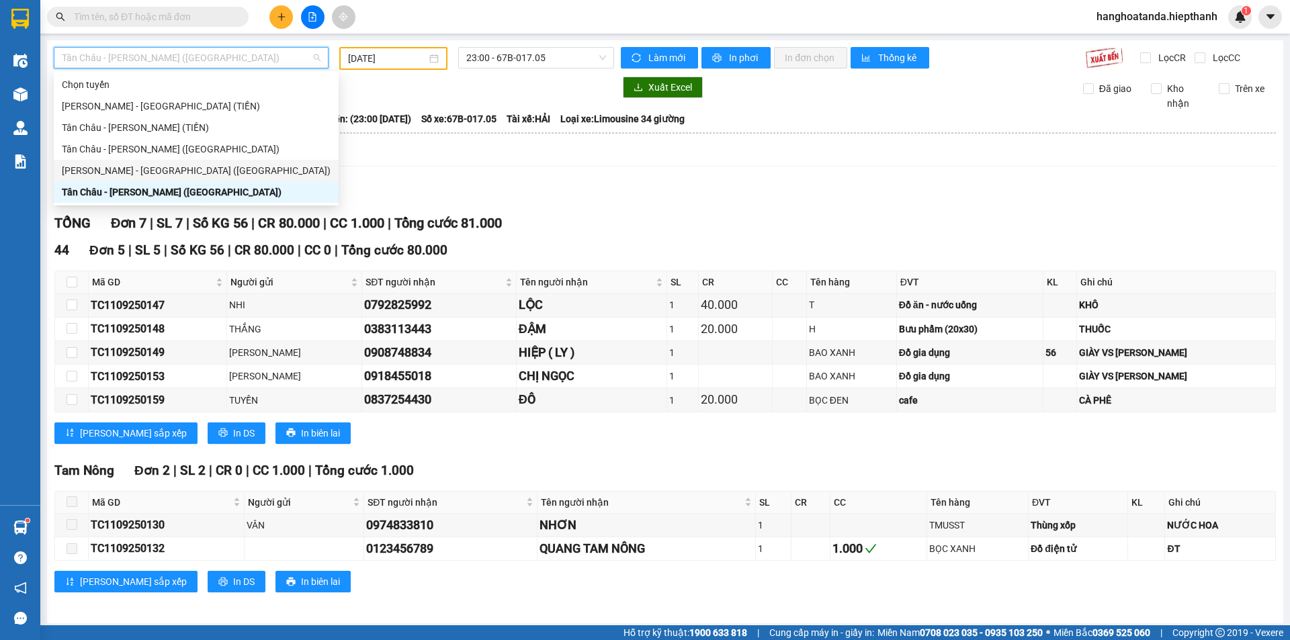
click at [160, 165] on div "[PERSON_NAME] - [GEOGRAPHIC_DATA] ([GEOGRAPHIC_DATA])" at bounding box center [196, 170] width 269 height 15
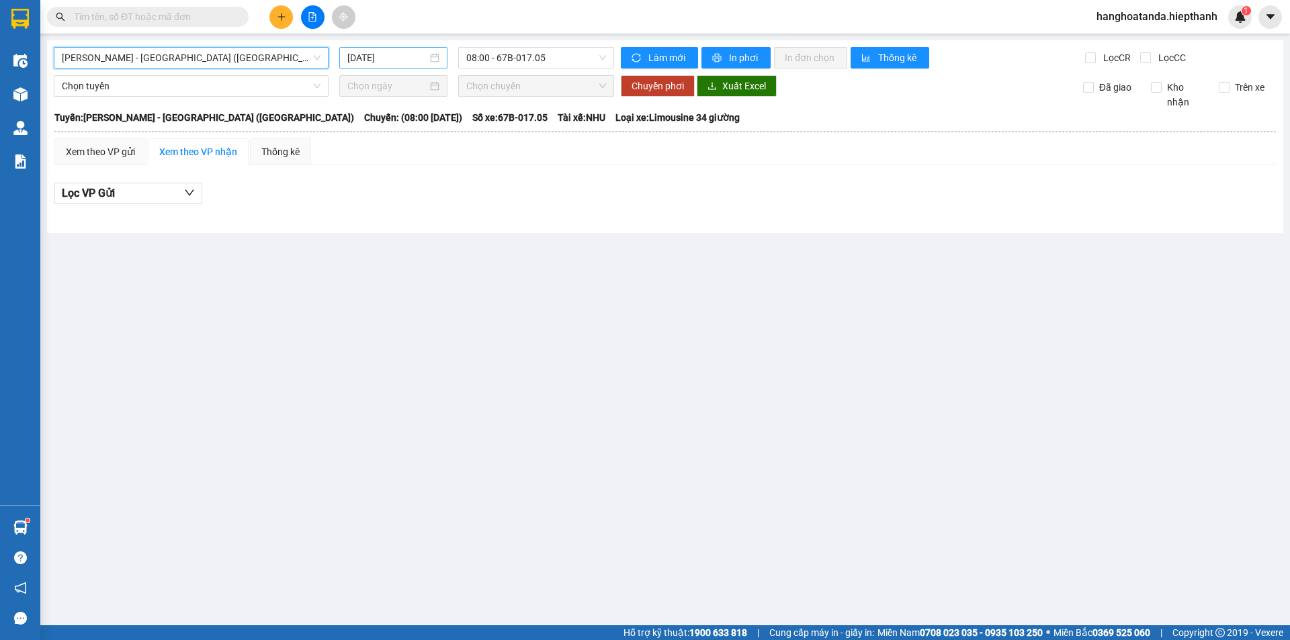
click at [361, 60] on input "[DATE]" at bounding box center [387, 57] width 80 height 15
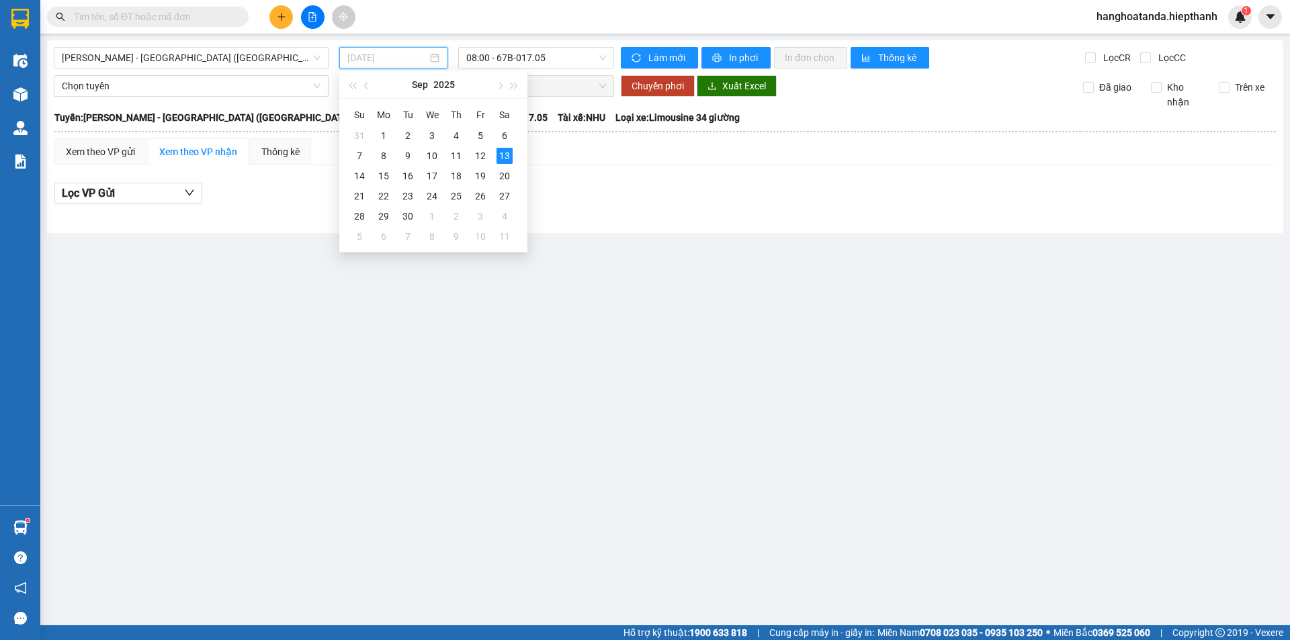
click at [495, 156] on td "13" at bounding box center [504, 156] width 24 height 20
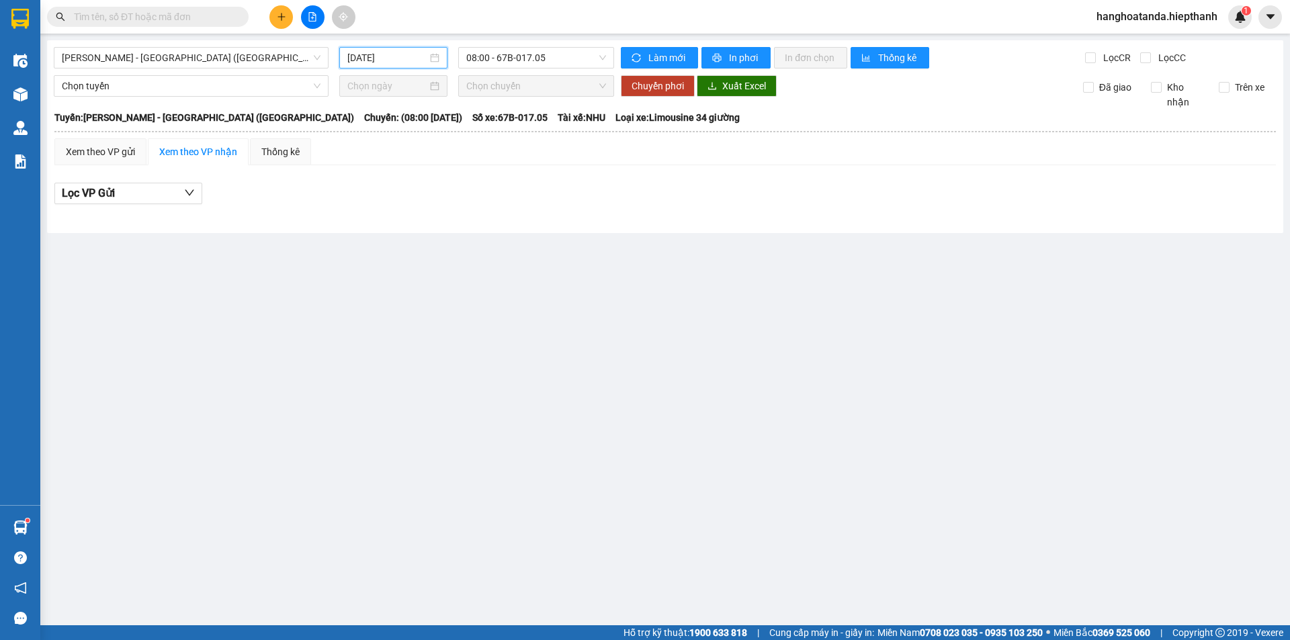
click at [406, 62] on input "[DATE]" at bounding box center [387, 57] width 80 height 15
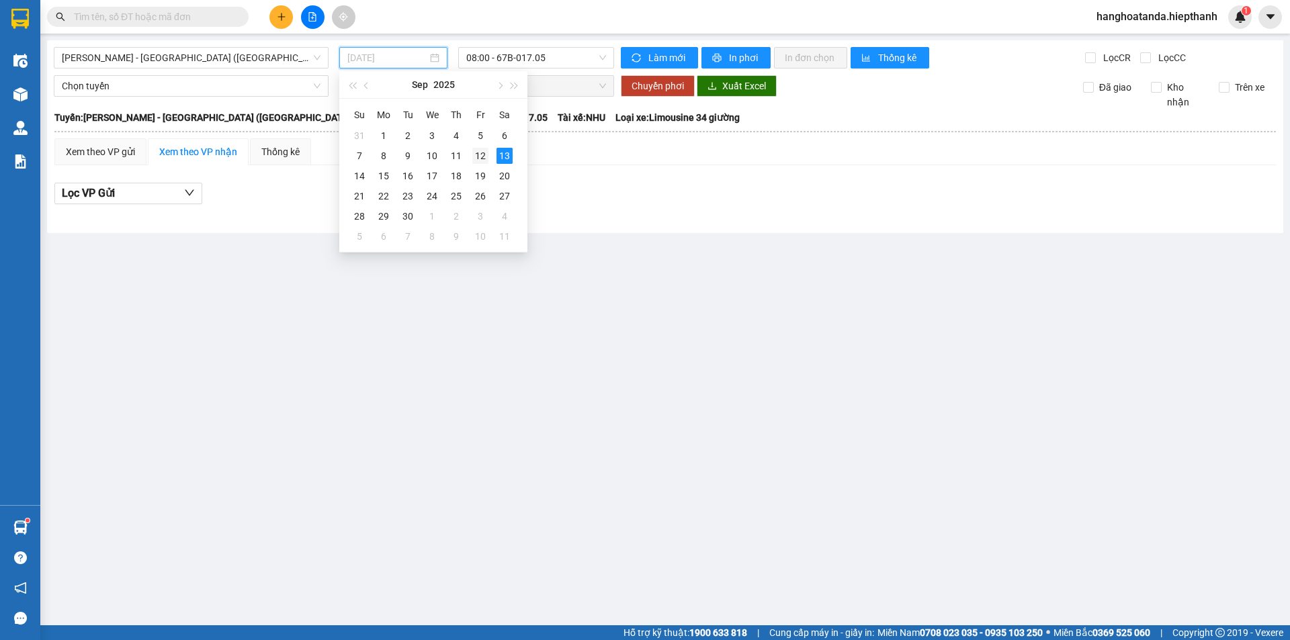
click at [483, 156] on div "12" at bounding box center [480, 156] width 16 height 16
type input "[DATE]"
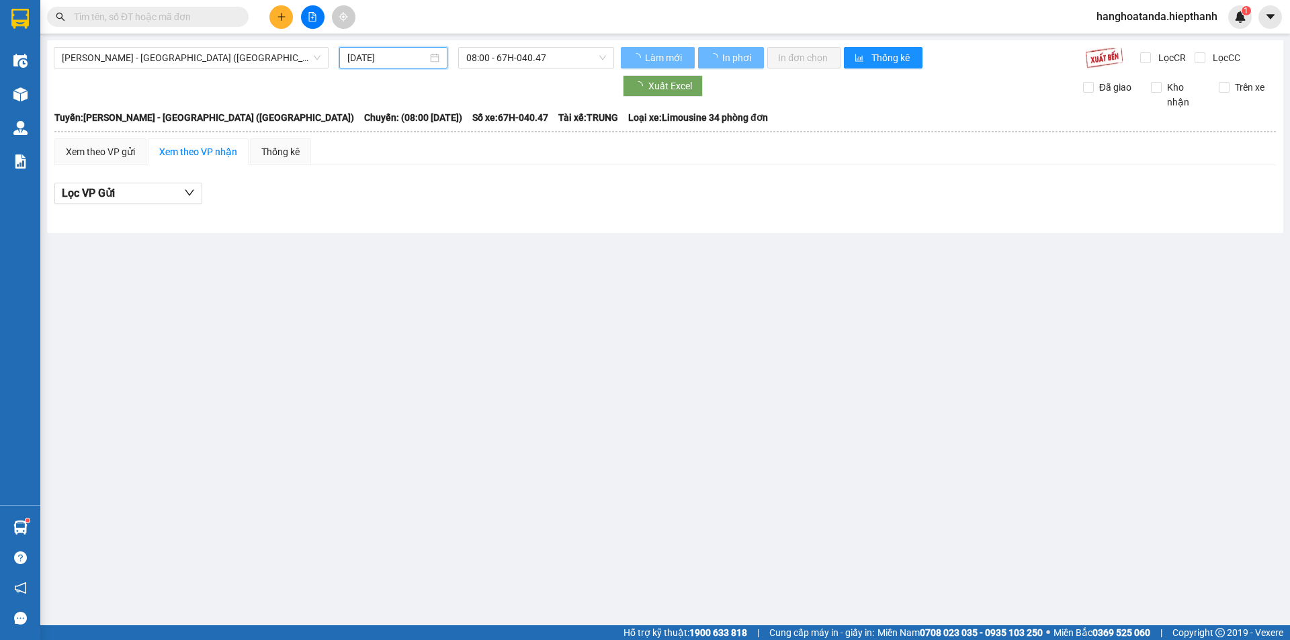
click at [519, 60] on span "08:00 - 67H-040.47" at bounding box center [536, 58] width 140 height 20
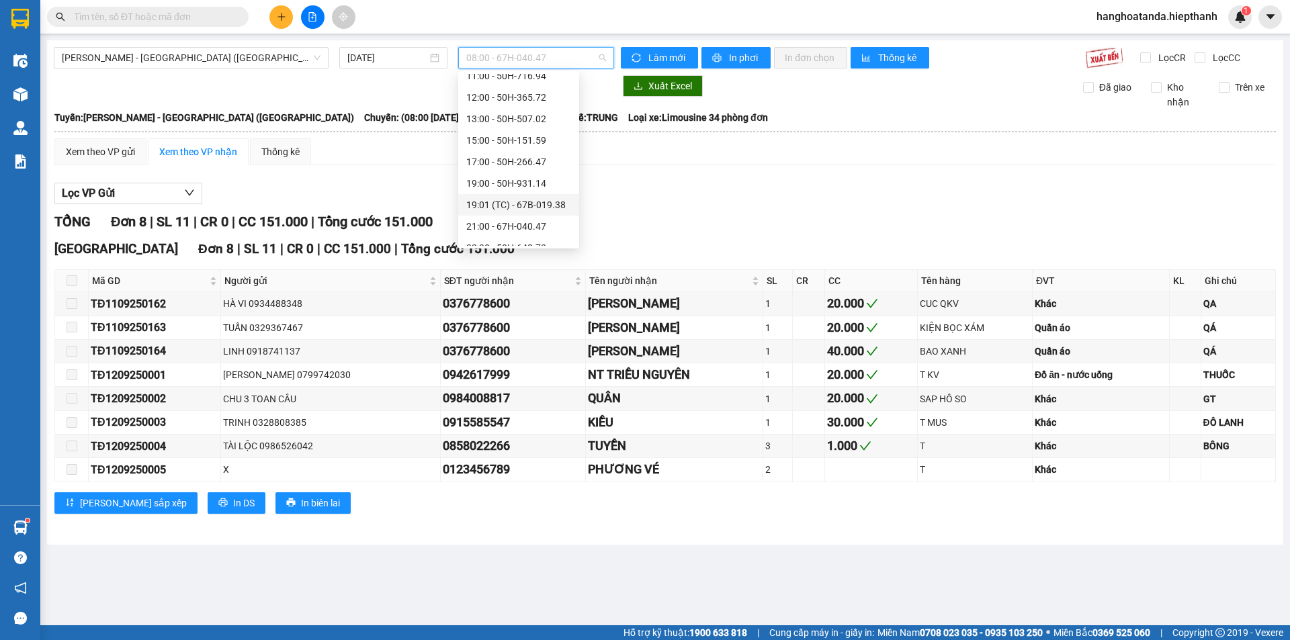
scroll to position [107, 0]
click at [504, 228] on div "22:30 - 50H-648.73" at bounding box center [518, 234] width 121 height 21
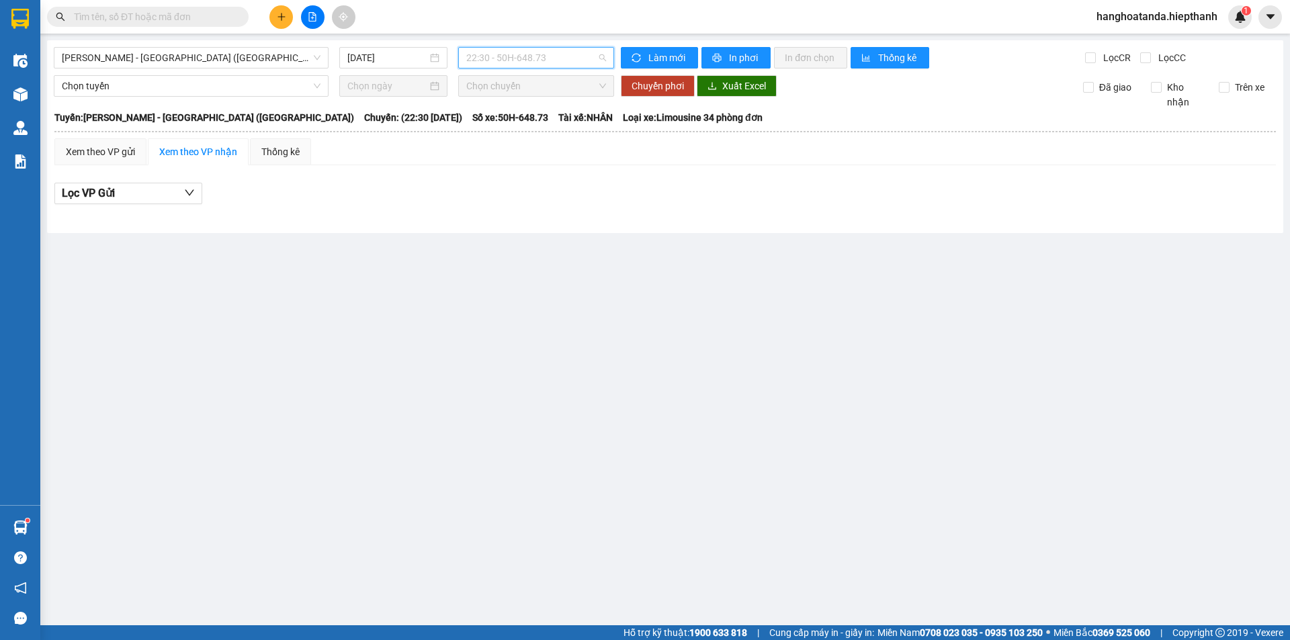
click at [498, 48] on span "22:30 - 50H-648.73" at bounding box center [536, 58] width 140 height 20
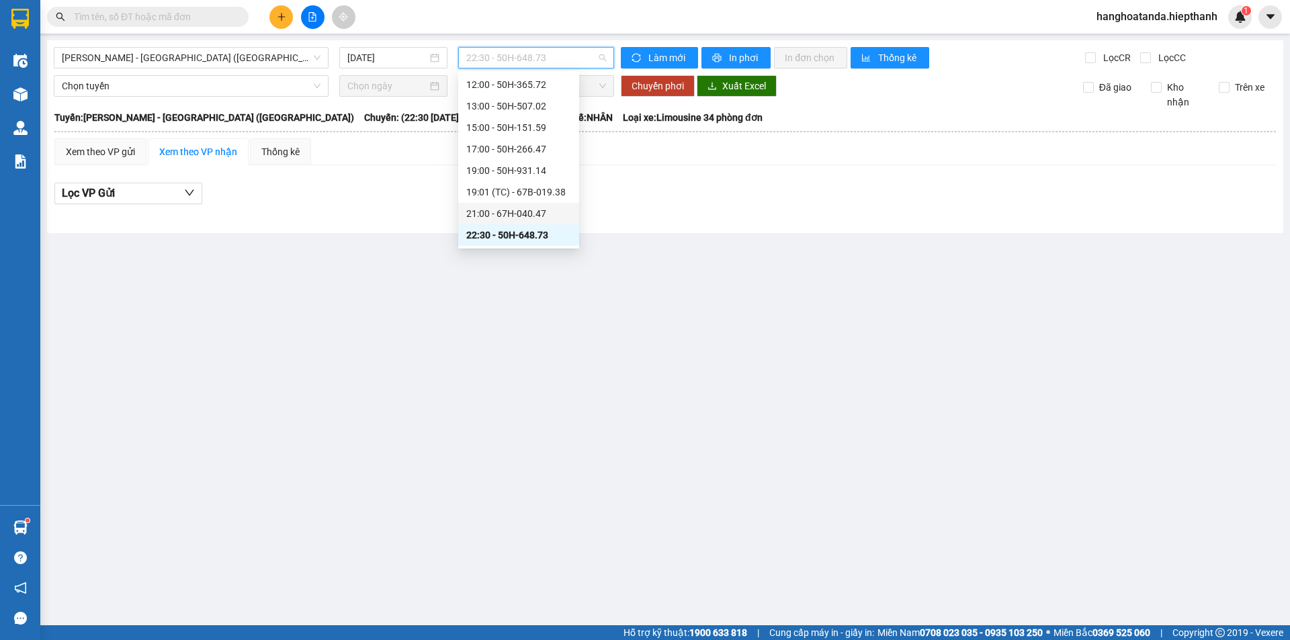
click at [504, 208] on div "21:00 - 67H-040.47" at bounding box center [518, 213] width 105 height 15
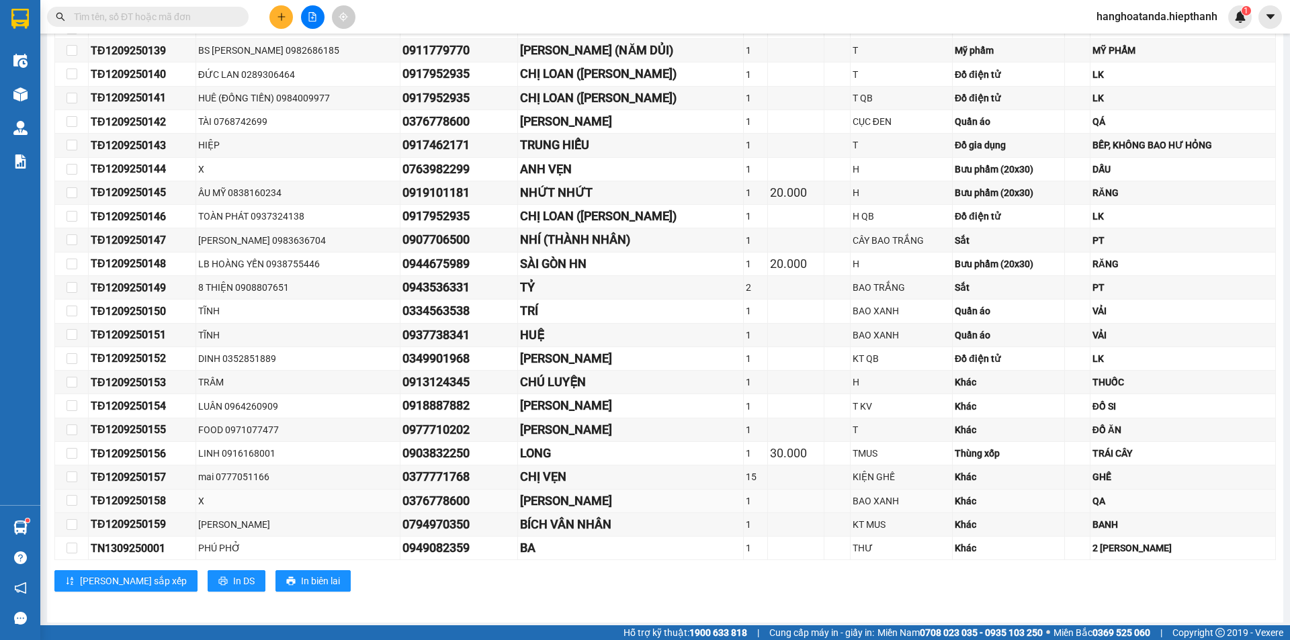
scroll to position [892, 0]
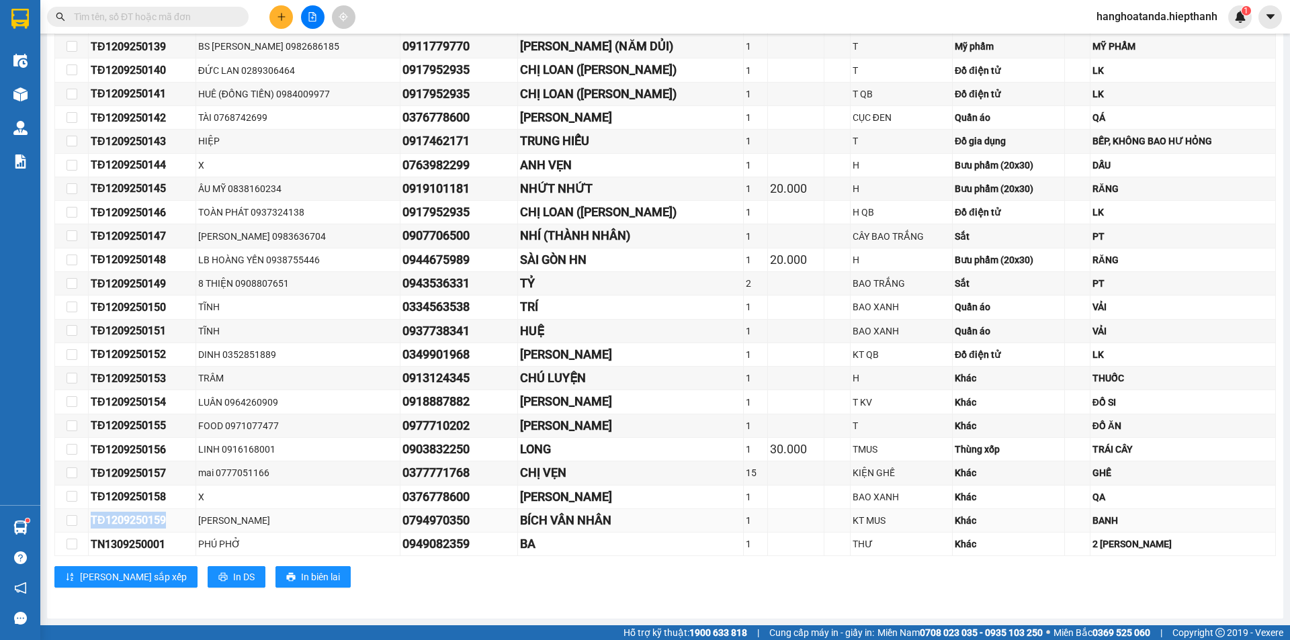
drag, startPoint x: 92, startPoint y: 519, endPoint x: 167, endPoint y: 522, distance: 75.3
click at [167, 522] on div "TĐ1209250159" at bounding box center [142, 520] width 103 height 17
copy div "TĐ1209250159"
click at [124, 15] on input "text" at bounding box center [153, 16] width 159 height 15
paste input "TĐ1209250159"
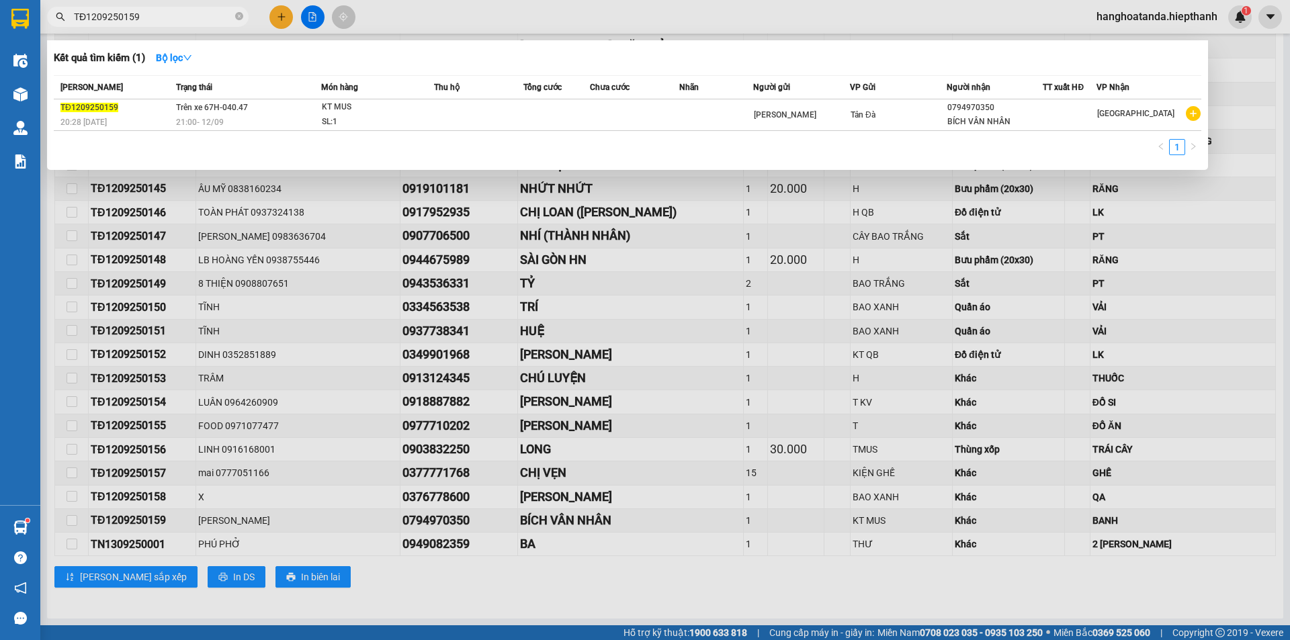
click at [187, 15] on input "TĐ1209250159" at bounding box center [153, 16] width 159 height 15
type input "TĐ1209250160"
click at [302, 229] on div at bounding box center [645, 320] width 1290 height 640
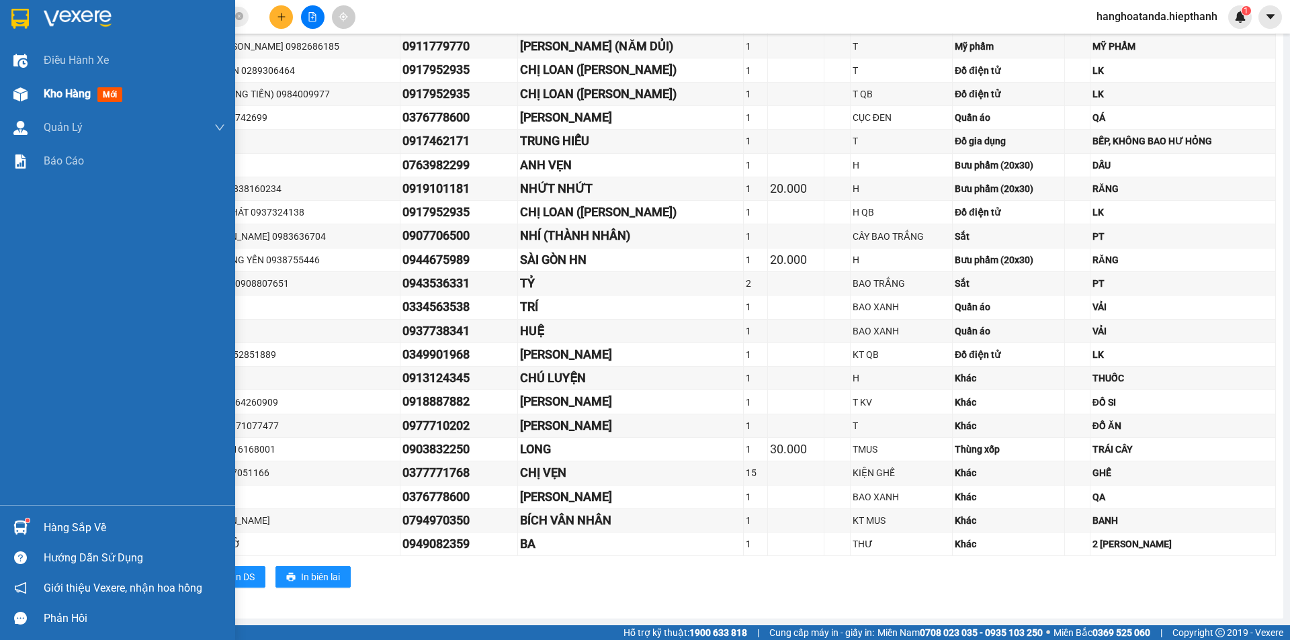
click at [23, 93] on img at bounding box center [20, 94] width 14 height 14
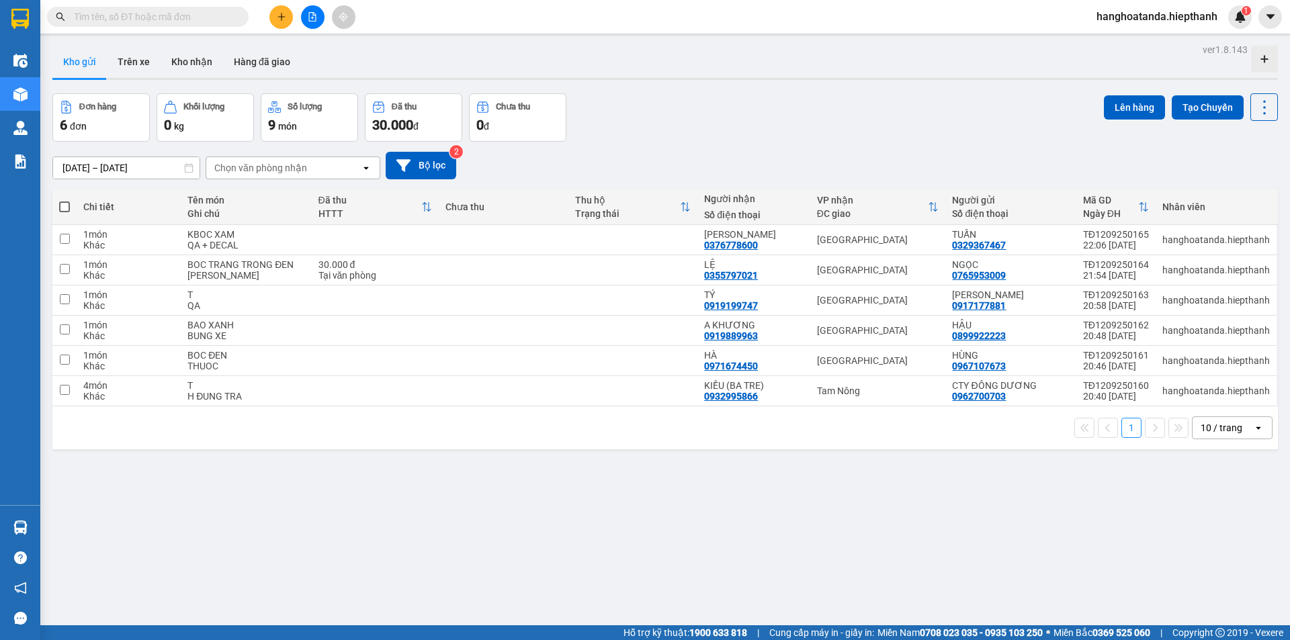
click at [270, 173] on div "Chọn văn phòng nhận" at bounding box center [260, 167] width 93 height 13
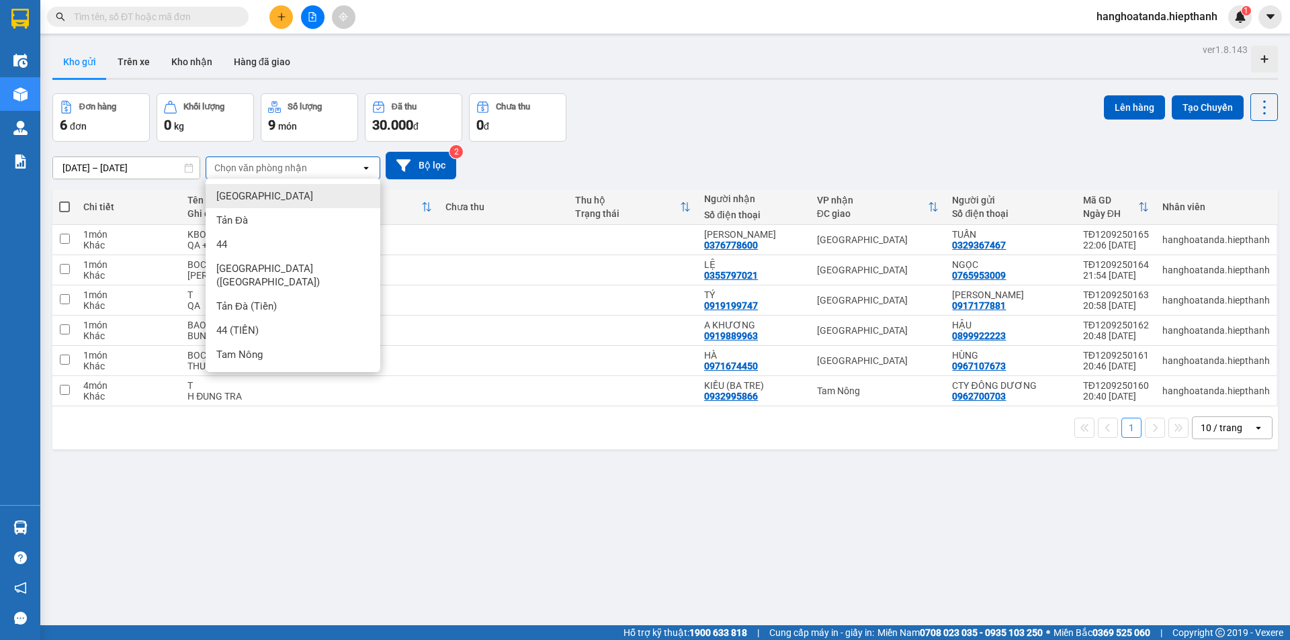
click at [1209, 430] on div "10 / trang" at bounding box center [1222, 427] width 42 height 13
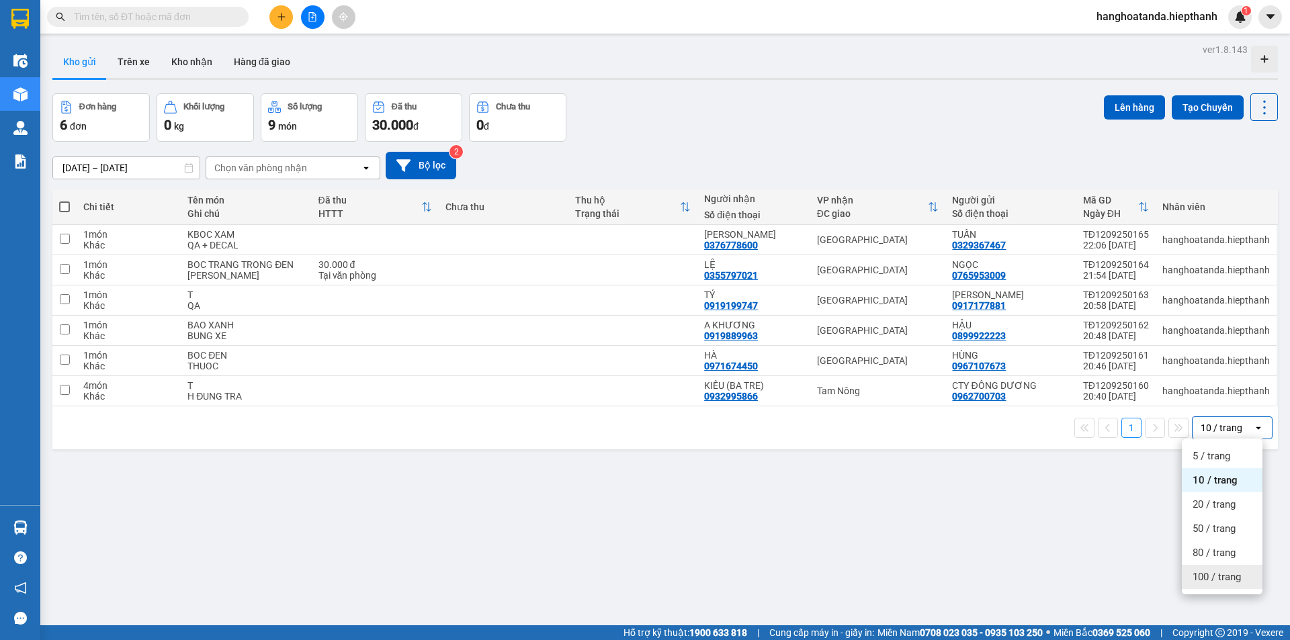
drag, startPoint x: 1209, startPoint y: 573, endPoint x: 1189, endPoint y: 572, distance: 20.2
click at [1209, 574] on span "100 / trang" at bounding box center [1216, 576] width 48 height 13
click at [960, 523] on div "ver 1.8.143 Kho gửi Trên xe Kho nhận Hàng đã giao Đơn hàng 6 đơn Khối lượng 0 k…" at bounding box center [665, 360] width 1236 height 640
click at [67, 209] on span at bounding box center [64, 207] width 11 height 11
click at [64, 200] on input "checkbox" at bounding box center [64, 200] width 0 height 0
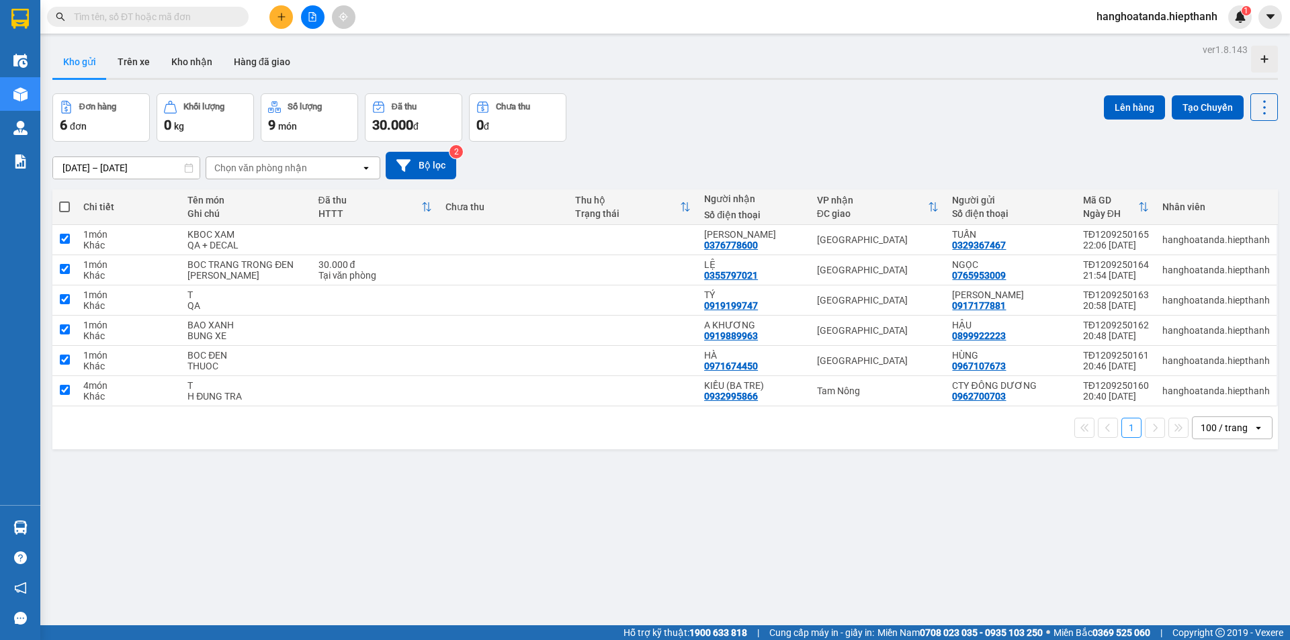
checkbox input "true"
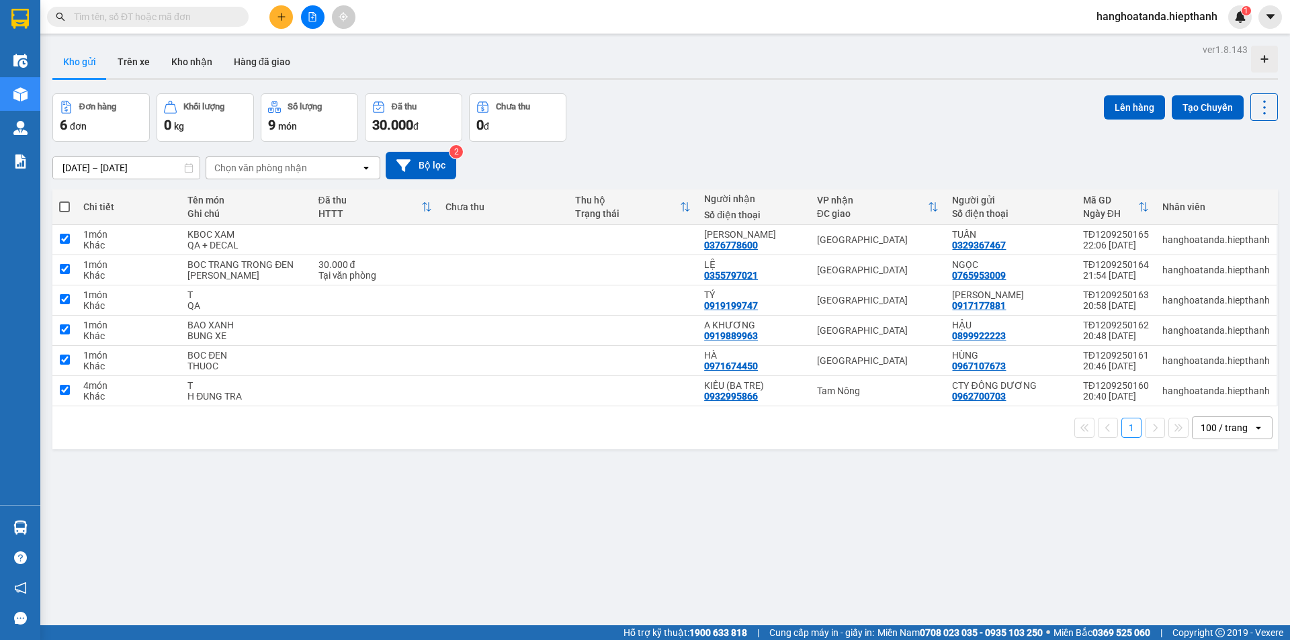
checkbox input "true"
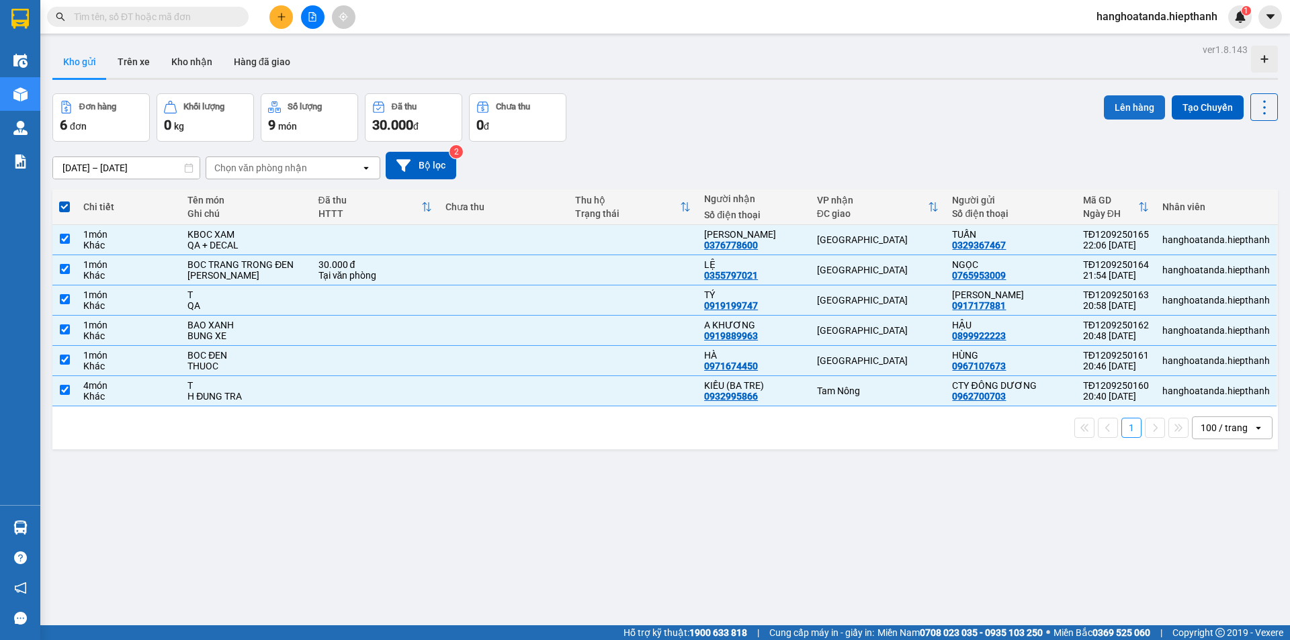
click at [1121, 112] on button "Lên hàng" at bounding box center [1134, 107] width 61 height 24
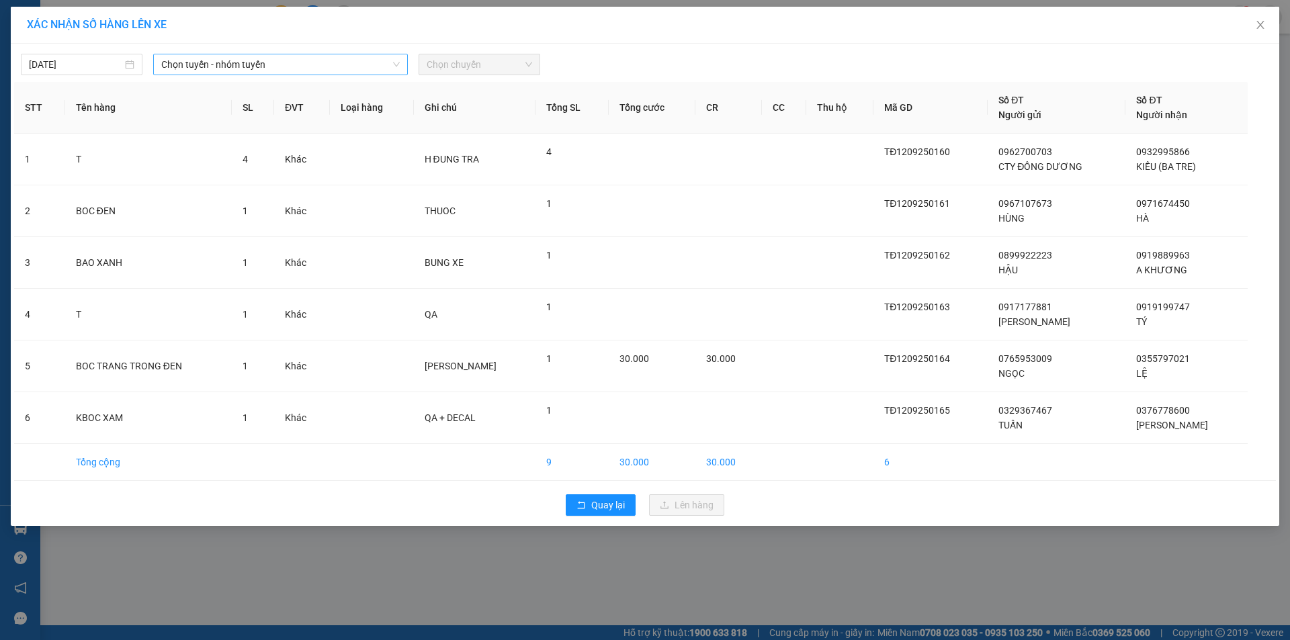
click at [261, 62] on span "Chọn tuyến - nhóm tuyến" at bounding box center [280, 64] width 238 height 20
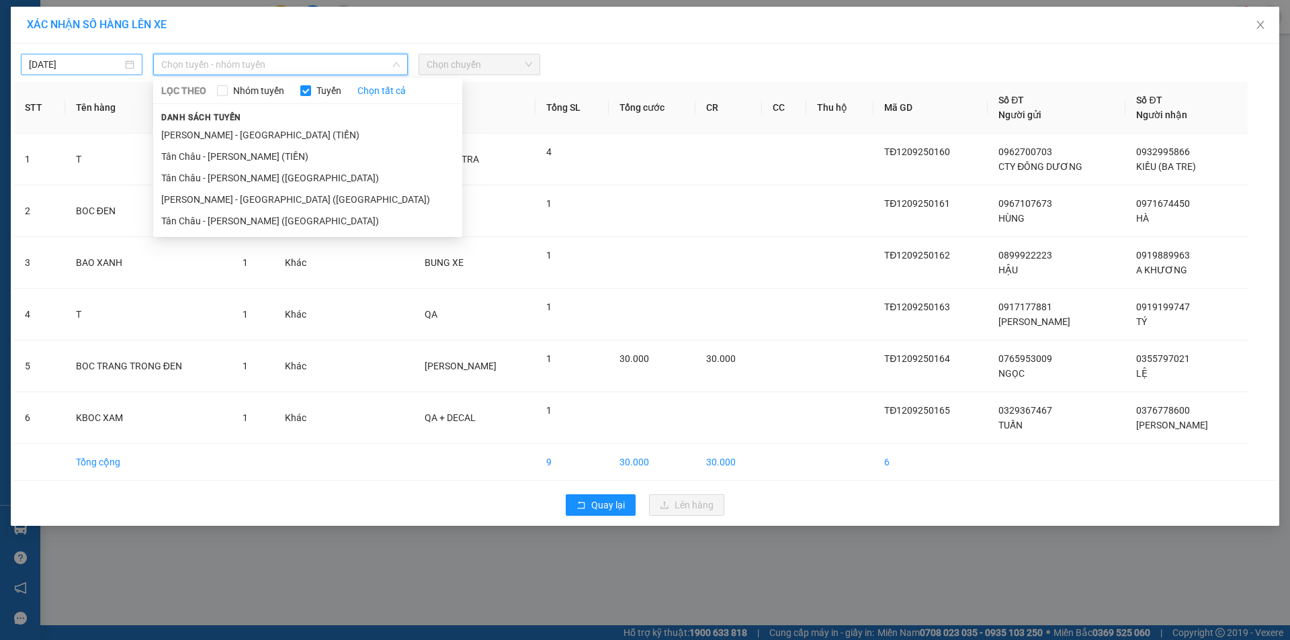
click at [77, 71] on input "[DATE]" at bounding box center [75, 64] width 93 height 15
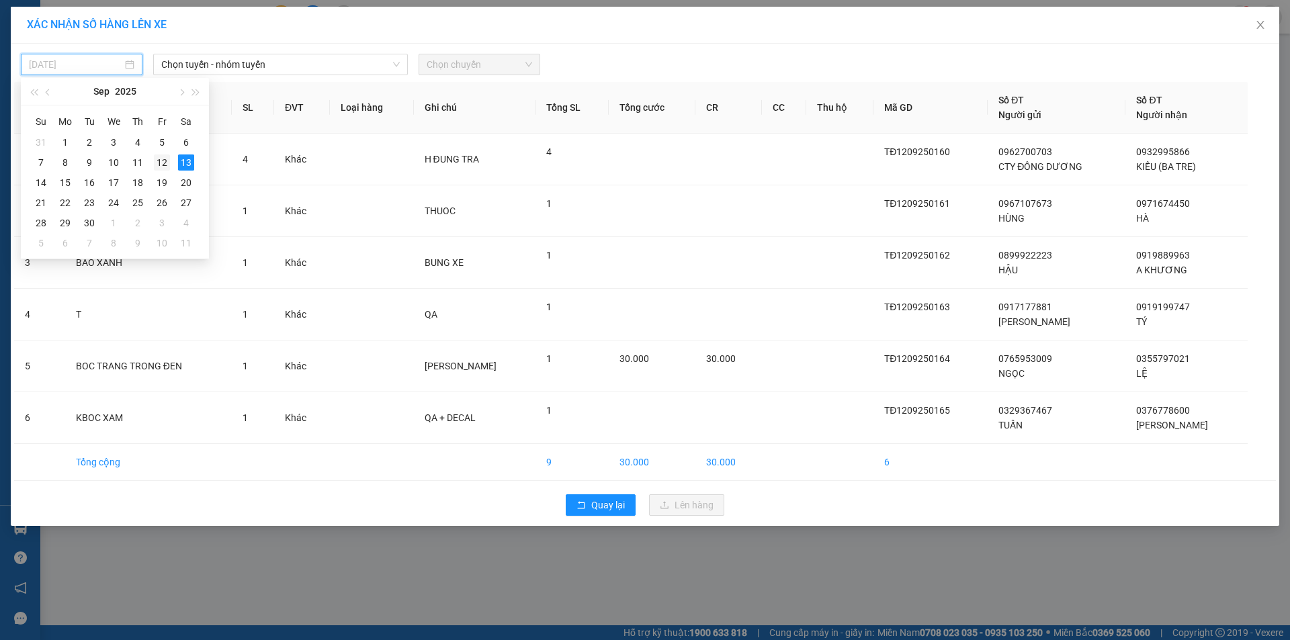
click at [163, 167] on div "12" at bounding box center [162, 163] width 16 height 16
type input "[DATE]"
click at [231, 73] on span "Chọn tuyến - nhóm tuyến" at bounding box center [280, 64] width 238 height 20
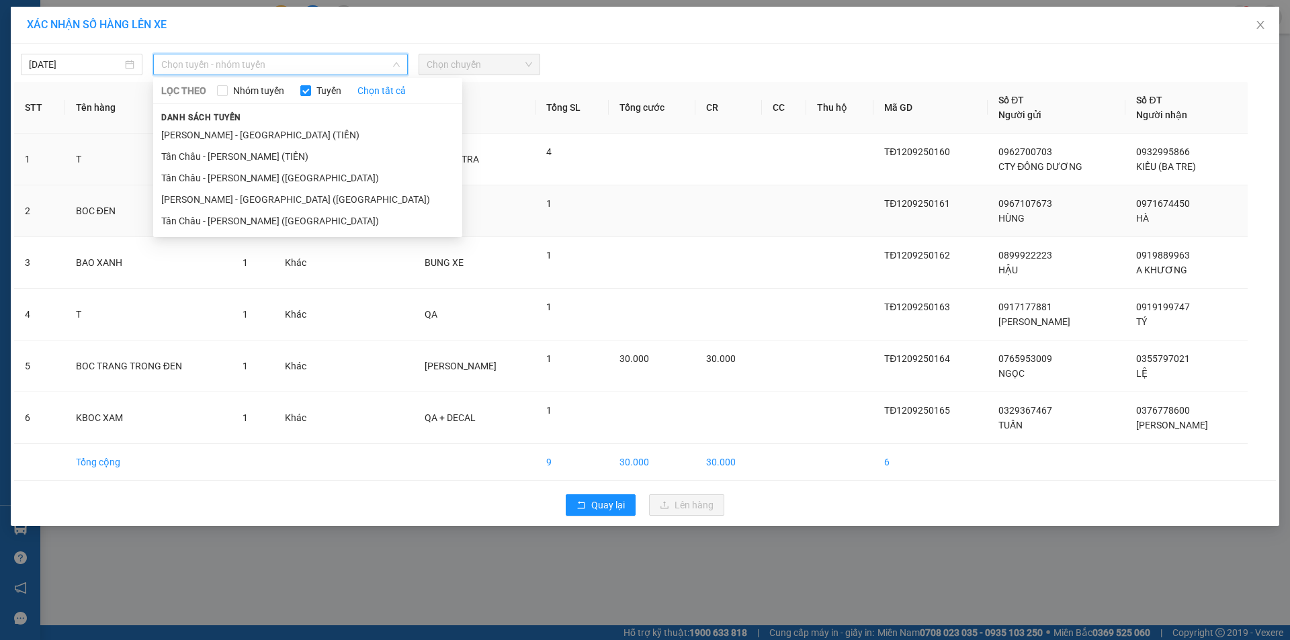
drag, startPoint x: 284, startPoint y: 200, endPoint x: 292, endPoint y: 187, distance: 15.5
click at [284, 198] on li "[PERSON_NAME] - [GEOGRAPHIC_DATA] ([GEOGRAPHIC_DATA])" at bounding box center [307, 199] width 309 height 21
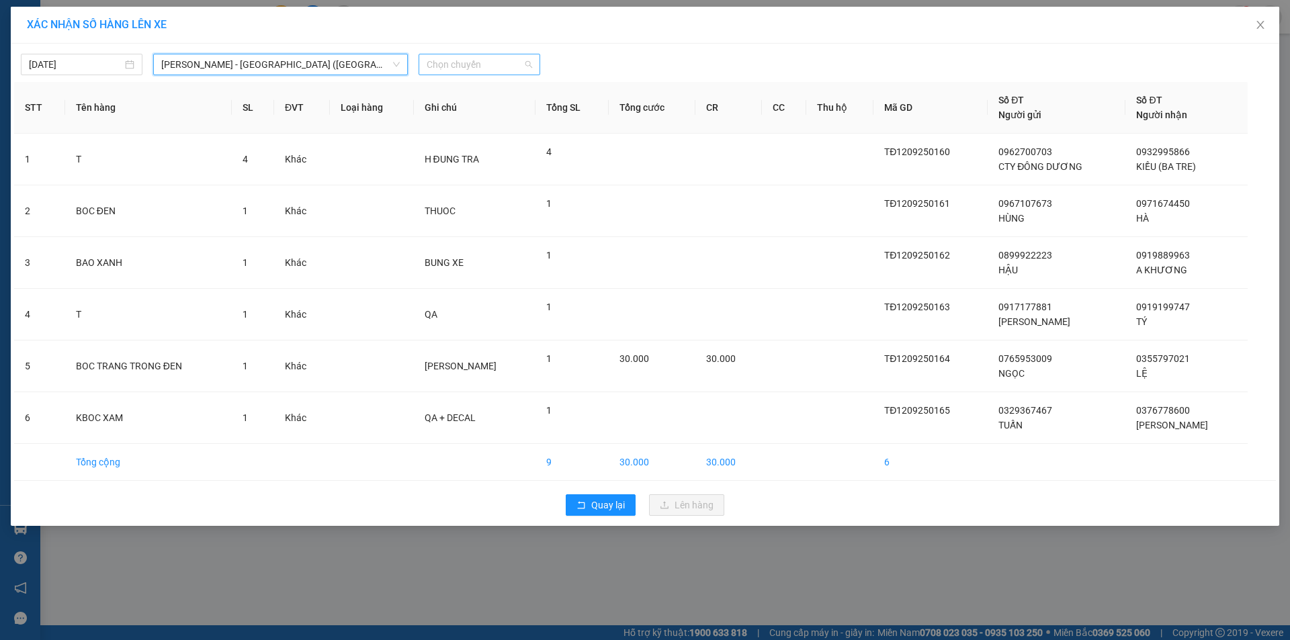
drag, startPoint x: 457, startPoint y: 69, endPoint x: 476, endPoint y: 114, distance: 48.2
click at [457, 69] on span "Chọn chuyến" at bounding box center [479, 64] width 105 height 20
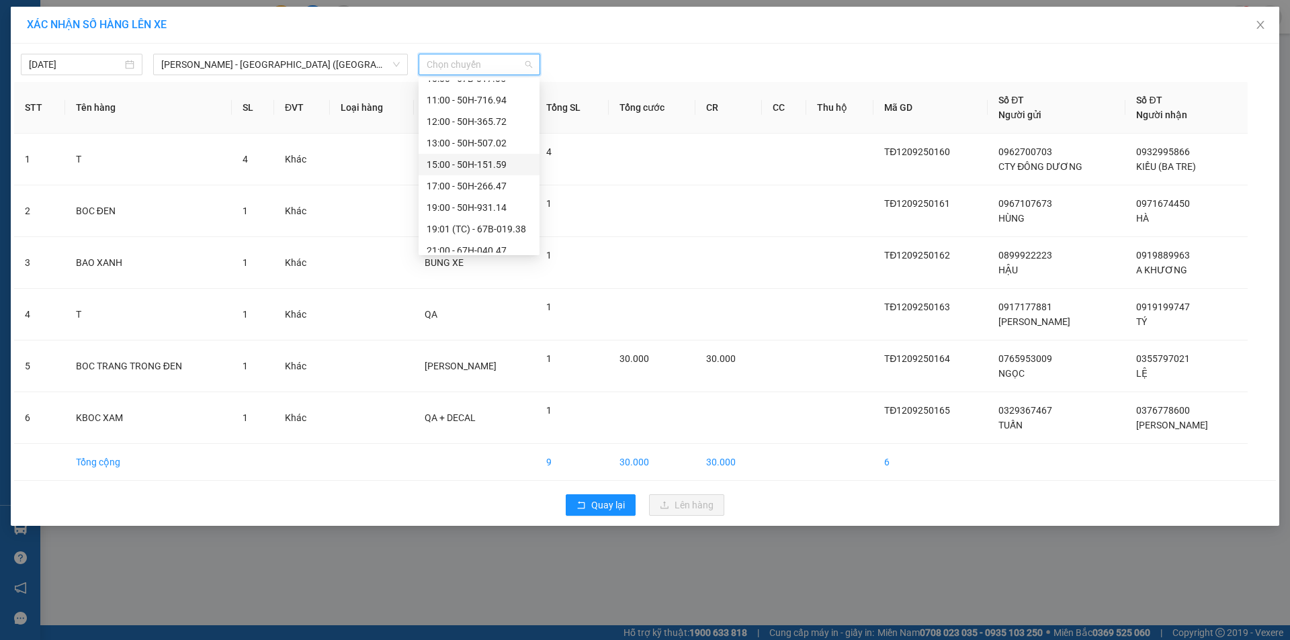
scroll to position [107, 0]
click at [495, 240] on div "22:30 - 50H-648.73" at bounding box center [479, 241] width 105 height 15
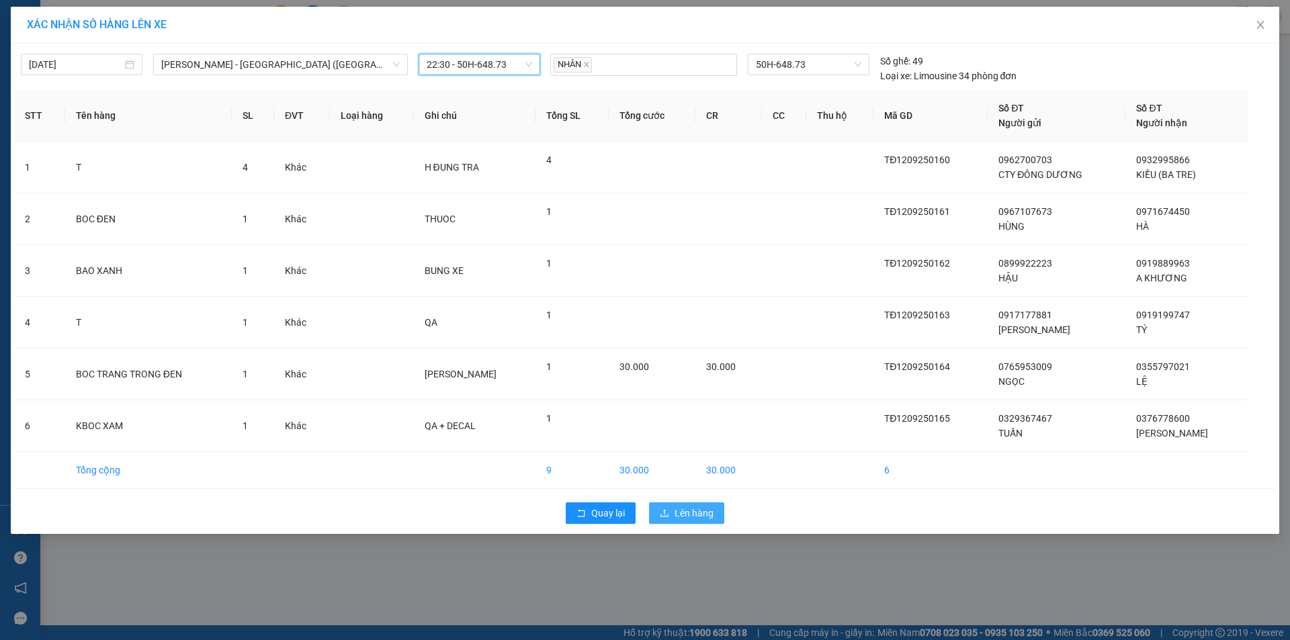
click at [689, 509] on span "Lên hàng" at bounding box center [694, 513] width 39 height 15
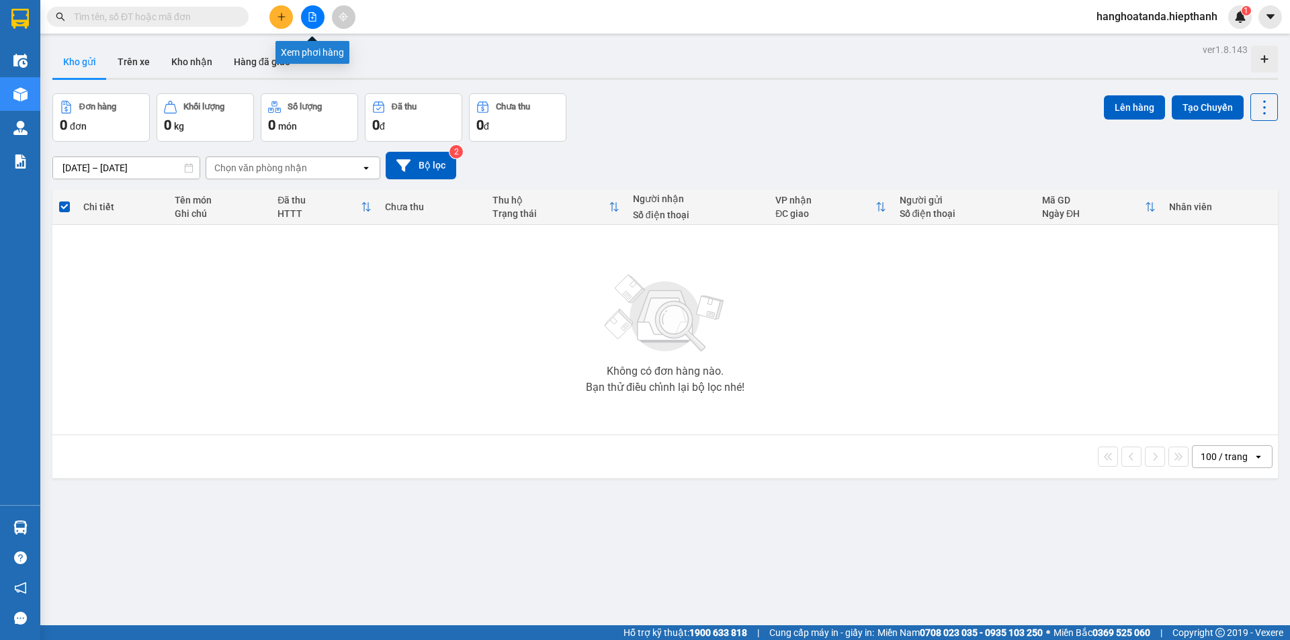
click at [308, 11] on button at bounding box center [313, 17] width 24 height 24
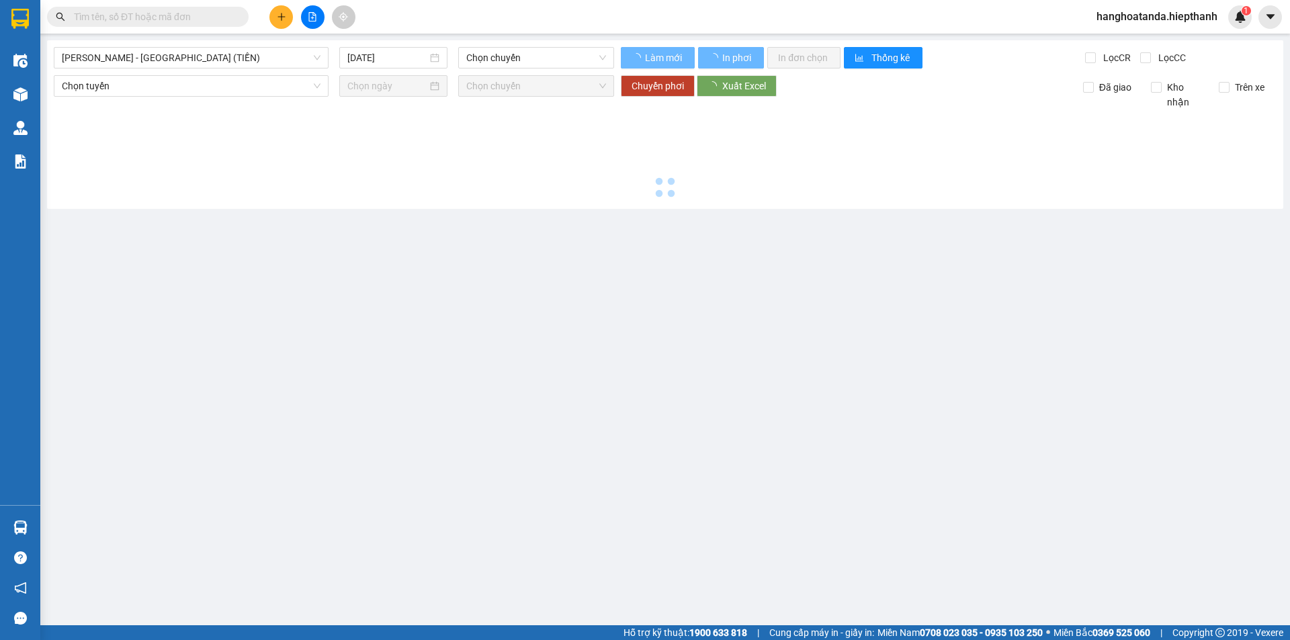
type input "[DATE]"
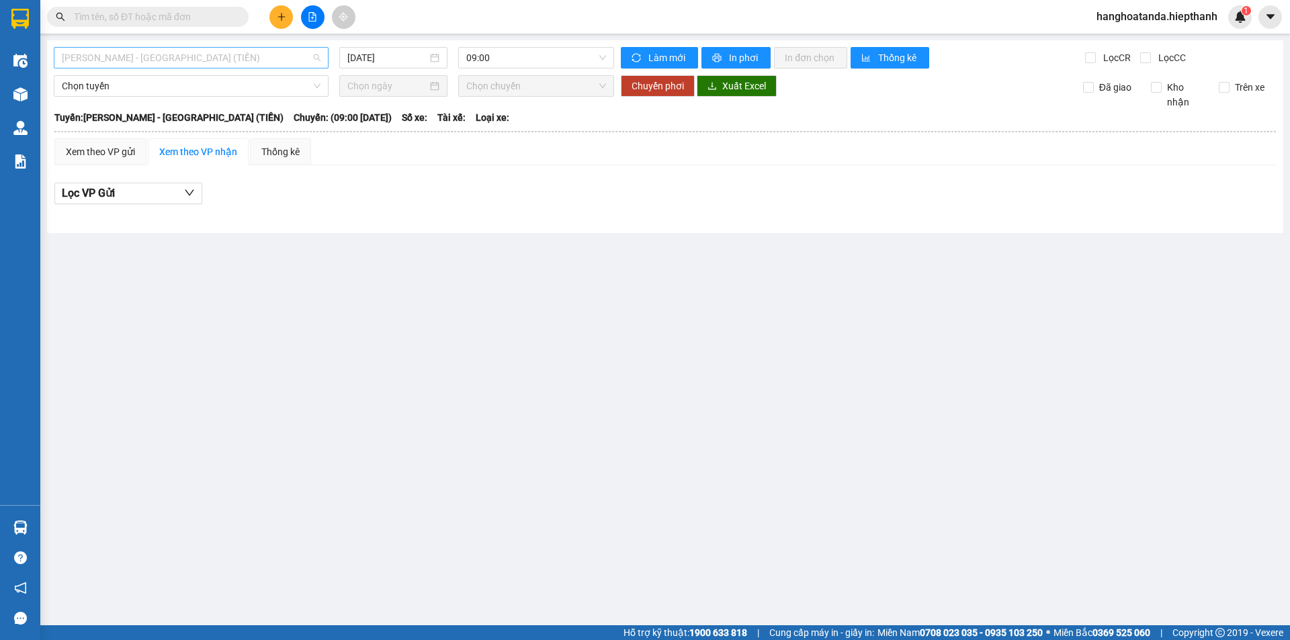
click at [277, 60] on span "[PERSON_NAME] - [GEOGRAPHIC_DATA] (TIỀN)" at bounding box center [191, 58] width 259 height 20
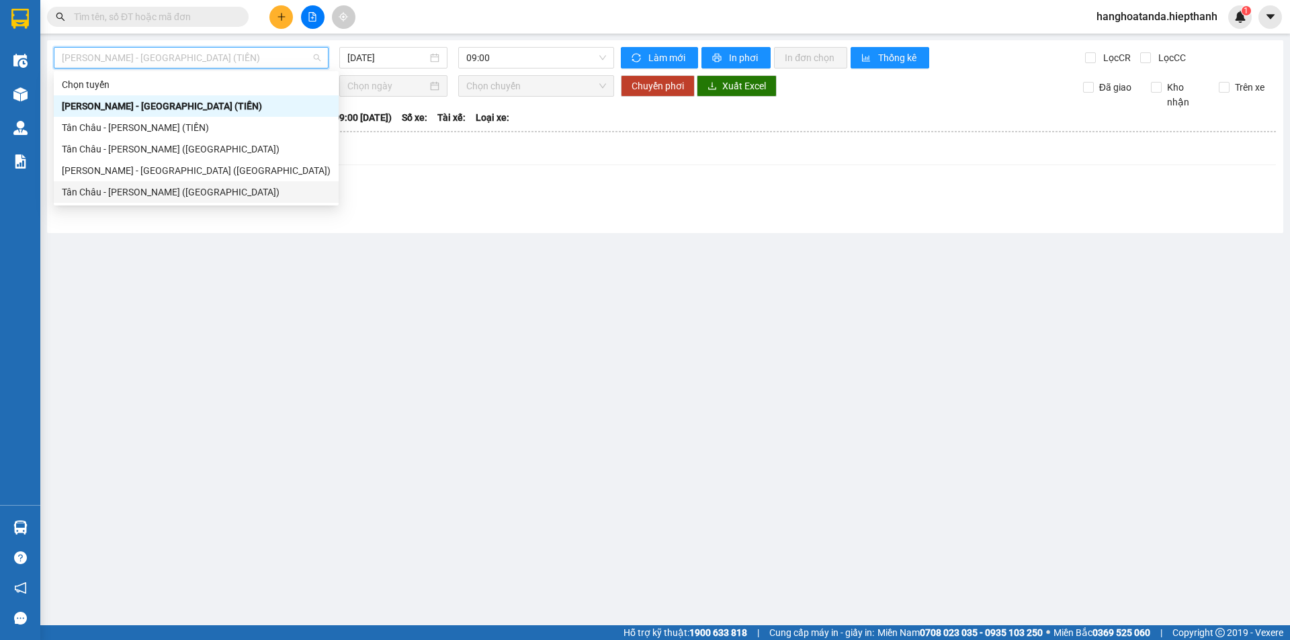
click at [219, 184] on div "Tân Châu - [PERSON_NAME] ([GEOGRAPHIC_DATA])" at bounding box center [196, 191] width 285 height 21
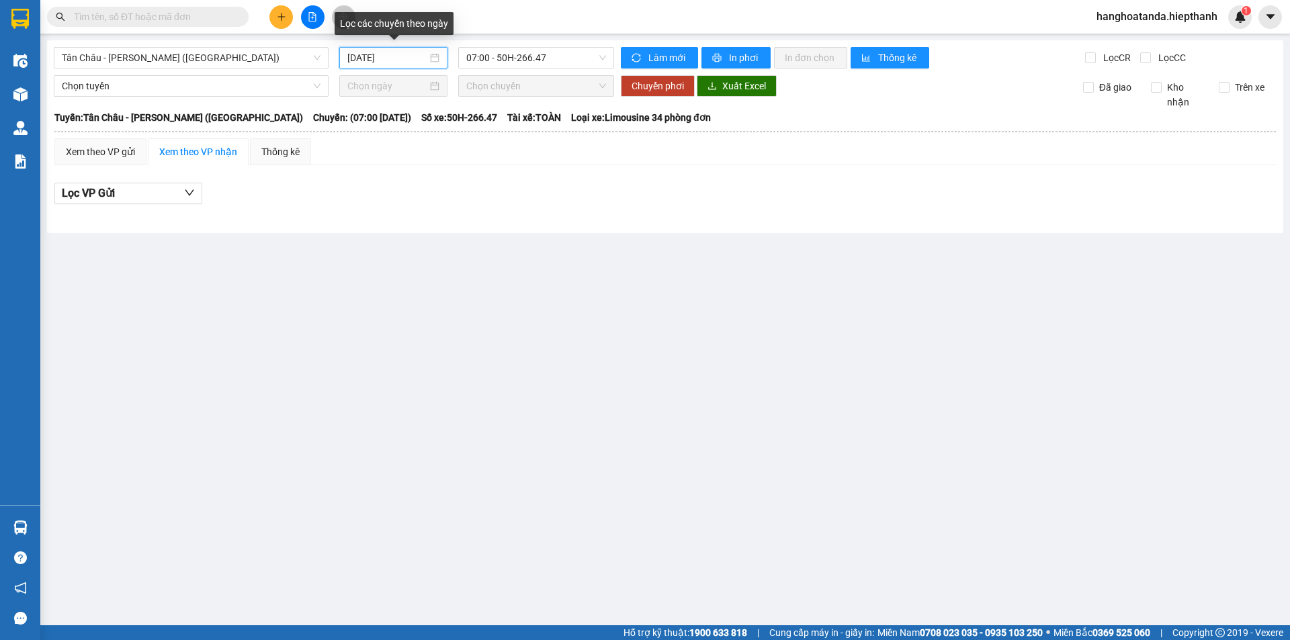
click at [392, 59] on input "[DATE]" at bounding box center [387, 57] width 80 height 15
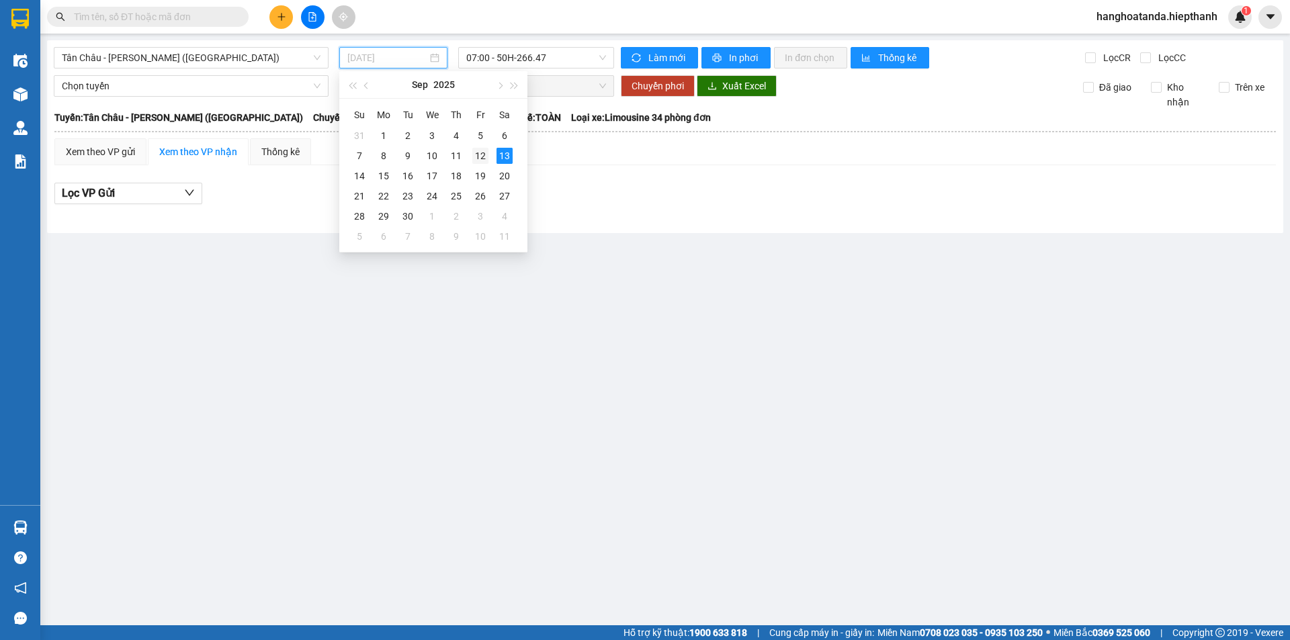
click at [478, 152] on div "12" at bounding box center [480, 156] width 16 height 16
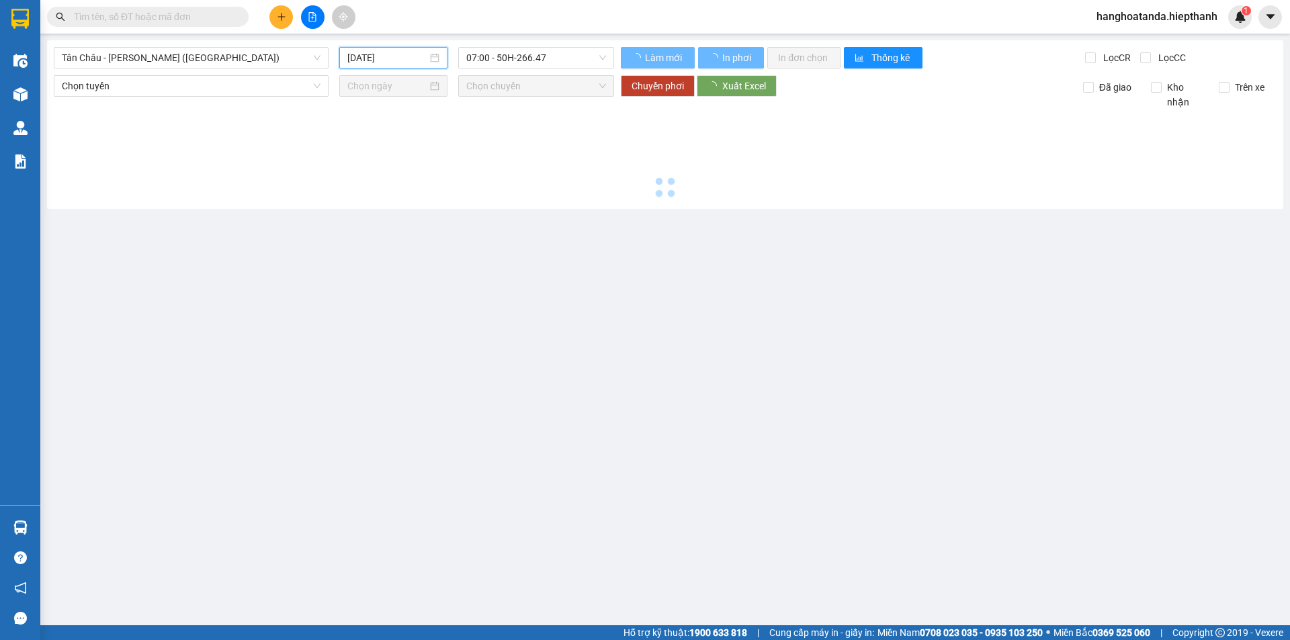
type input "[DATE]"
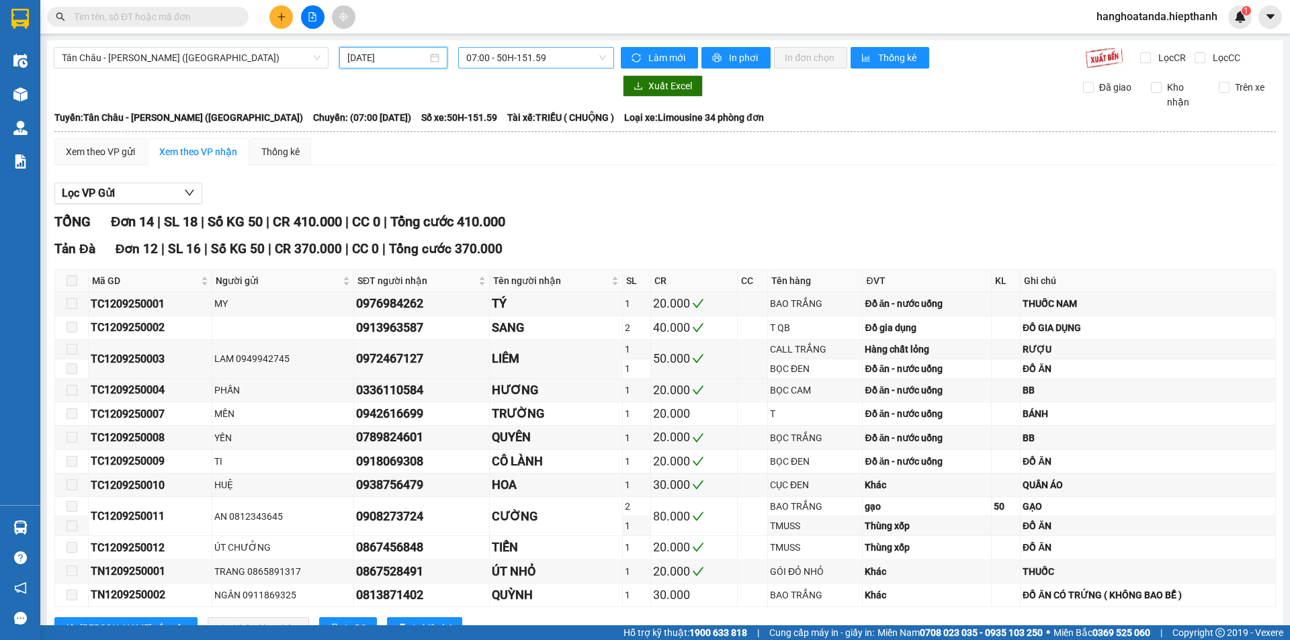
click at [546, 59] on span "07:00 - 50H-151.59" at bounding box center [536, 58] width 140 height 20
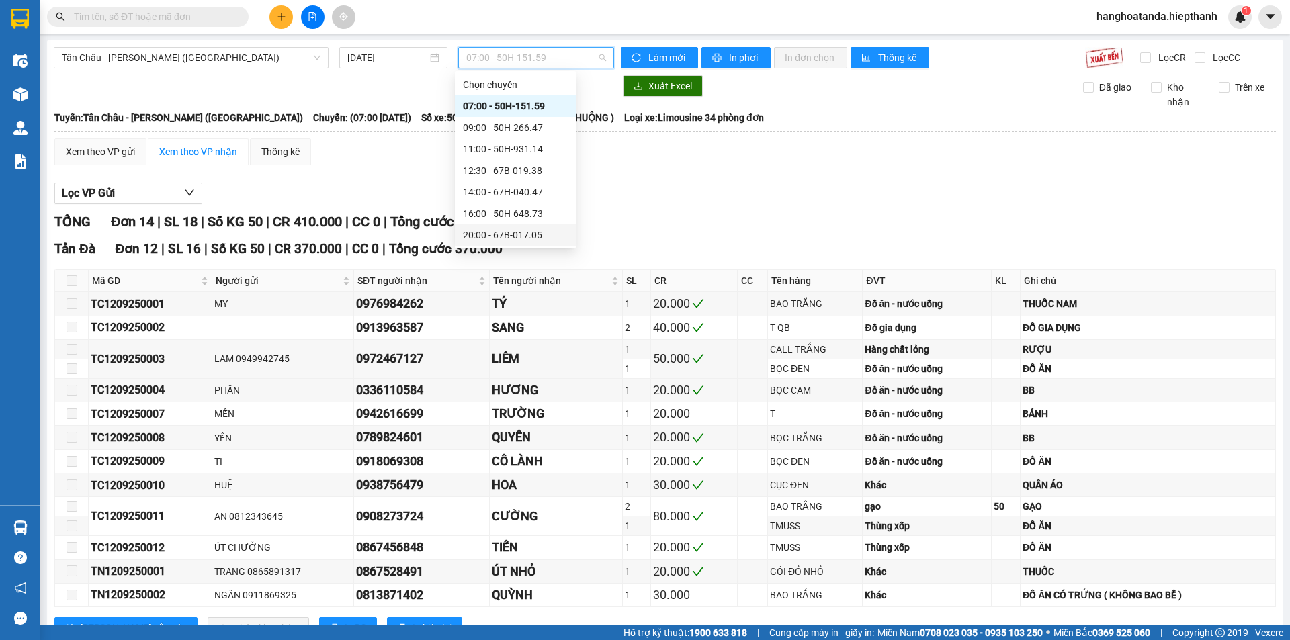
click at [519, 230] on div "20:00 - 67B-017.05" at bounding box center [515, 235] width 105 height 15
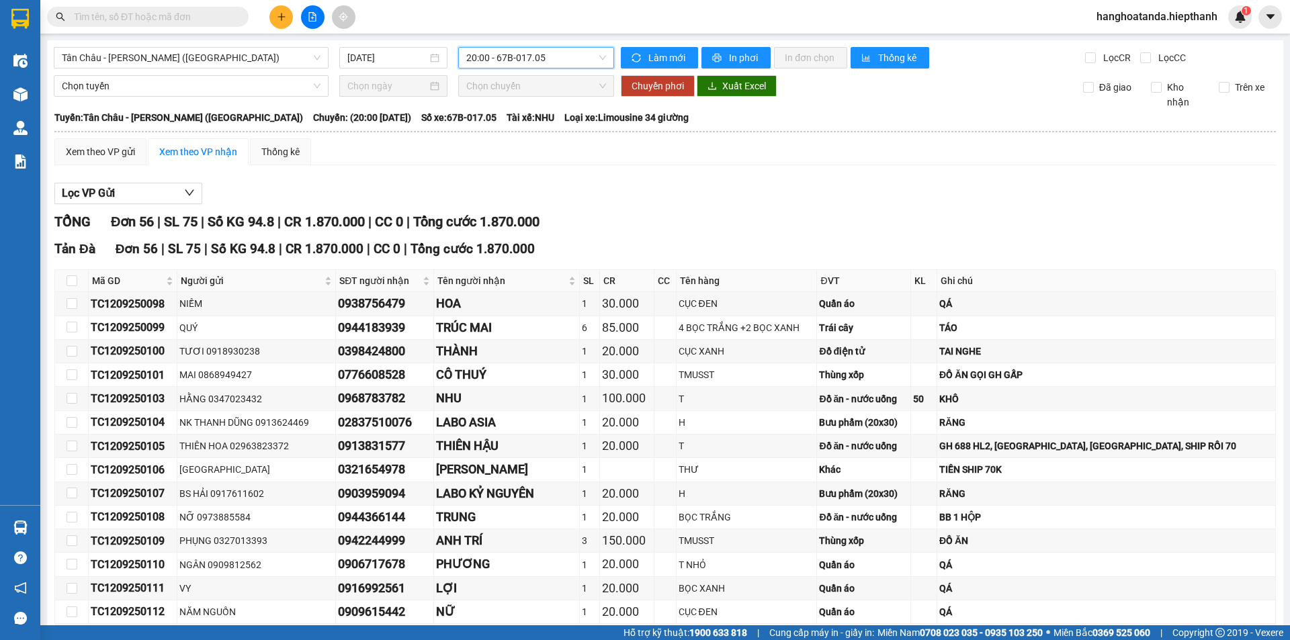
click at [522, 59] on span "20:00 - 67B-017.05" at bounding box center [536, 58] width 140 height 20
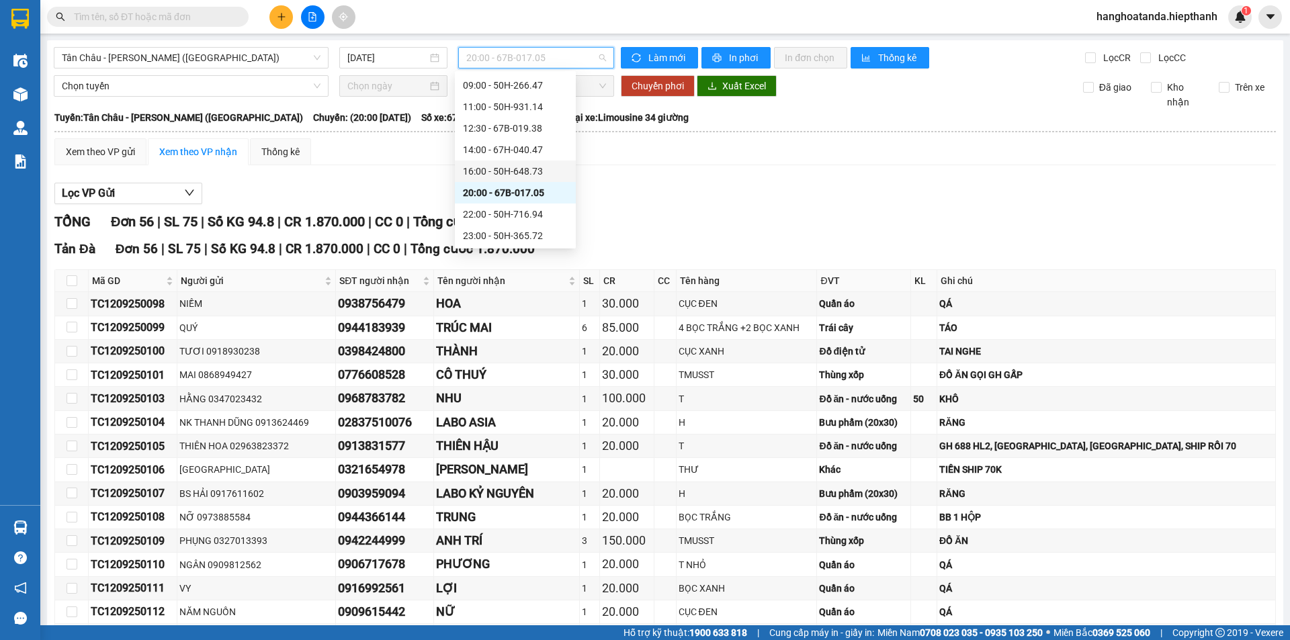
scroll to position [64, 0]
click at [511, 186] on div "22:00 - 50H-716.94" at bounding box center [515, 192] width 105 height 15
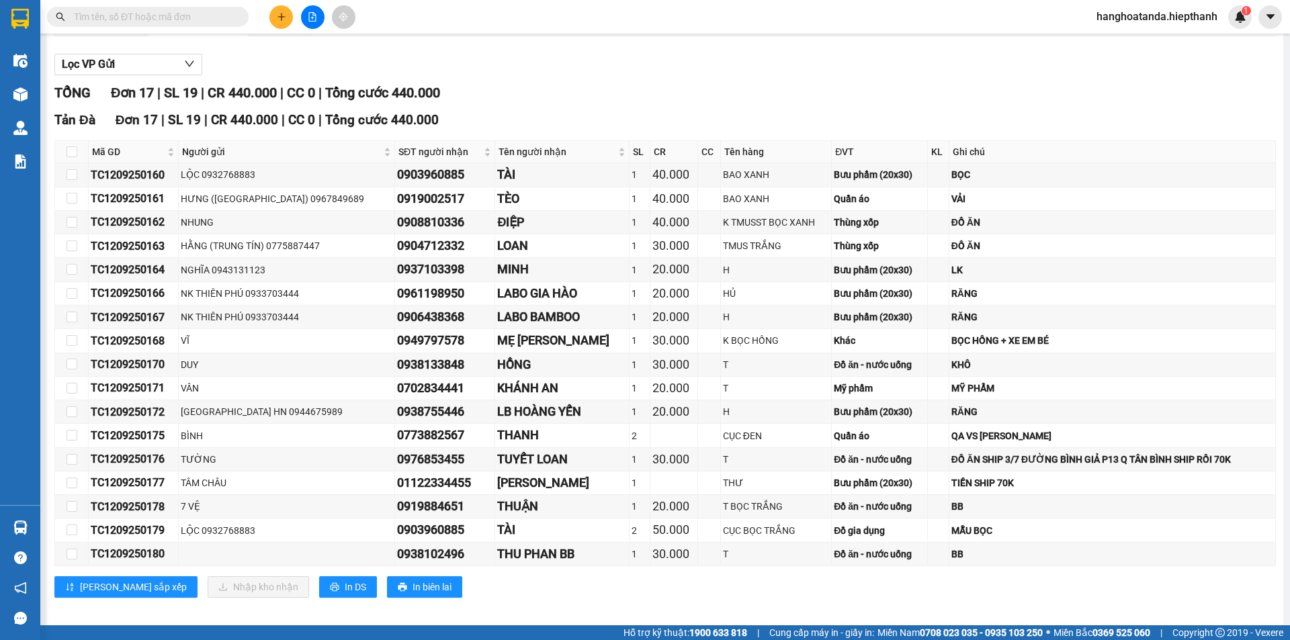
scroll to position [139, 0]
